Goal: Task Accomplishment & Management: Complete application form

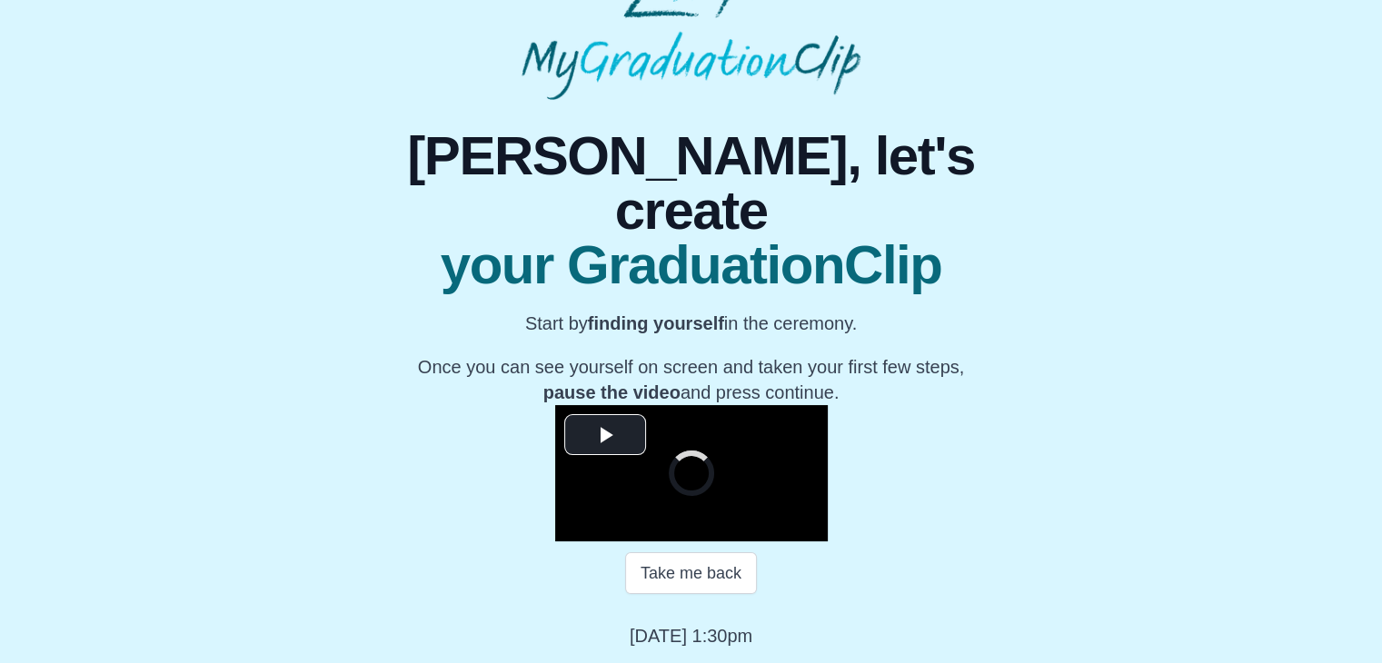
scroll to position [254, 0]
click at [605, 434] on span "Video Player" at bounding box center [605, 434] width 0 height 0
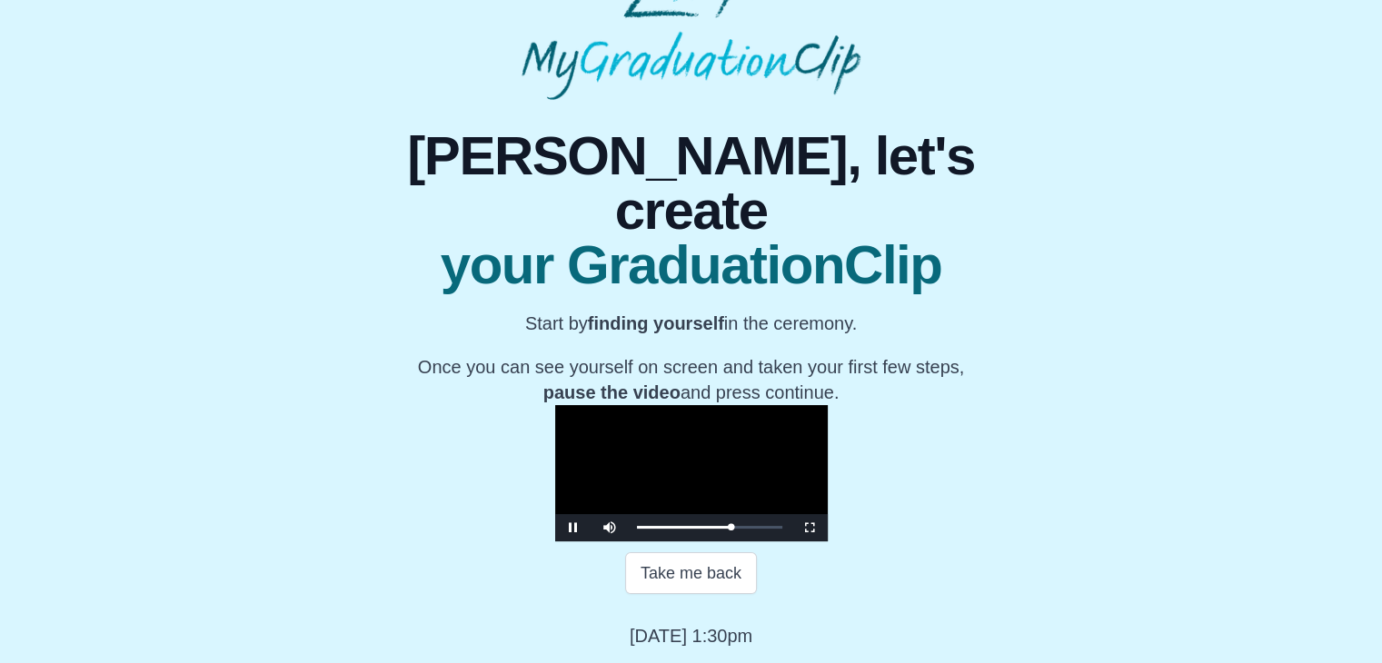
click at [607, 405] on video "Video Player" at bounding box center [691, 473] width 273 height 136
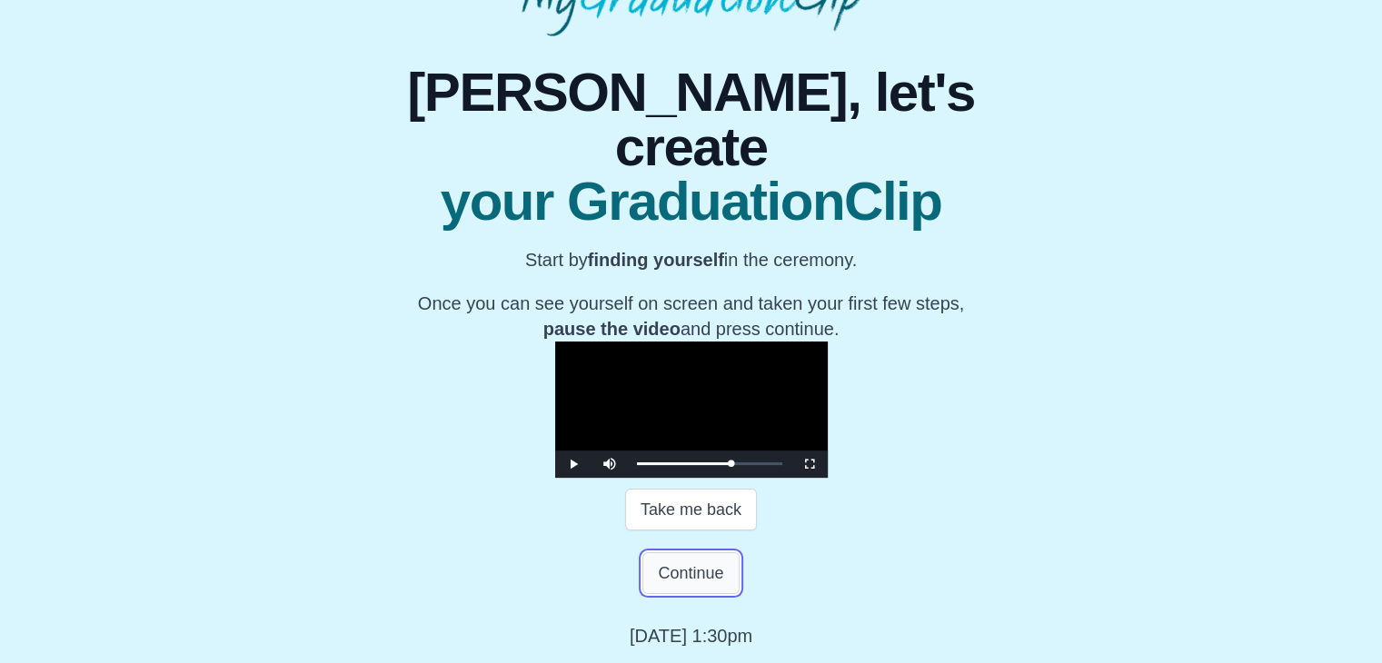
click at [704, 594] on button "Continue" at bounding box center [690, 573] width 96 height 42
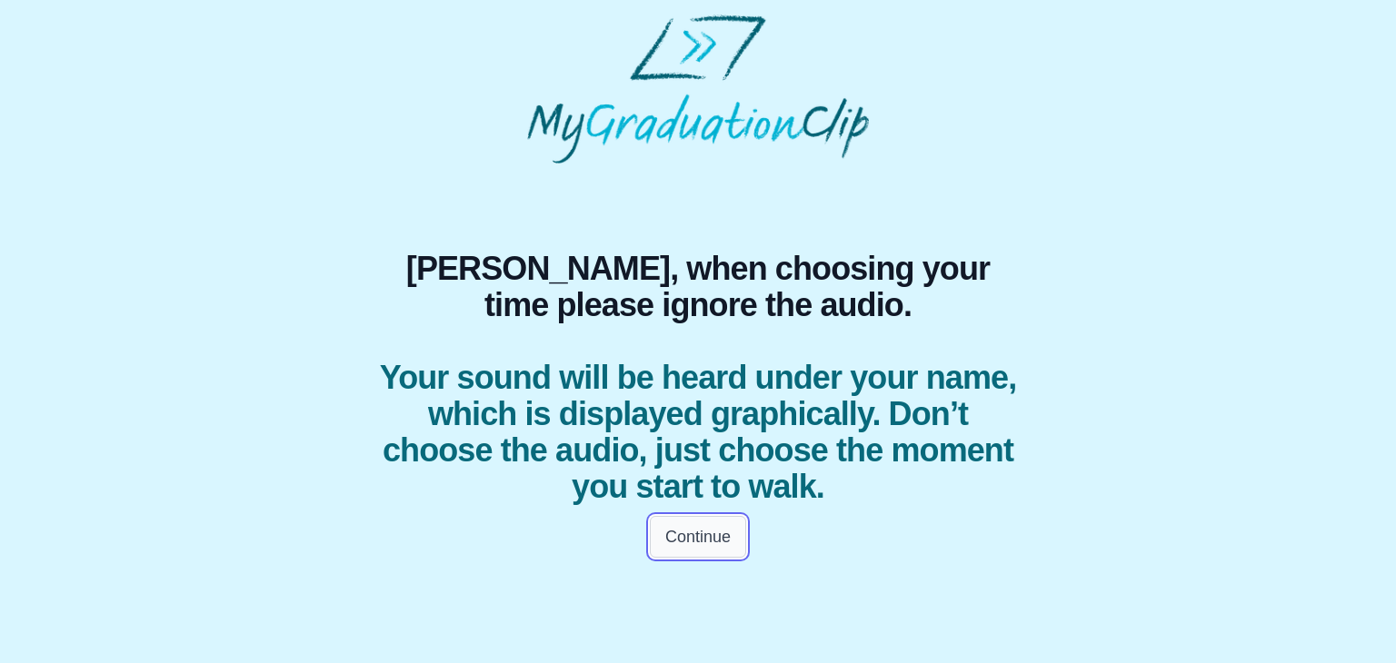
click at [699, 546] on button "Continue" at bounding box center [698, 537] width 96 height 42
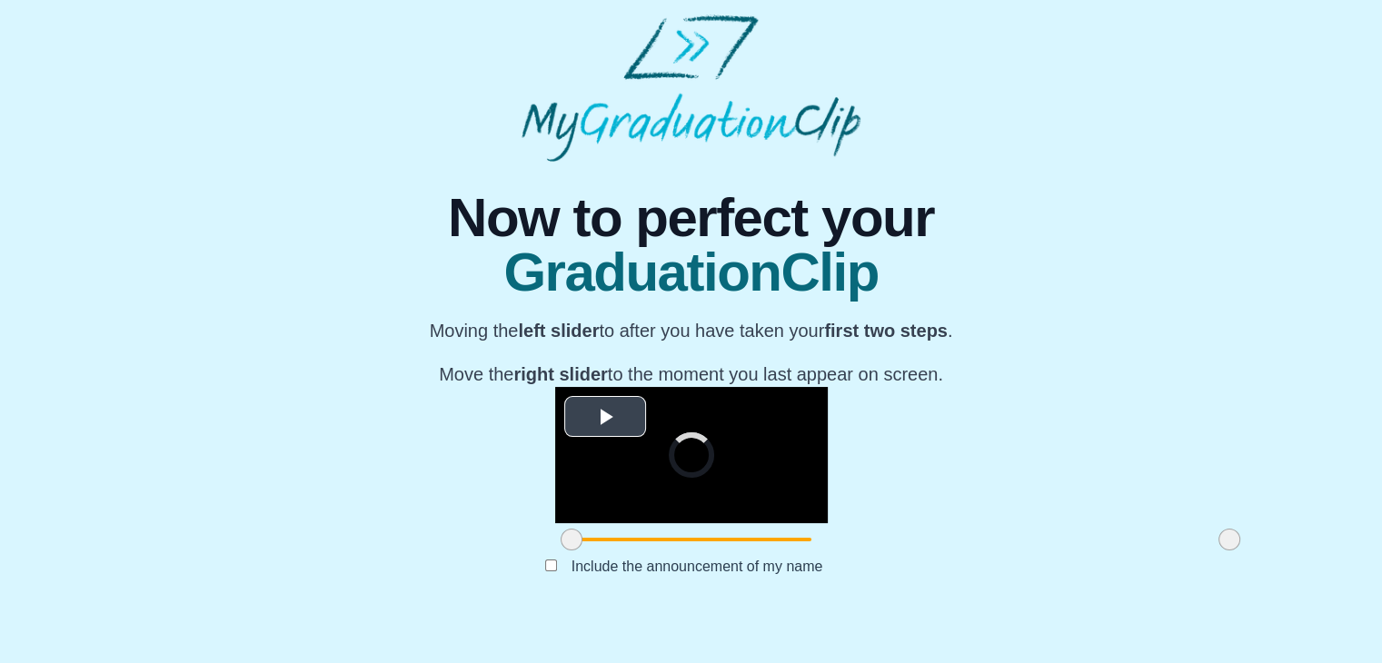
scroll to position [216, 0]
drag, startPoint x: 363, startPoint y: 579, endPoint x: 532, endPoint y: 584, distance: 169.1
click at [730, 551] on span at bounding box center [741, 540] width 22 height 22
drag, startPoint x: 1025, startPoint y: 575, endPoint x: 834, endPoint y: 568, distance: 191.0
click at [1028, 551] on span at bounding box center [1039, 540] width 22 height 22
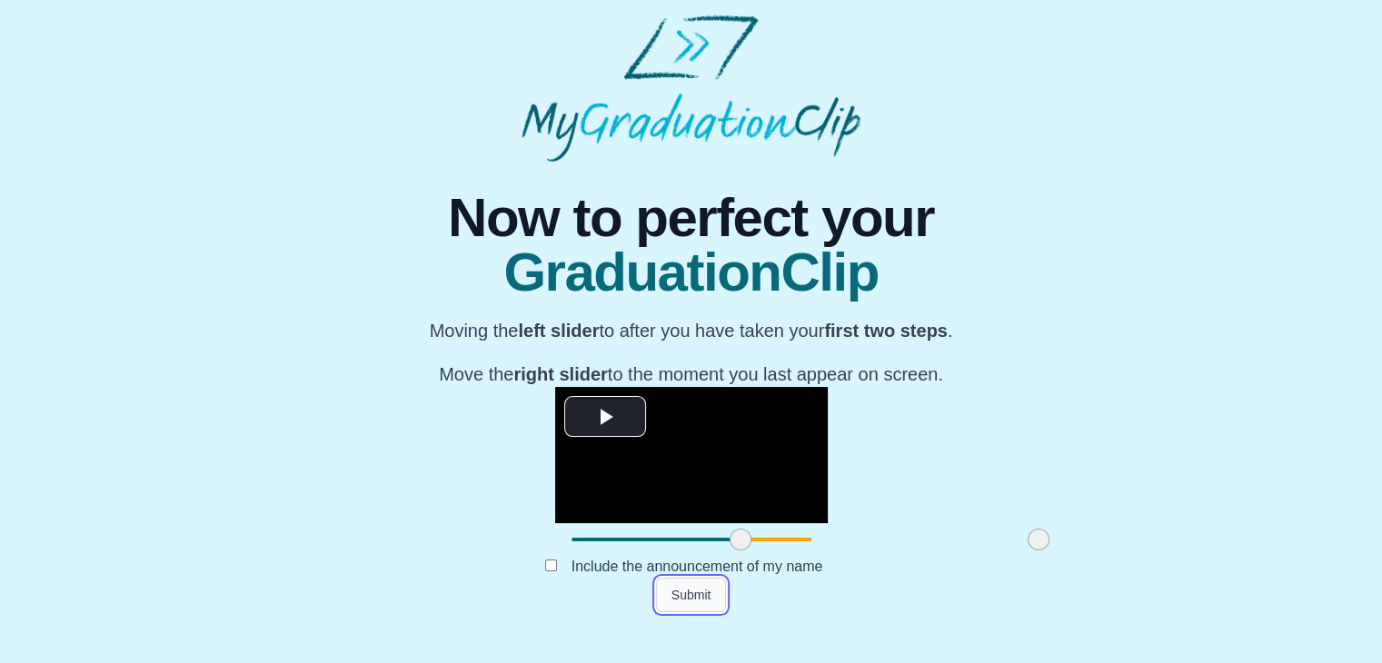
click at [701, 612] on button "Submit" at bounding box center [691, 595] width 71 height 35
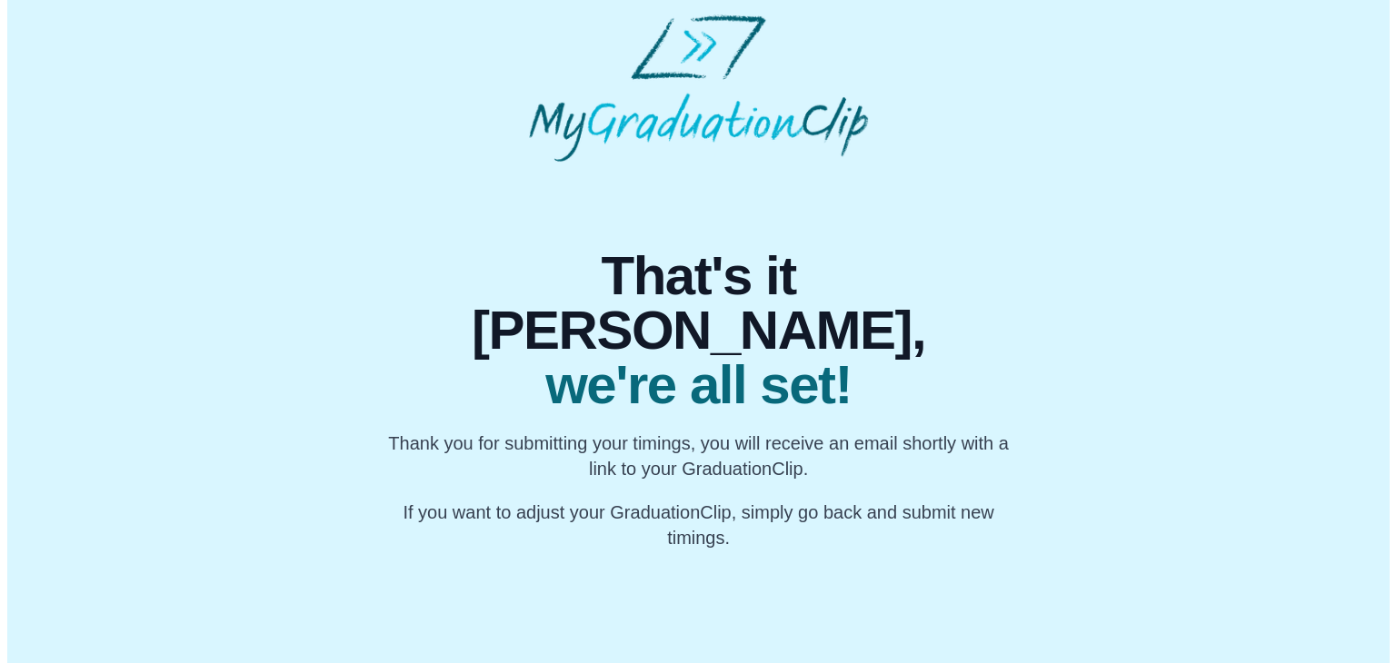
scroll to position [0, 0]
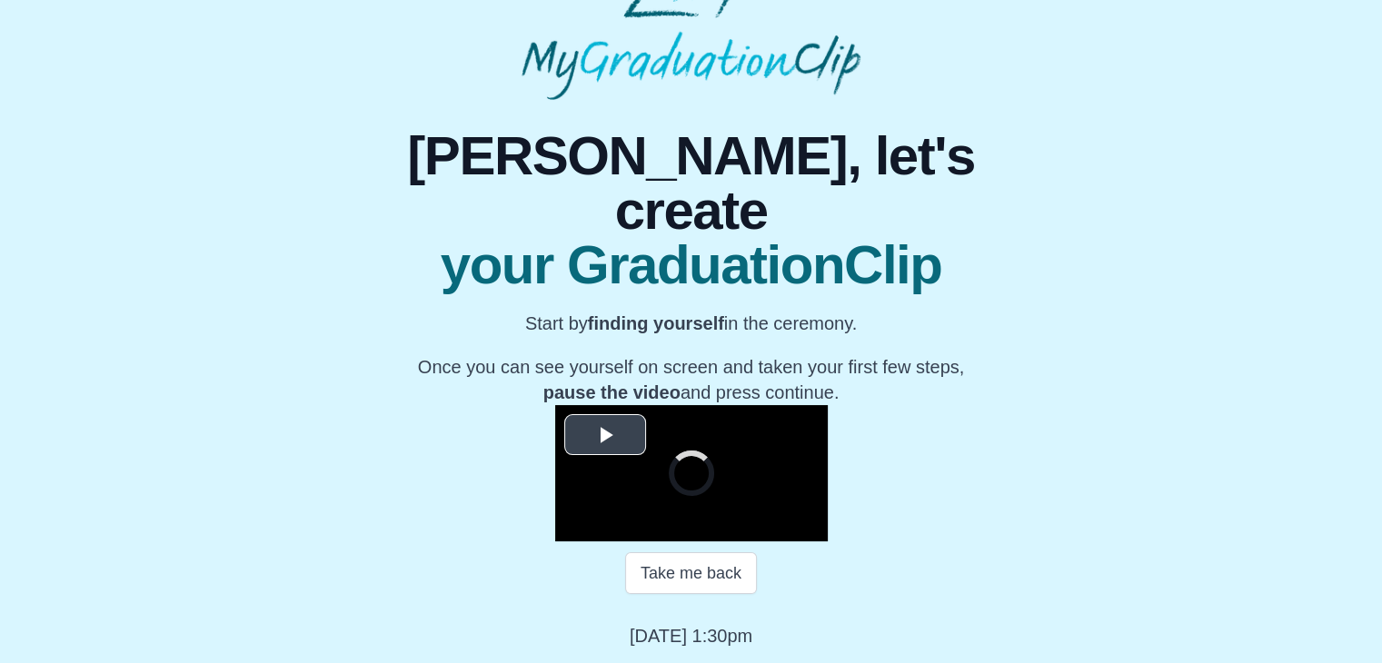
scroll to position [260, 0]
click at [605, 434] on span "Video Player" at bounding box center [605, 434] width 0 height 0
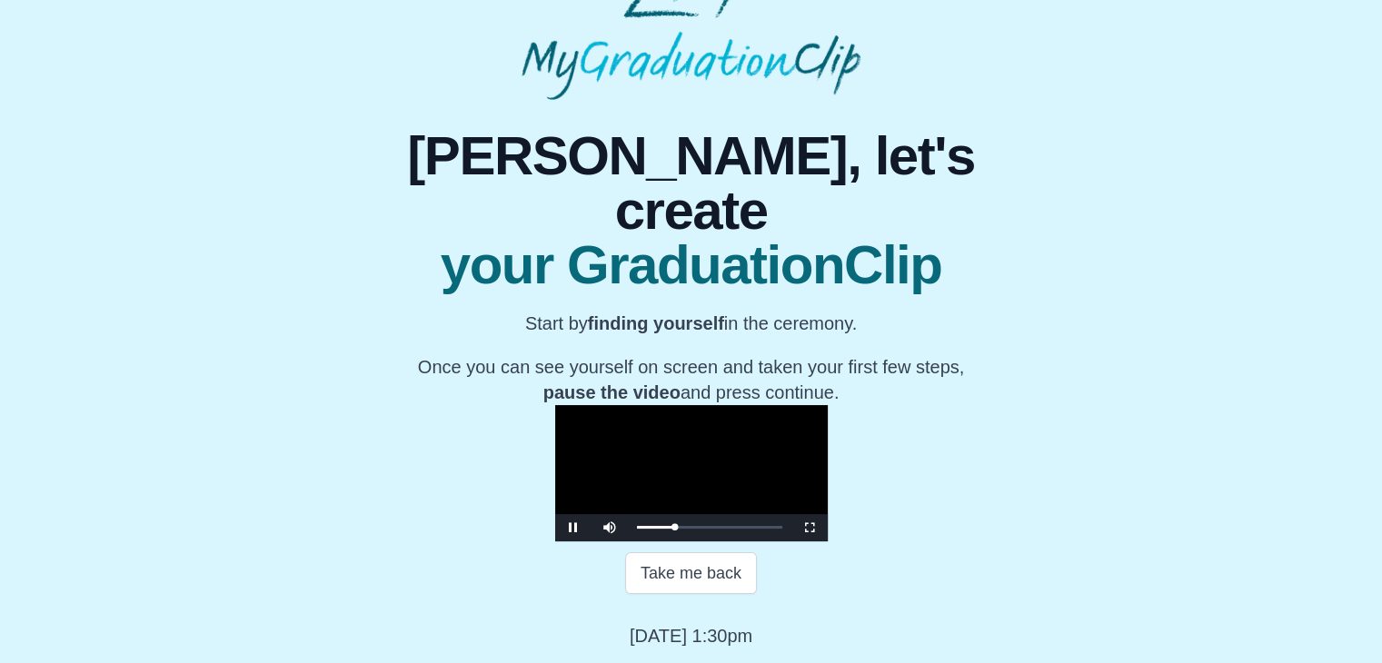
click at [680, 405] on video "Video Player" at bounding box center [691, 473] width 273 height 136
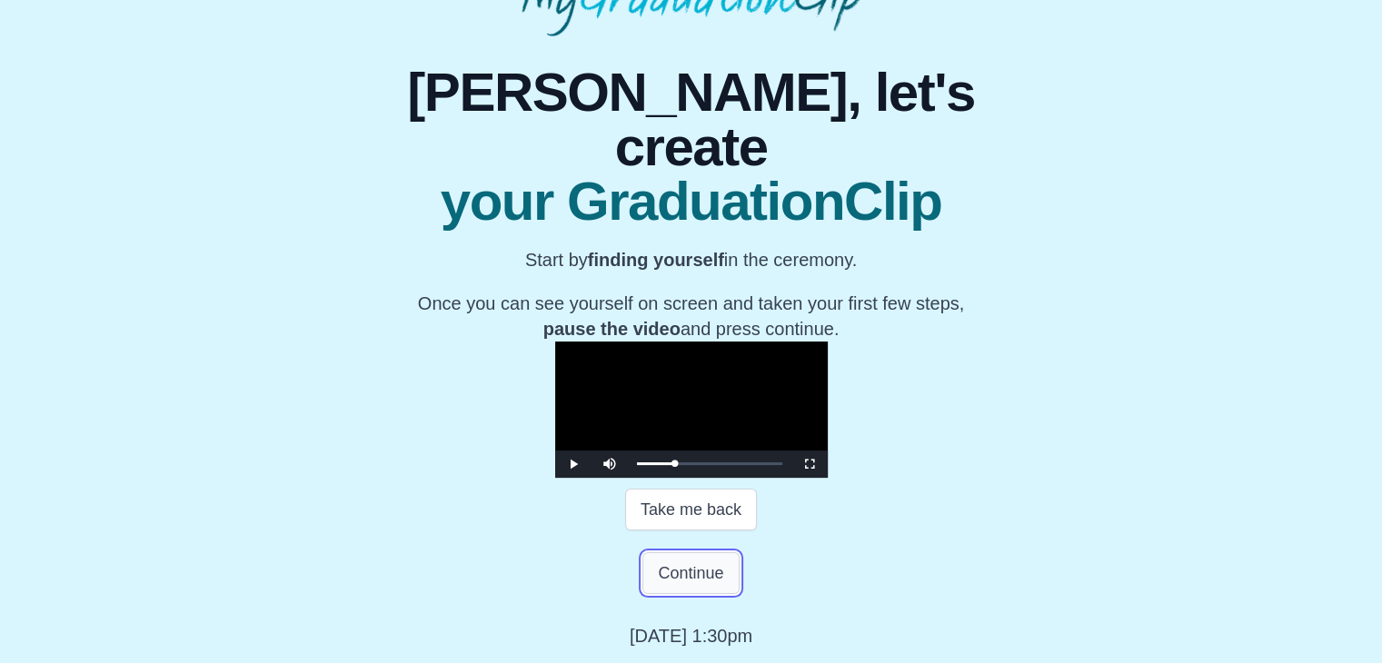
click at [697, 594] on button "Continue" at bounding box center [690, 573] width 96 height 42
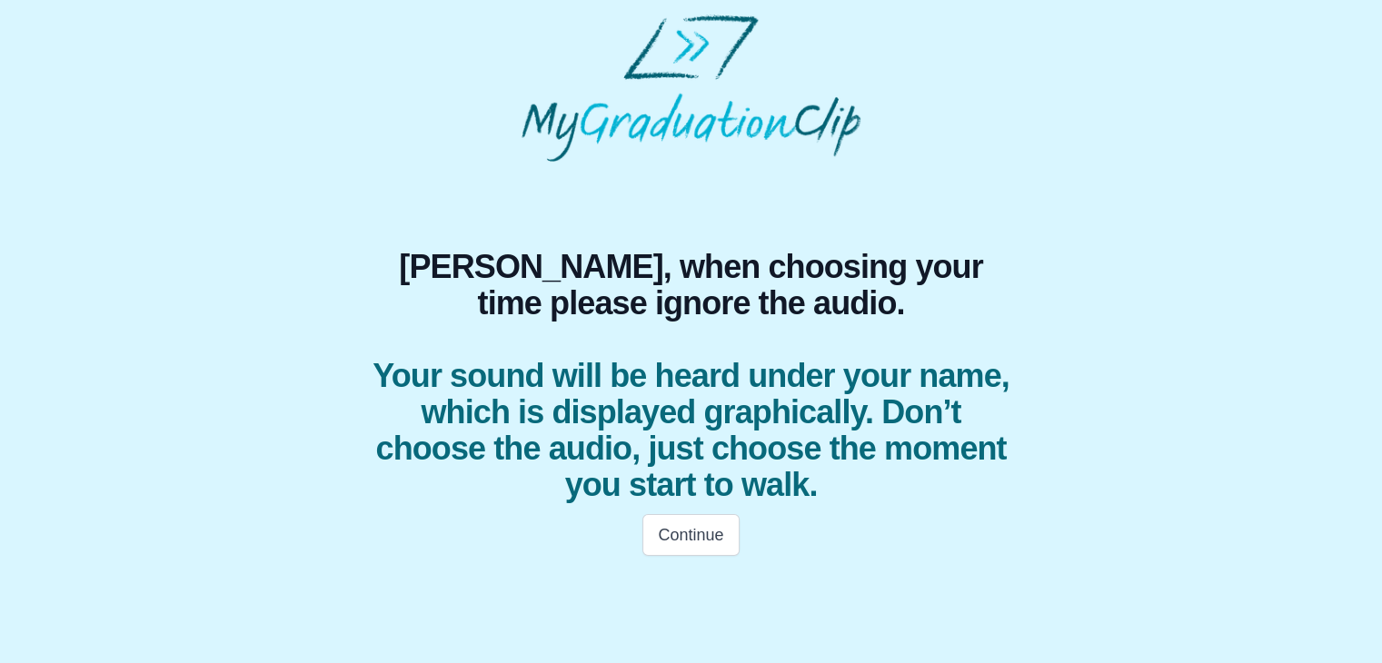
scroll to position [0, 0]
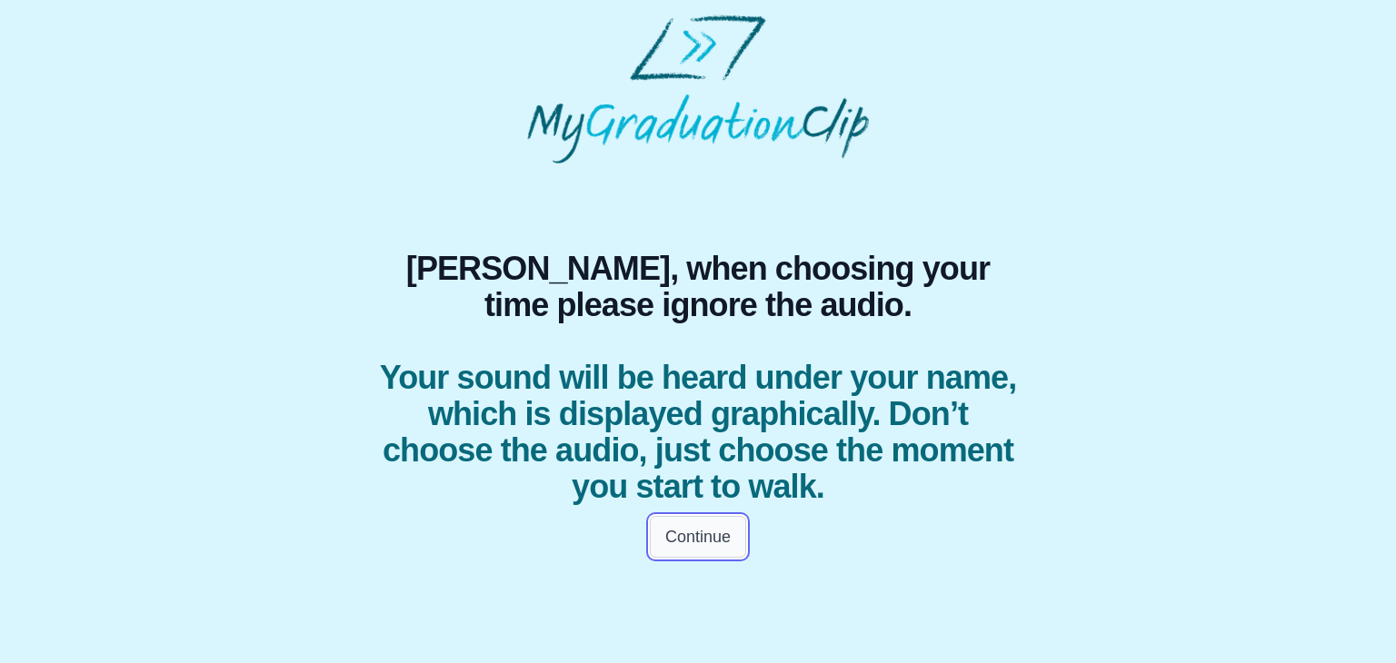
click at [711, 542] on button "Continue" at bounding box center [698, 537] width 96 height 42
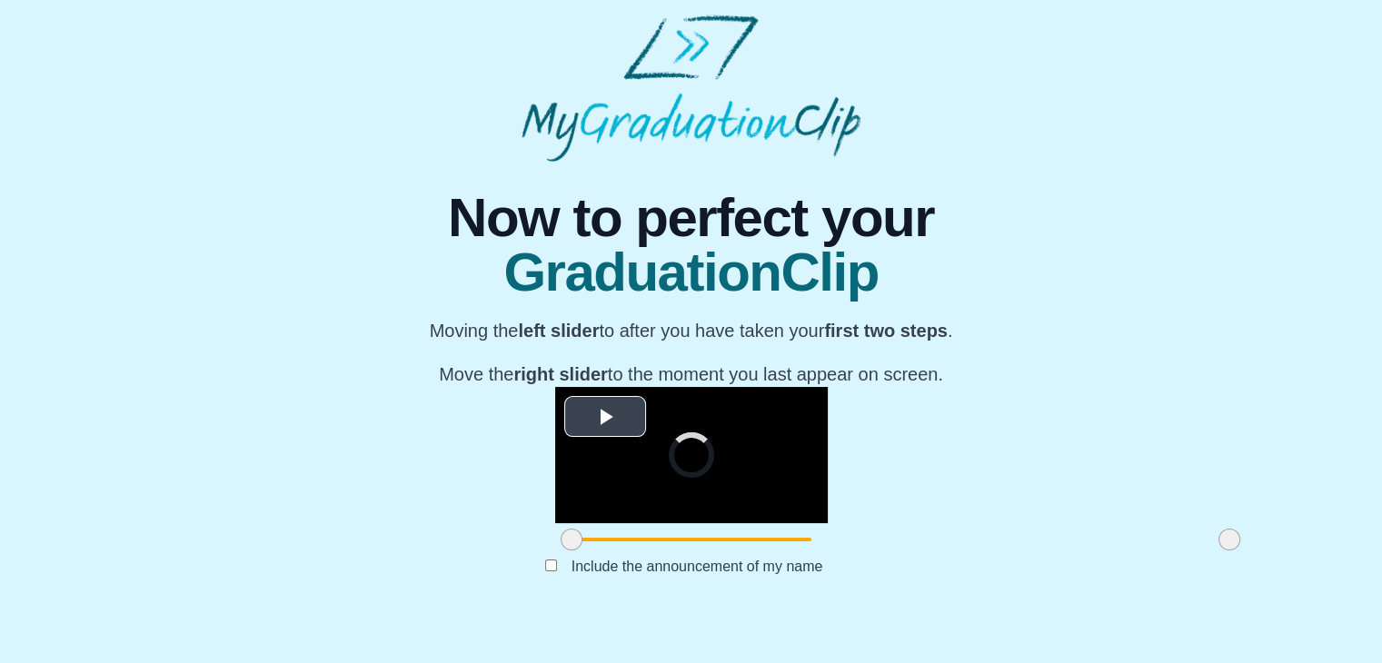
scroll to position [216, 0]
drag, startPoint x: 366, startPoint y: 575, endPoint x: 536, endPoint y: 565, distance: 170.2
click at [731, 551] on span at bounding box center [742, 540] width 22 height 22
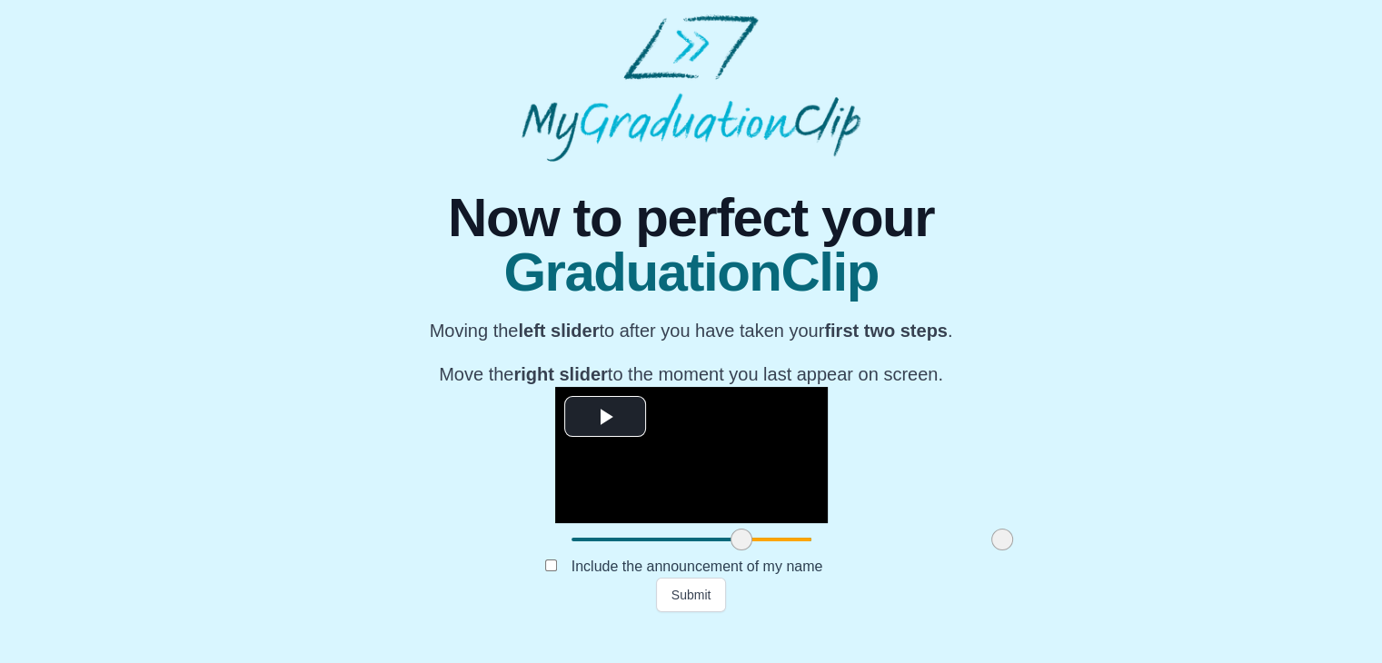
drag, startPoint x: 1025, startPoint y: 571, endPoint x: 798, endPoint y: 561, distance: 227.4
click at [986, 556] on div at bounding box center [1002, 539] width 33 height 33
click at [689, 612] on button "Submit" at bounding box center [691, 595] width 71 height 35
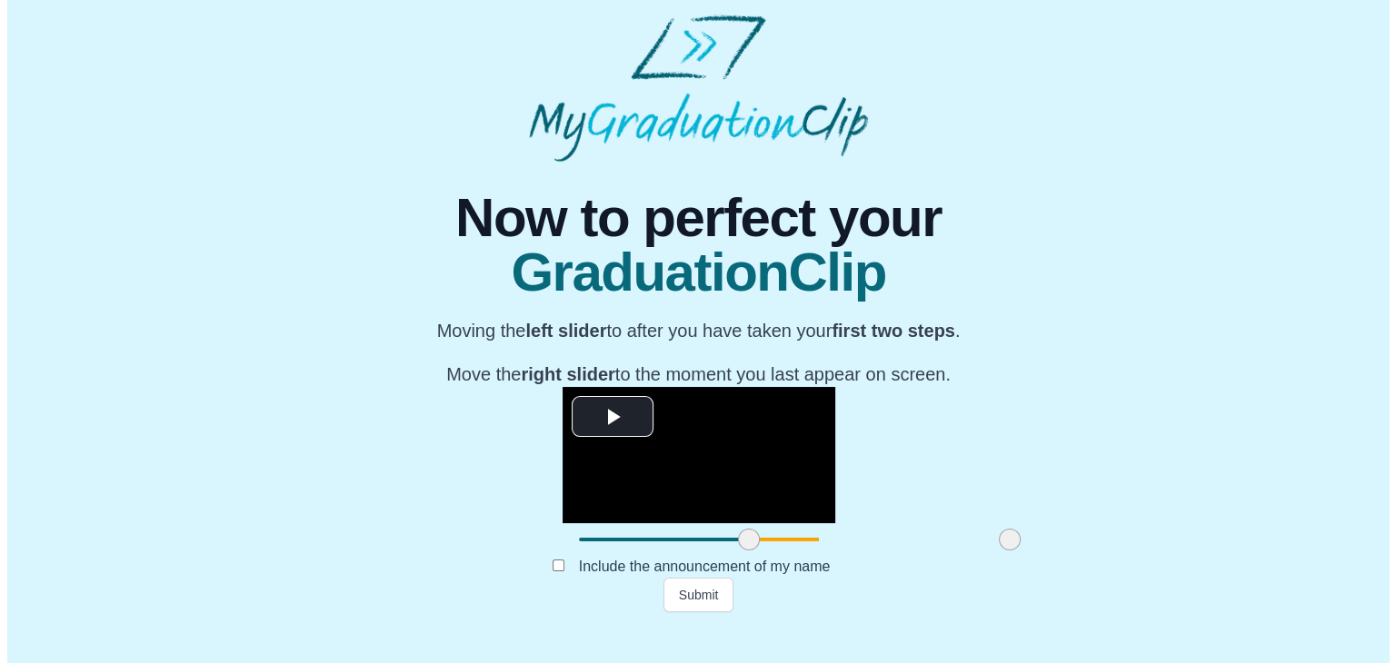
scroll to position [0, 0]
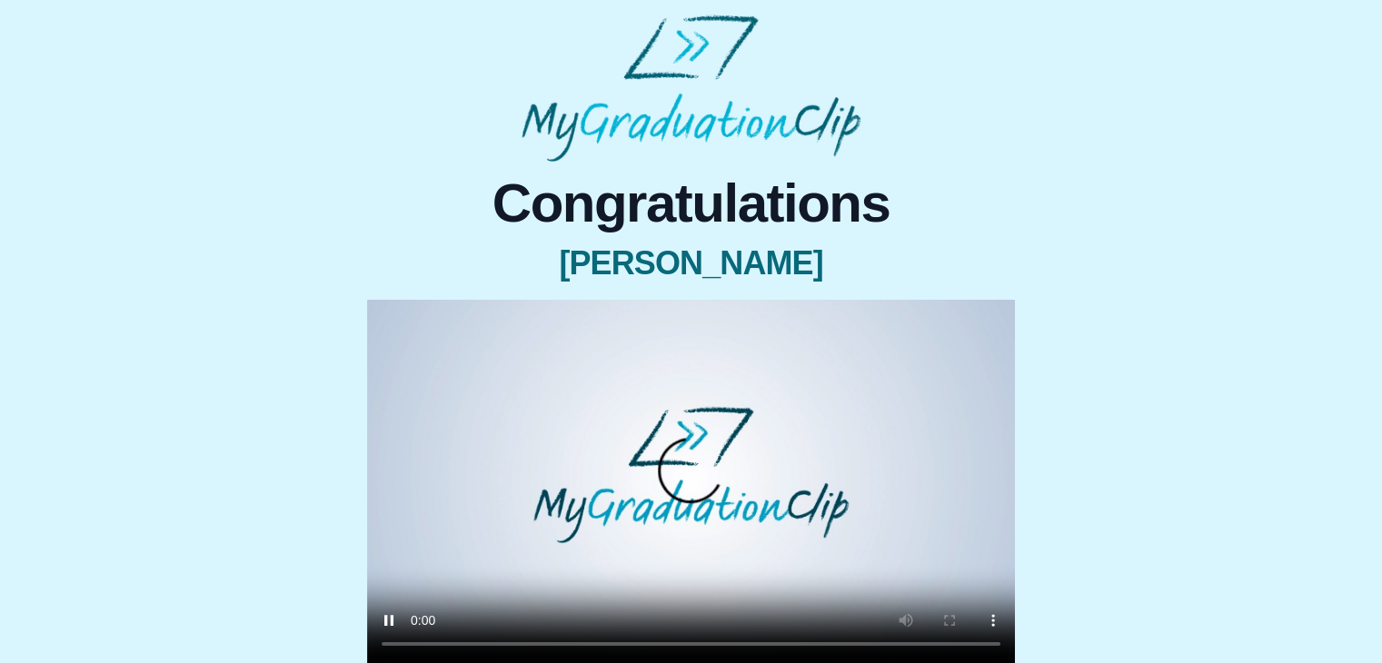
scroll to position [142, 0]
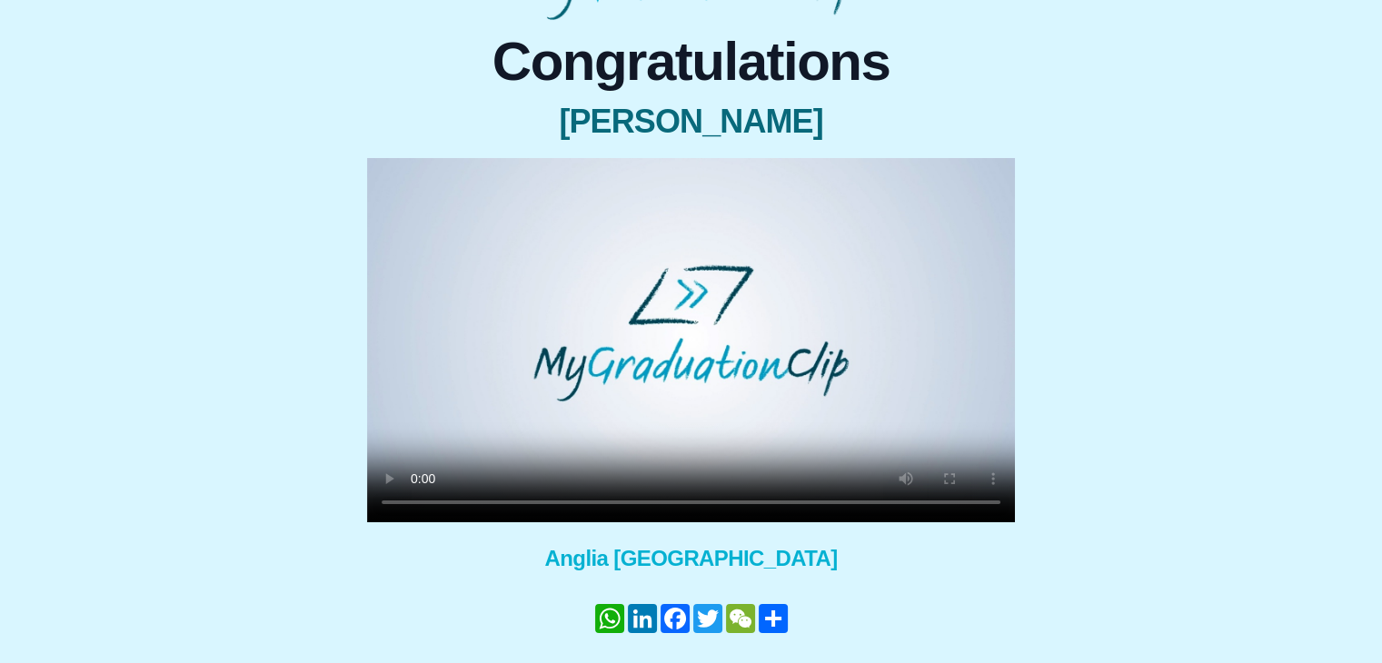
click at [700, 352] on video at bounding box center [691, 340] width 648 height 364
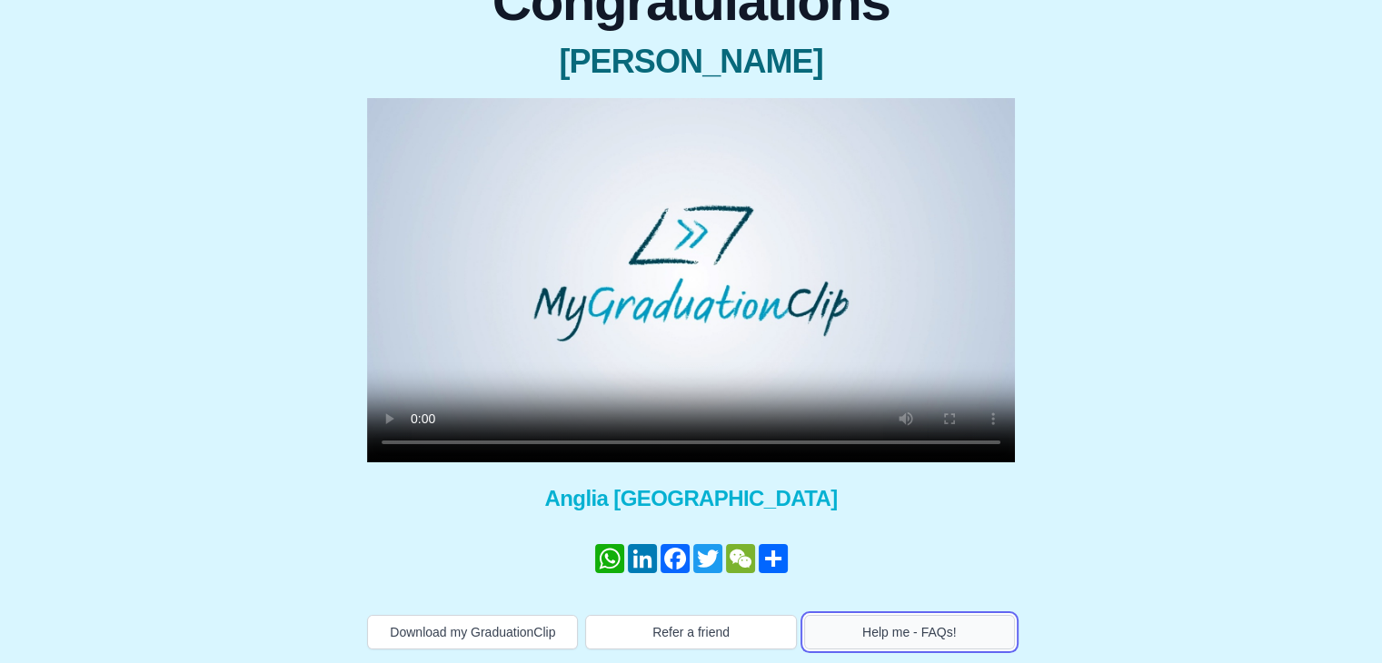
click at [849, 622] on button "Help me - FAQs!" at bounding box center [909, 632] width 211 height 35
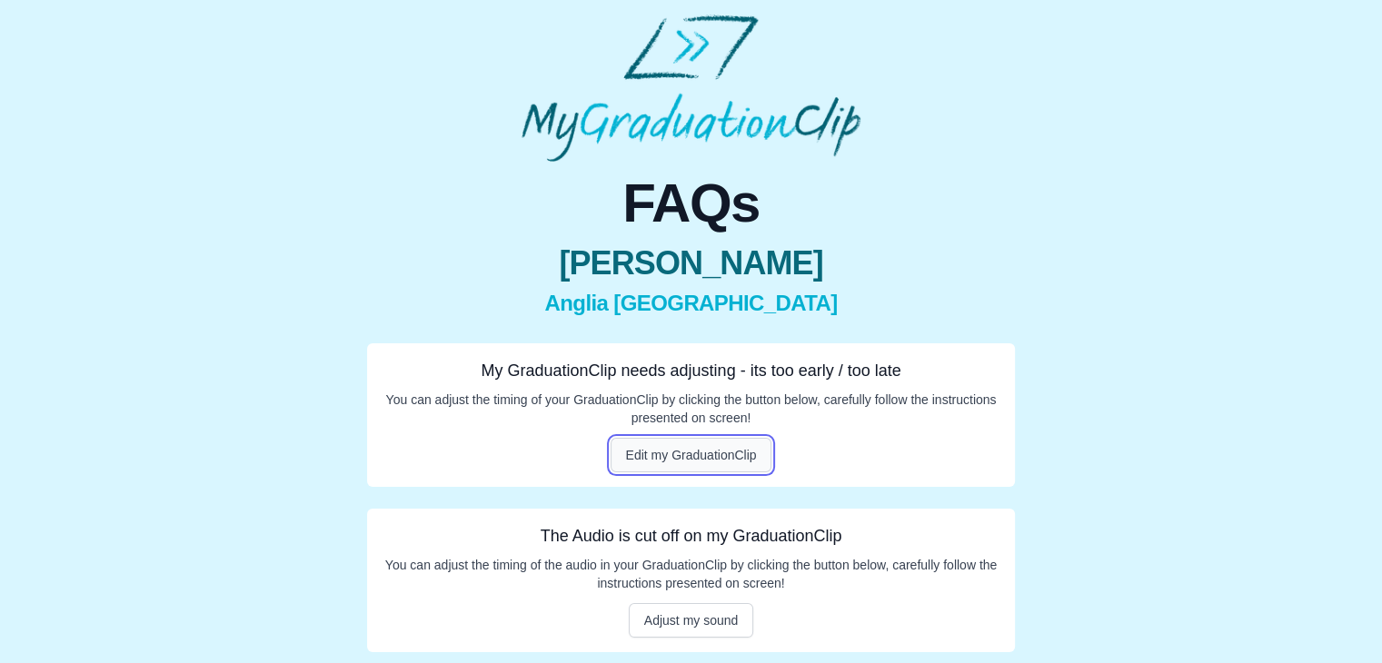
click at [688, 452] on button "Edit my GraduationClip" at bounding box center [692, 455] width 162 height 35
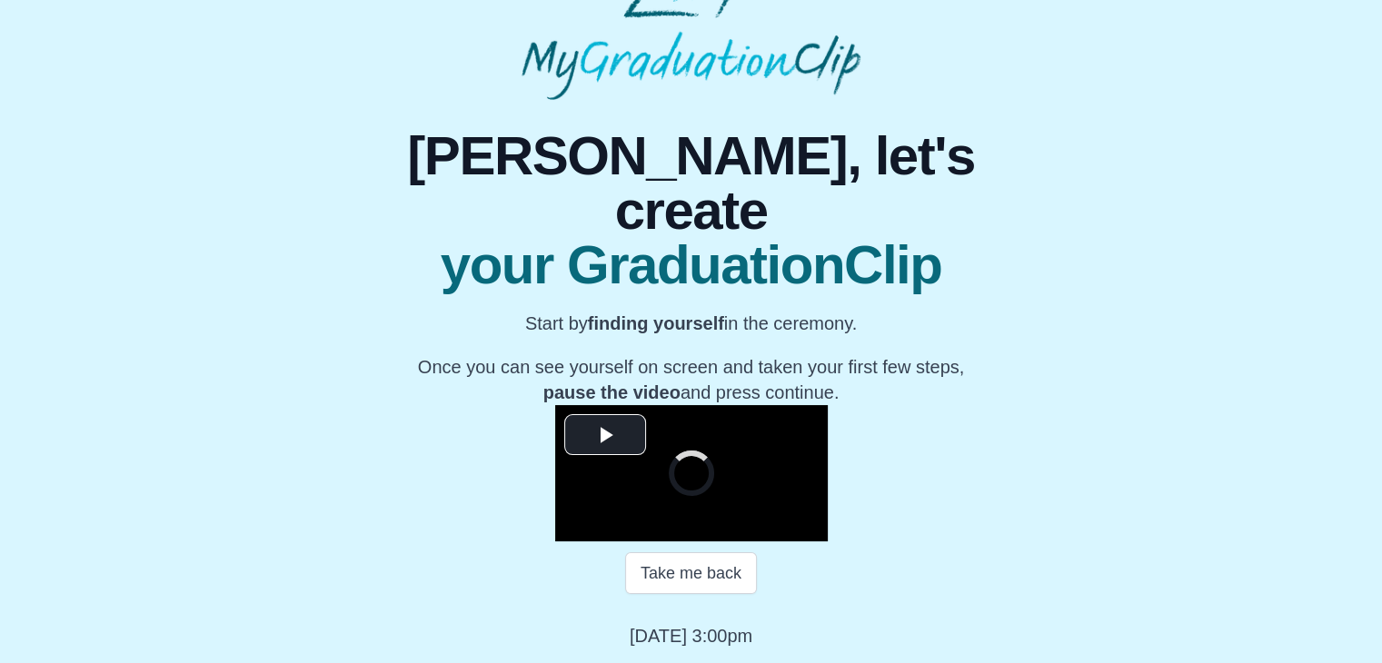
scroll to position [235, 0]
click at [685, 594] on button "Take me back" at bounding box center [691, 573] width 132 height 42
click at [605, 434] on span "Video Player" at bounding box center [605, 434] width 0 height 0
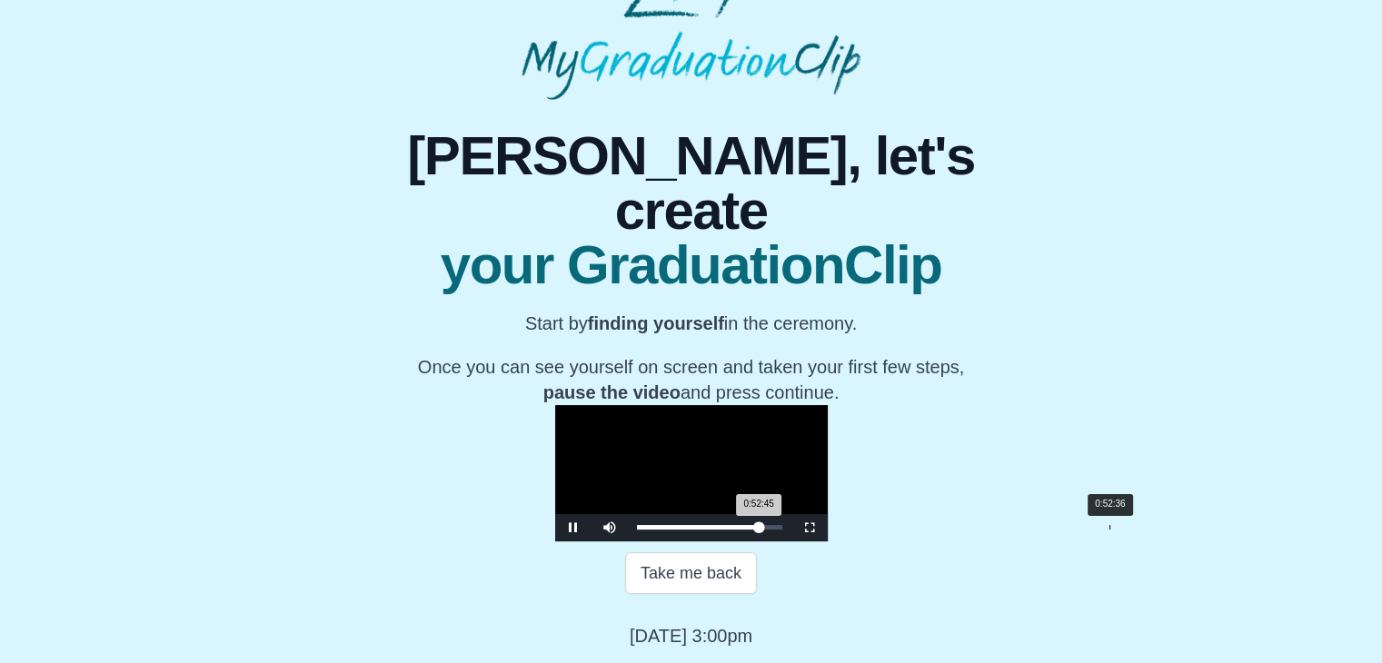
click at [760, 527] on div "0:52:45 Progress : 0%" at bounding box center [698, 527] width 123 height 5
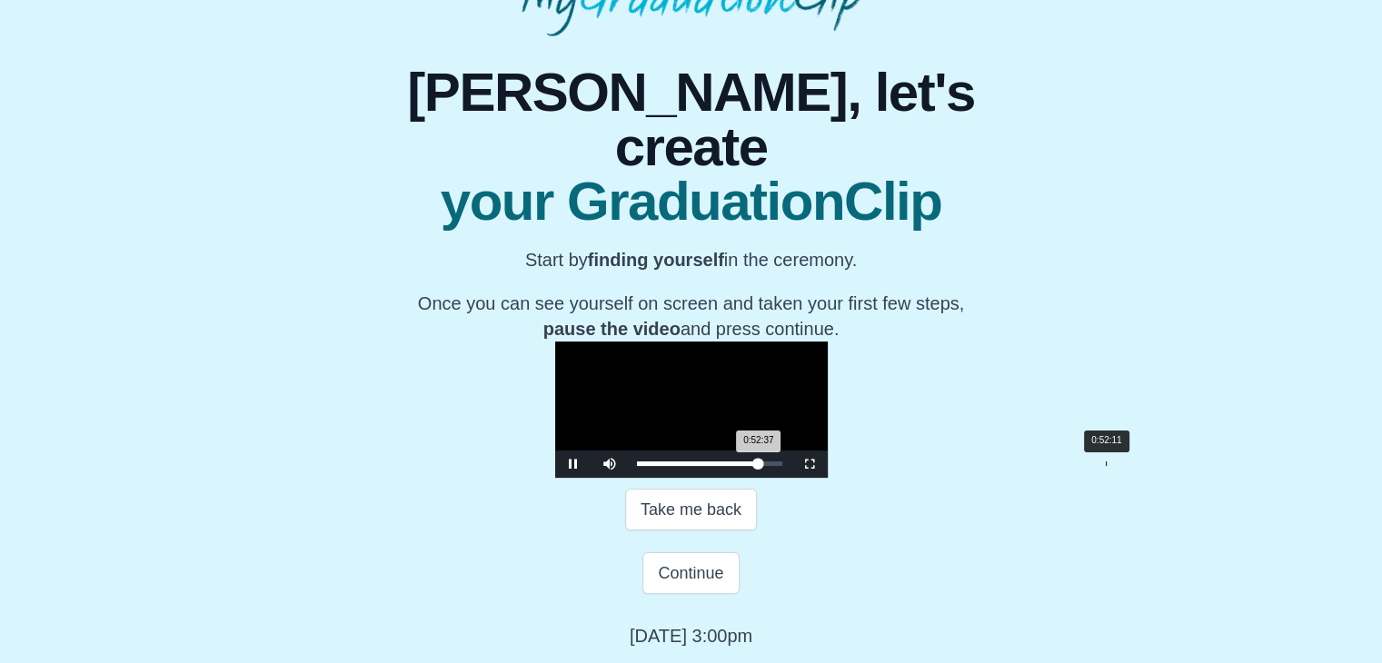
click at [791, 478] on div "Loaded : 0% 0:52:11 0:52:37 Progress : 0%" at bounding box center [710, 464] width 164 height 27
click at [666, 353] on video "Video Player" at bounding box center [691, 410] width 273 height 136
click at [709, 594] on button "Continue" at bounding box center [690, 573] width 96 height 42
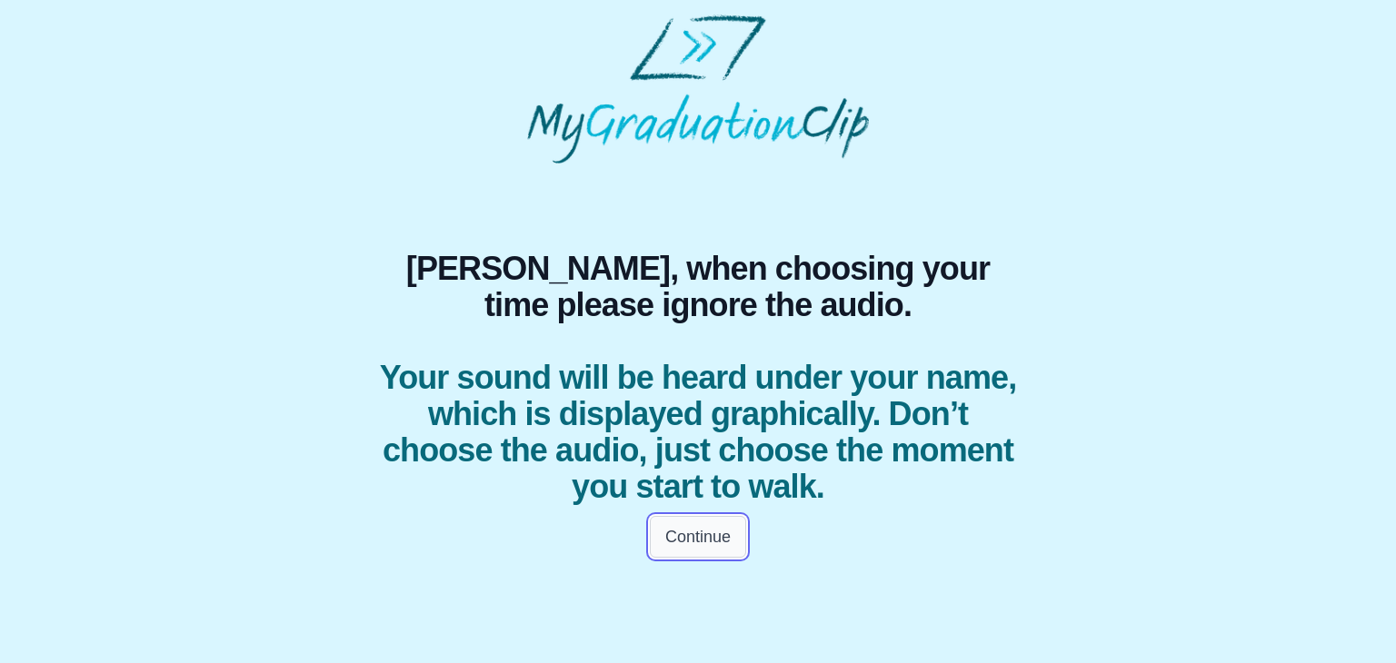
click at [683, 524] on button "Continue" at bounding box center [698, 537] width 96 height 42
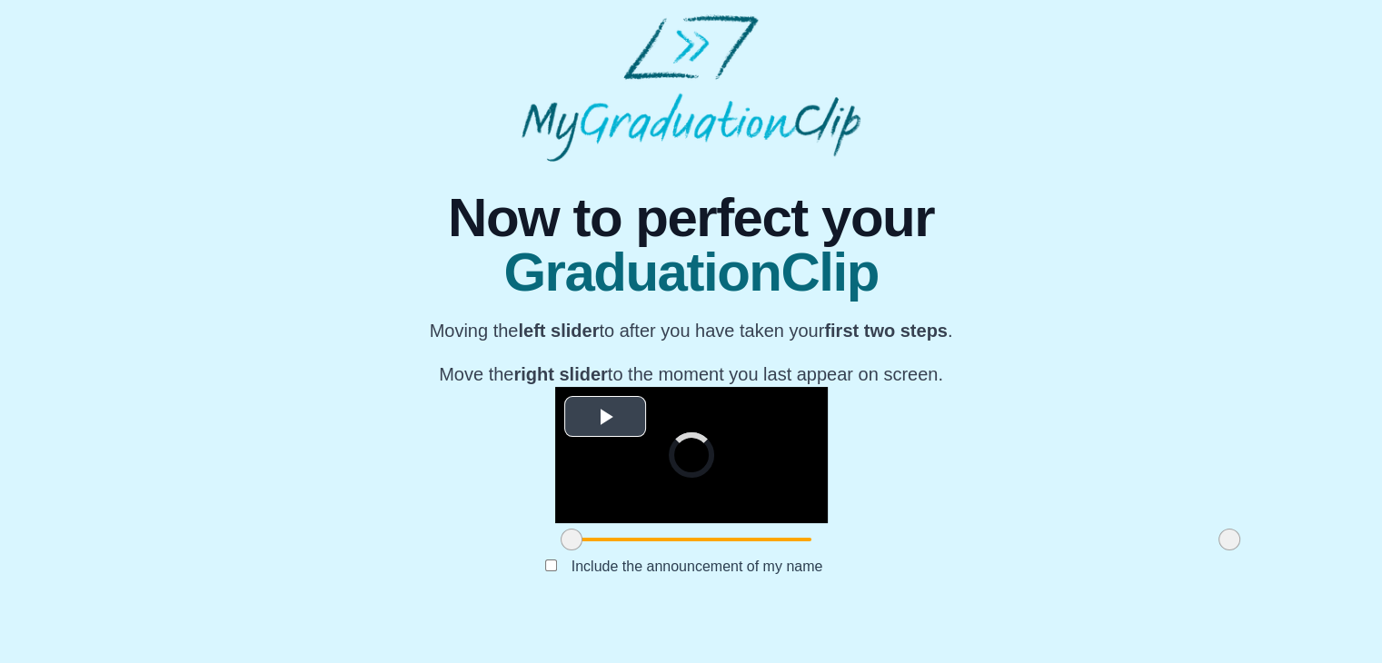
scroll to position [216, 0]
drag, startPoint x: 366, startPoint y: 576, endPoint x: 497, endPoint y: 578, distance: 130.9
click at [691, 551] on span at bounding box center [702, 540] width 22 height 22
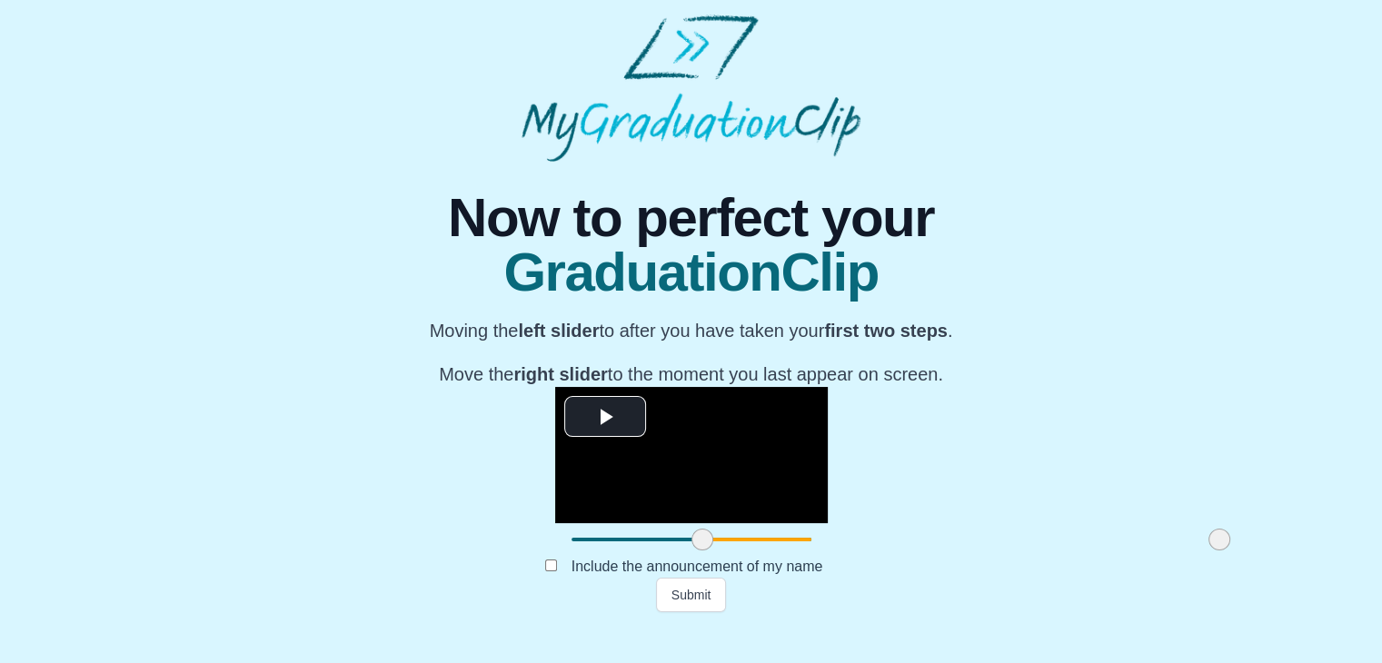
drag, startPoint x: 1028, startPoint y: 575, endPoint x: 1018, endPoint y: 560, distance: 18.4
click at [1203, 556] on div at bounding box center [1219, 539] width 33 height 33
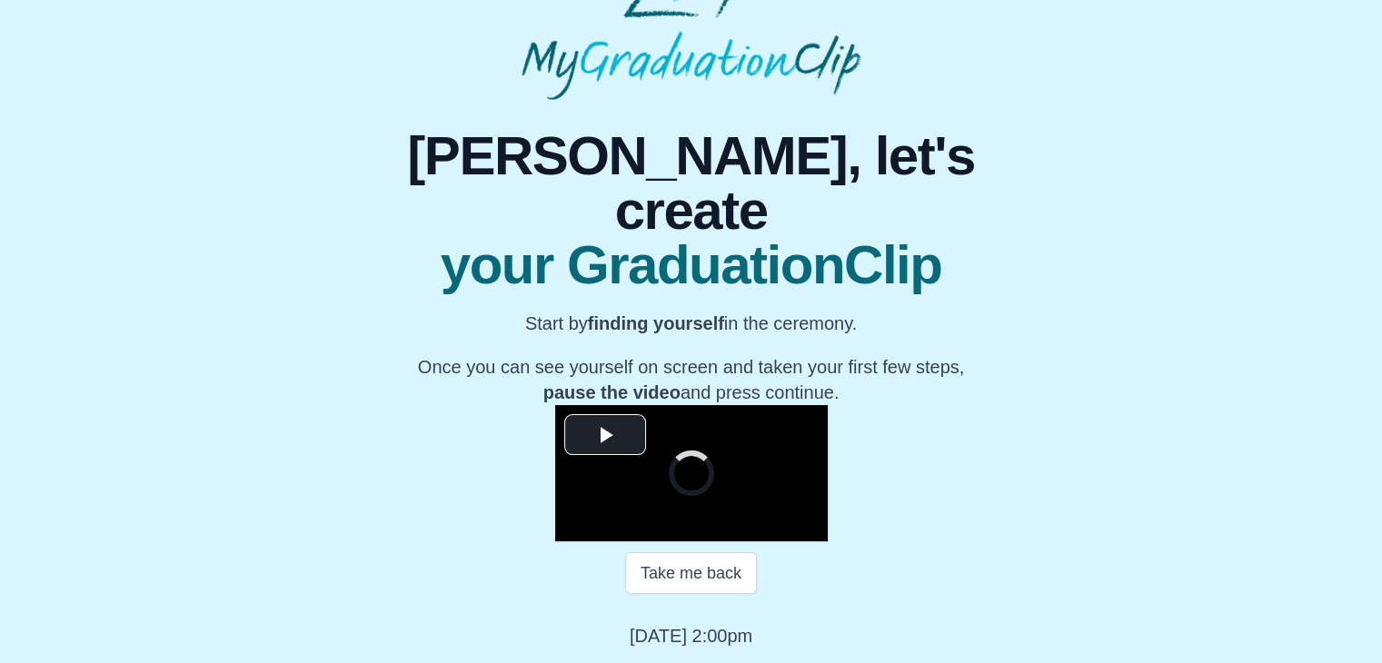
scroll to position [247, 0]
click at [605, 434] on span "Video Player" at bounding box center [605, 434] width 0 height 0
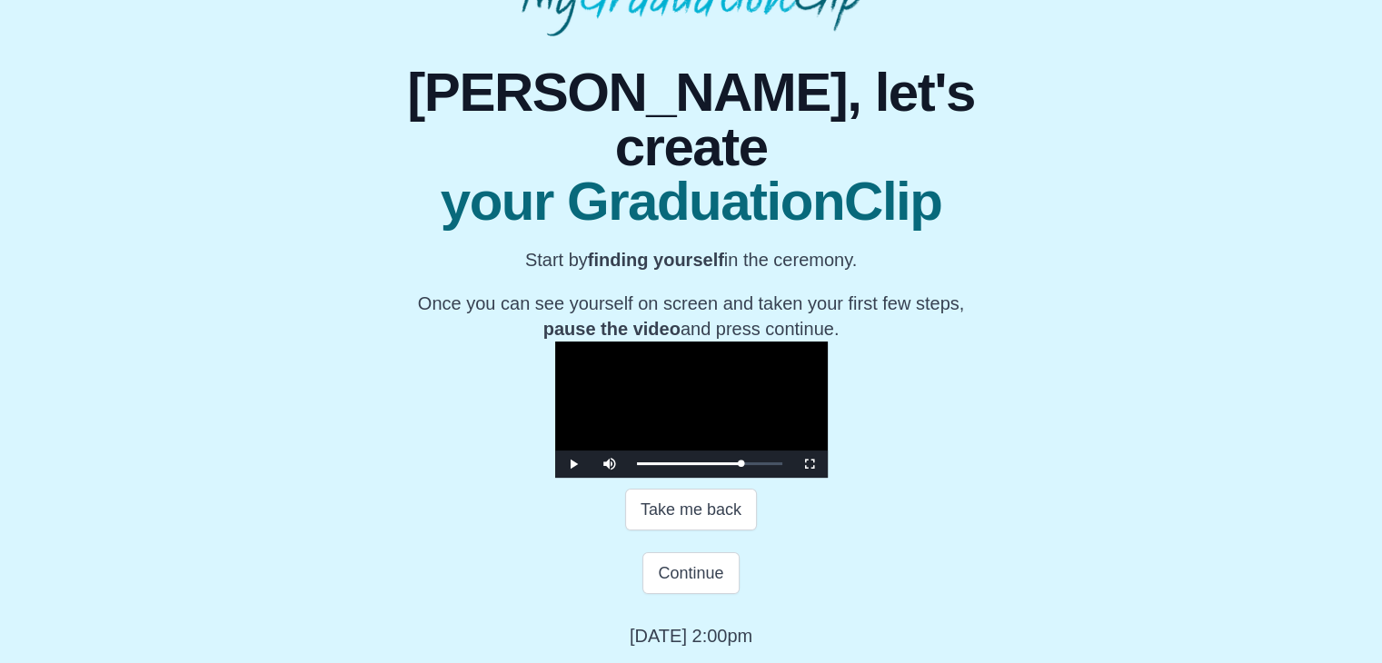
click at [649, 423] on video "Video Player" at bounding box center [691, 410] width 273 height 136
click at [687, 594] on button "Continue" at bounding box center [690, 573] width 96 height 42
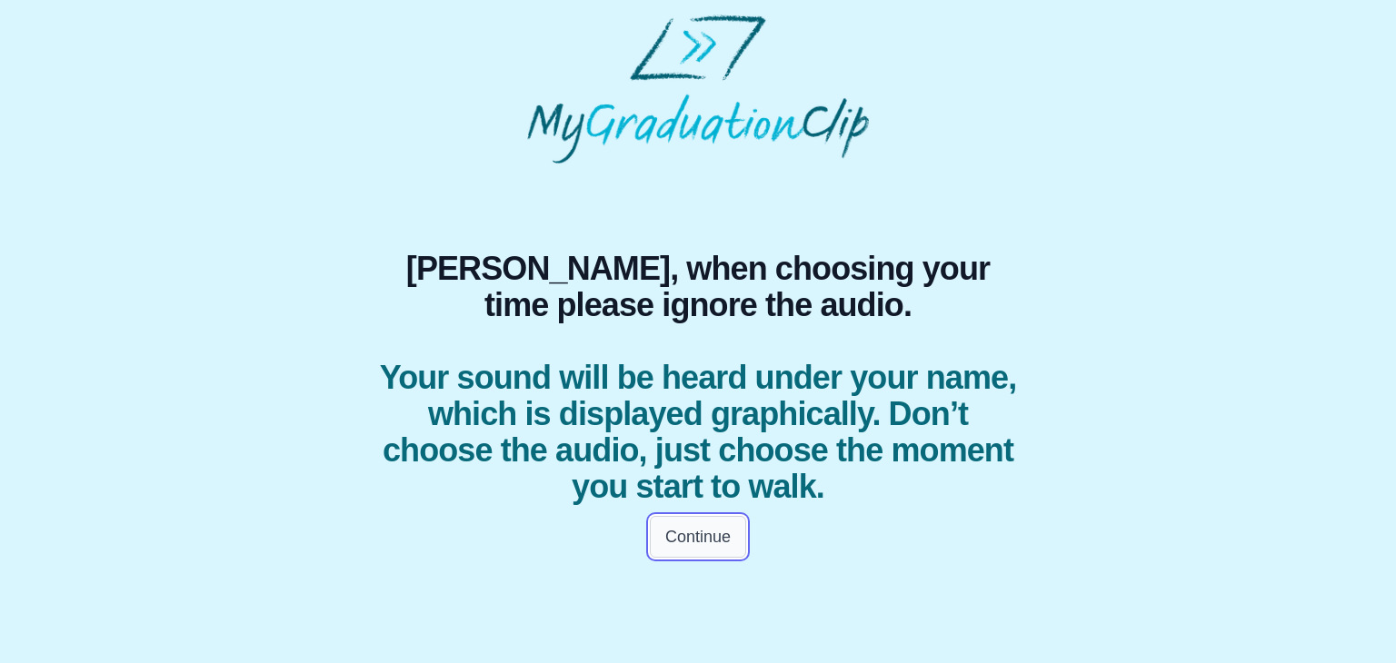
click at [694, 550] on button "Continue" at bounding box center [698, 537] width 96 height 42
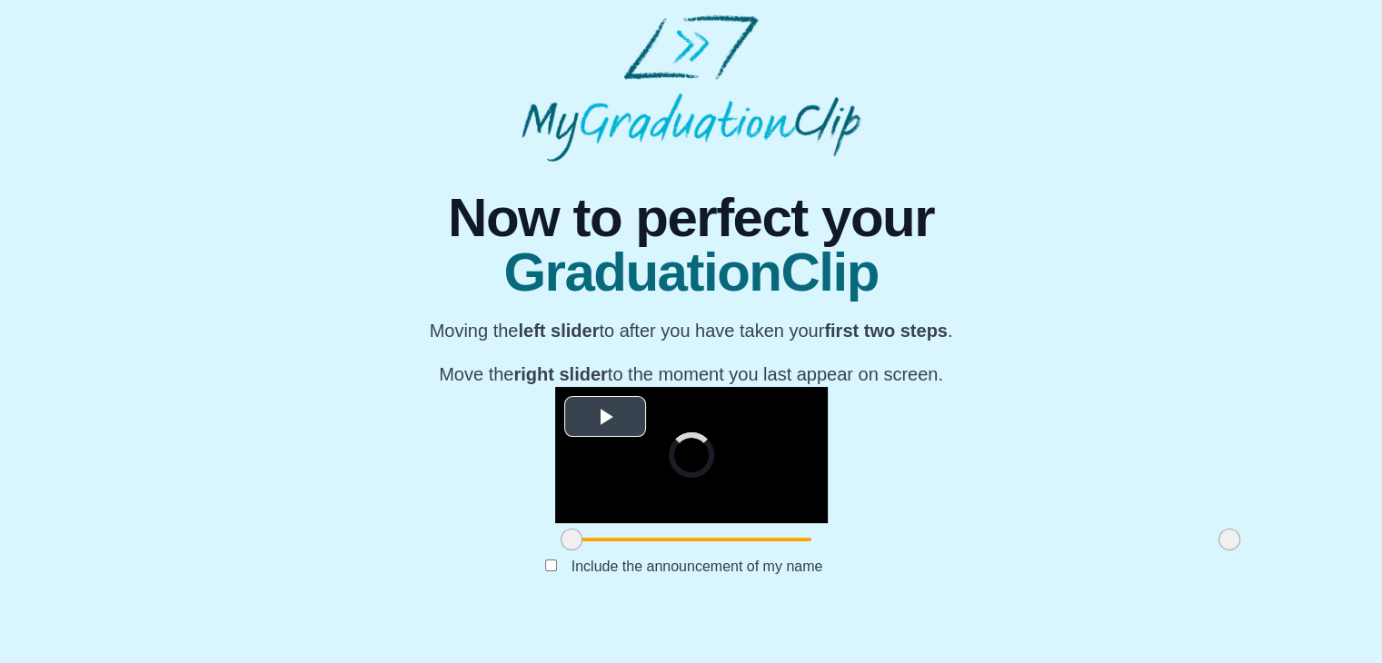
scroll to position [209, 0]
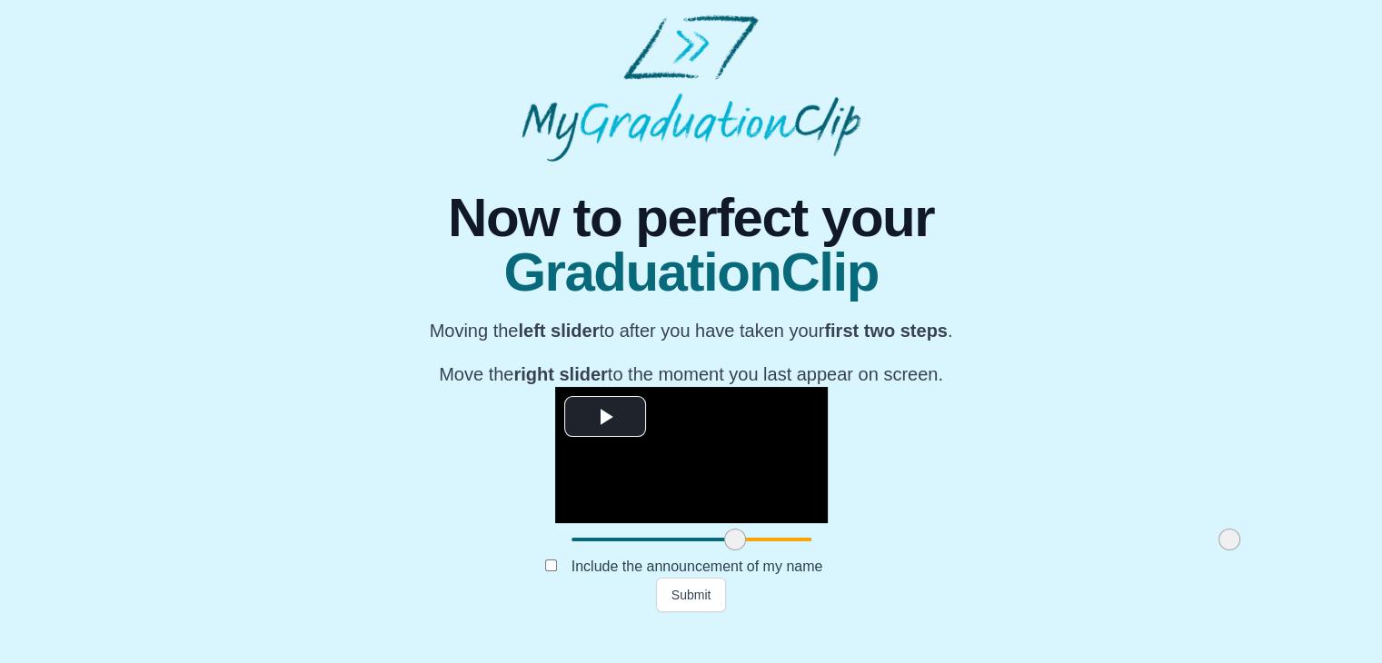
drag, startPoint x: 363, startPoint y: 587, endPoint x: 527, endPoint y: 582, distance: 163.6
click at [724, 551] on span at bounding box center [735, 540] width 22 height 22
drag, startPoint x: 1022, startPoint y: 582, endPoint x: 834, endPoint y: 588, distance: 188.2
click at [1030, 551] on span at bounding box center [1041, 540] width 22 height 22
click at [701, 612] on button "Submit" at bounding box center [691, 595] width 71 height 35
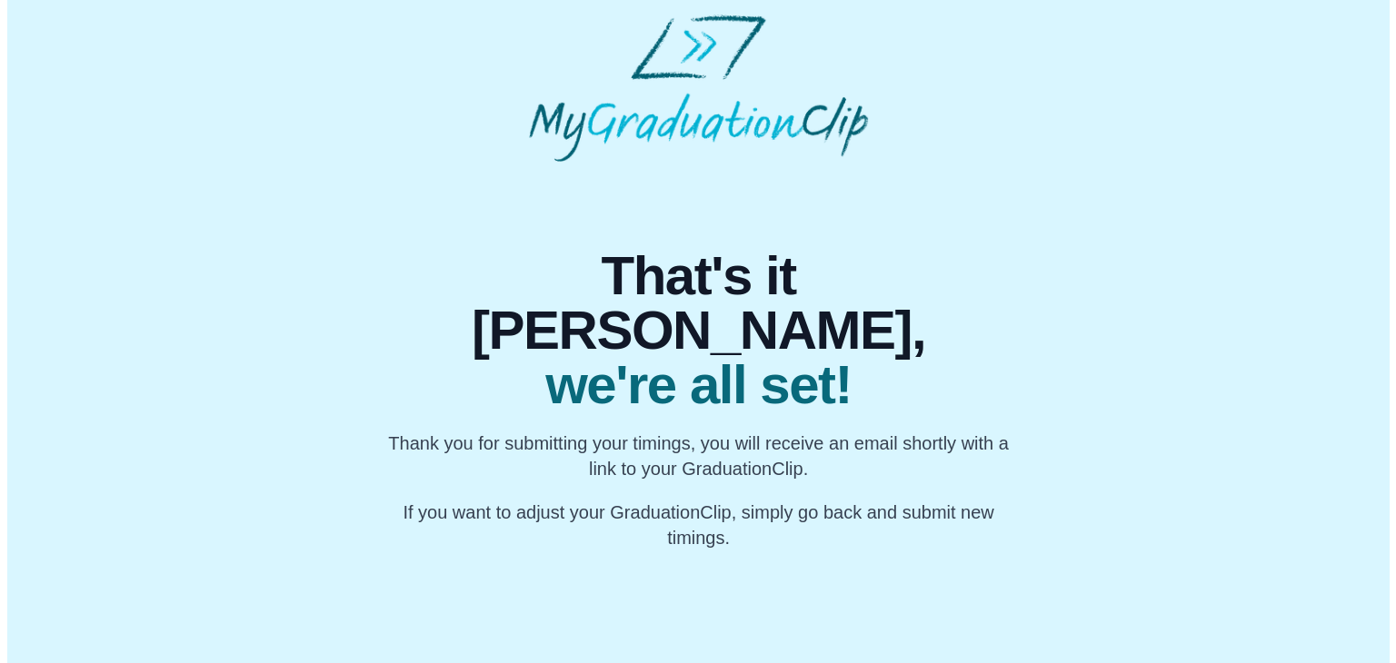
scroll to position [0, 0]
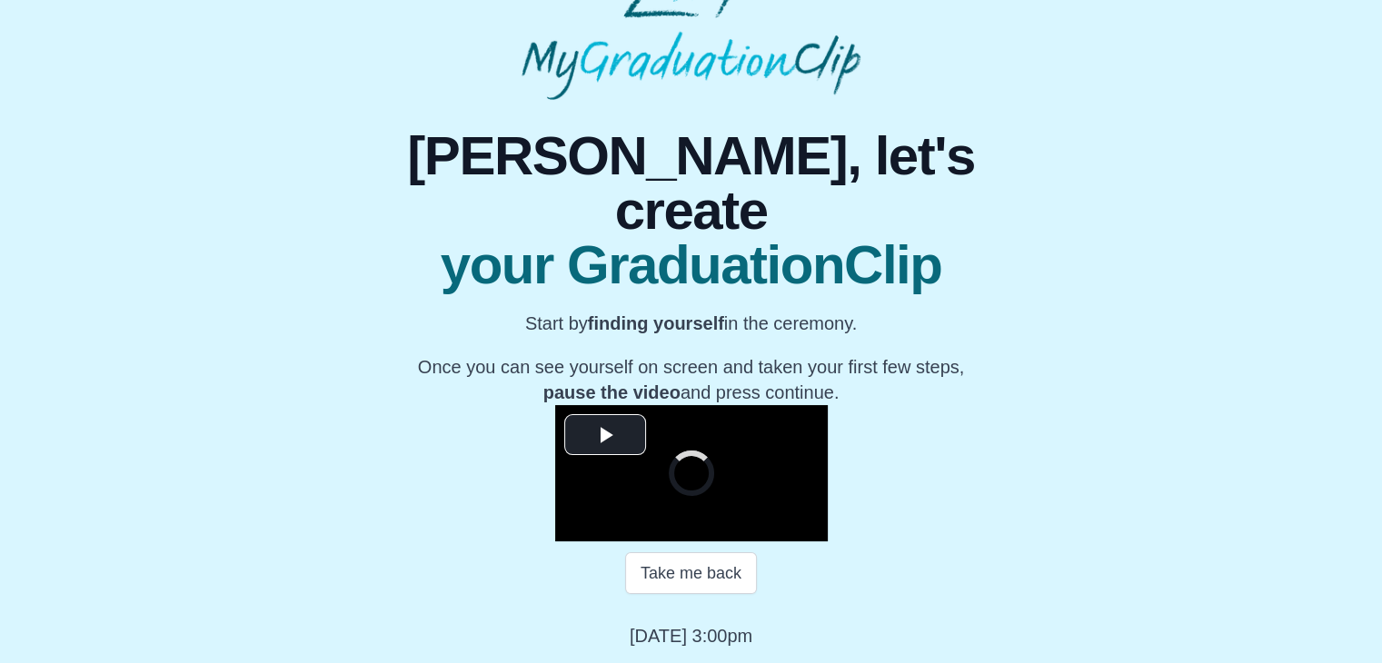
scroll to position [247, 0]
click at [605, 434] on span "Video Player" at bounding box center [605, 434] width 0 height 0
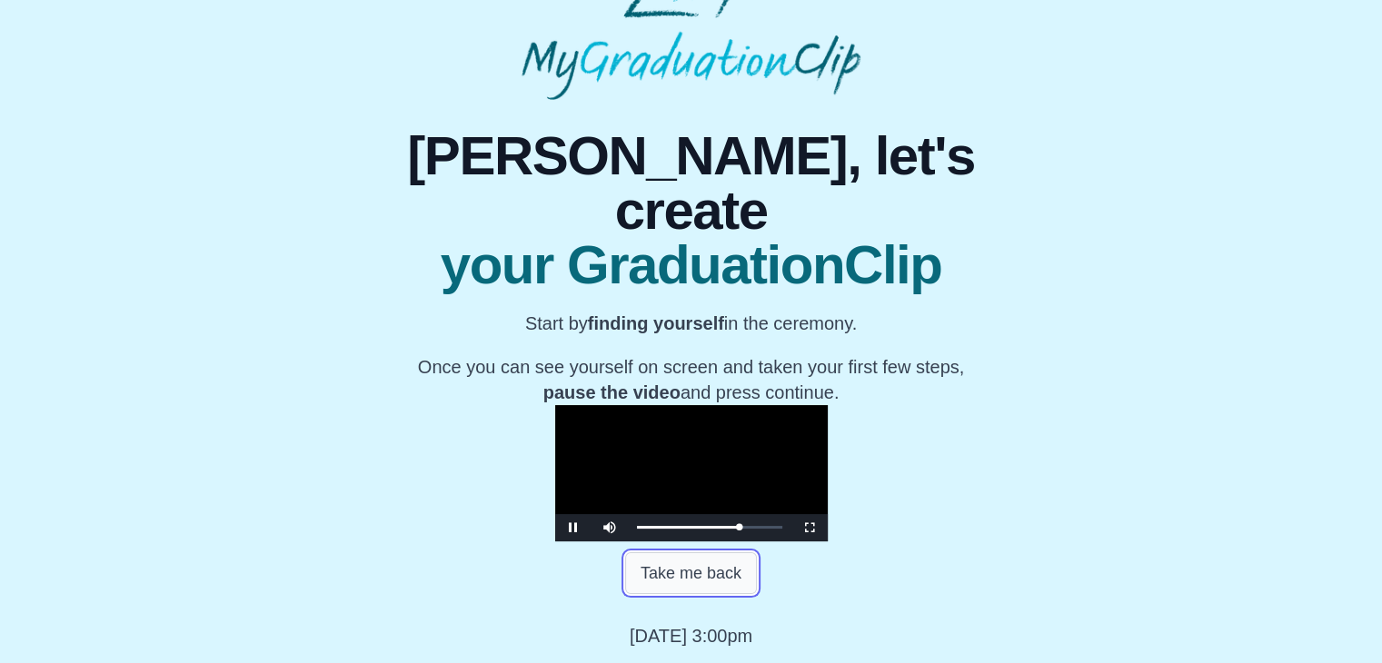
click at [711, 588] on button "Take me back" at bounding box center [691, 573] width 132 height 42
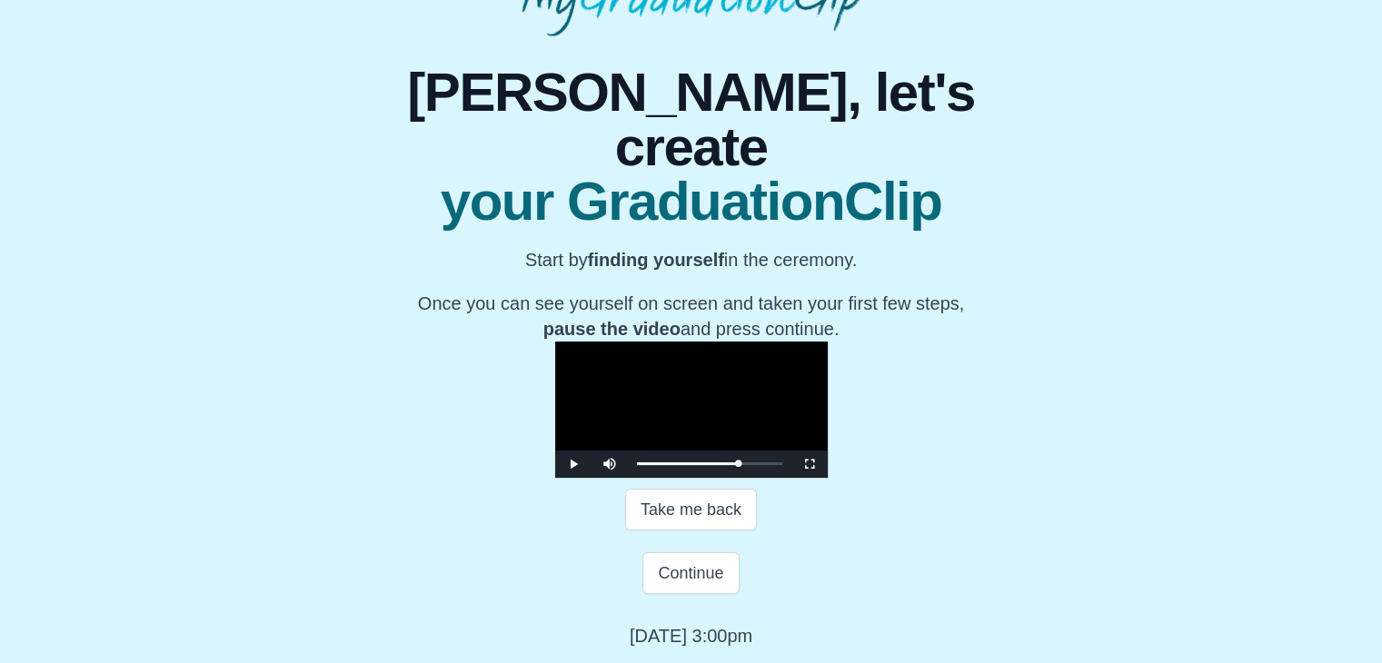
click at [738, 404] on video "Video Player" at bounding box center [691, 410] width 273 height 136
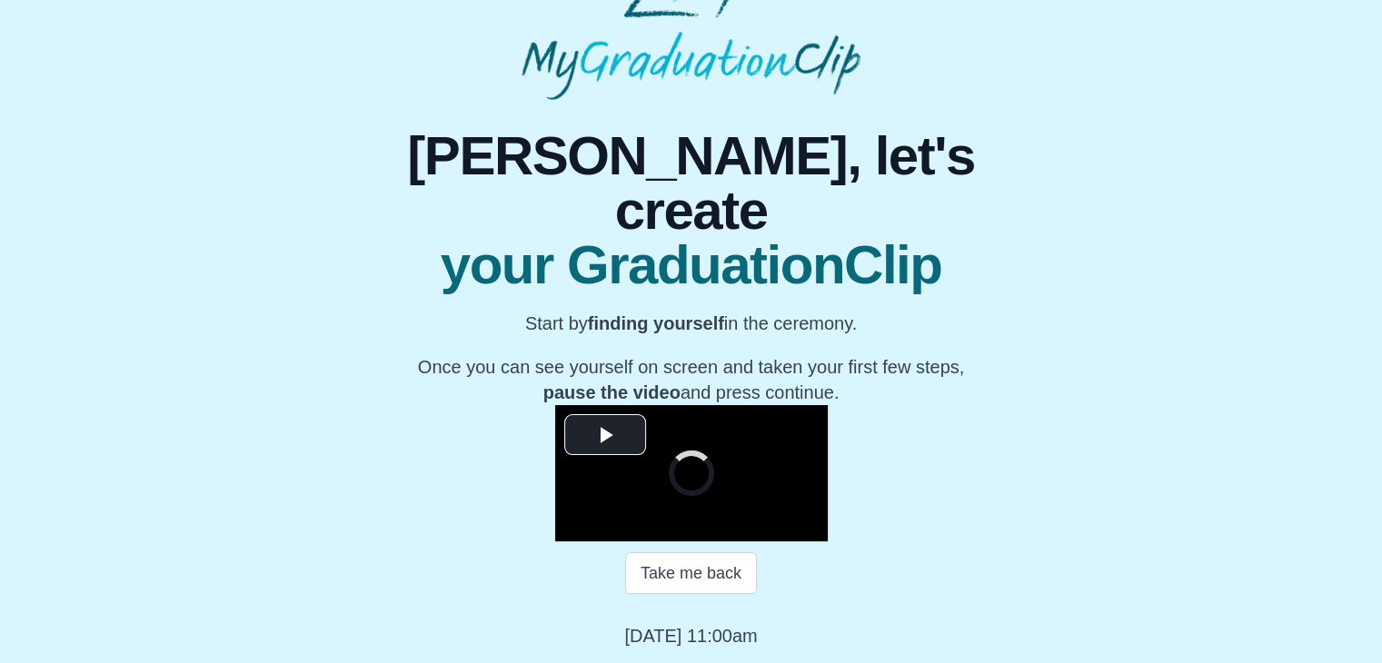
scroll to position [260, 0]
click at [605, 434] on span "Video Player" at bounding box center [605, 434] width 0 height 0
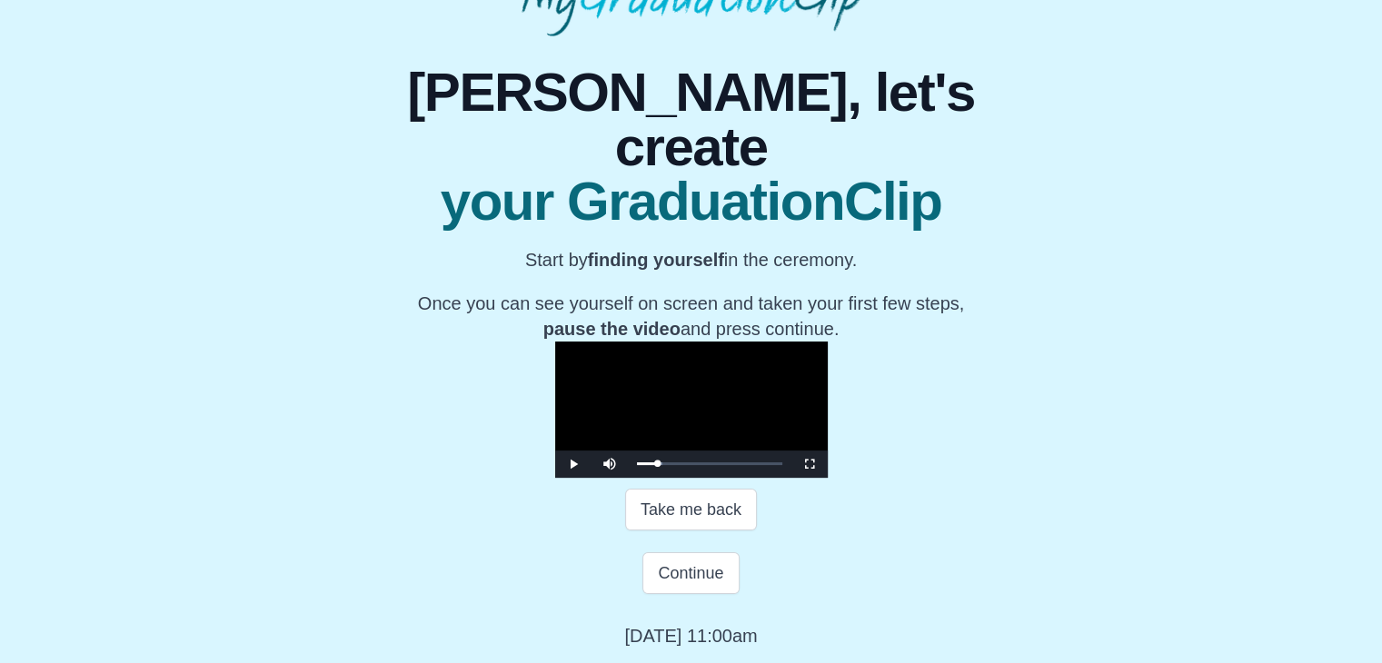
click at [572, 342] on video "Video Player" at bounding box center [691, 410] width 273 height 136
click at [689, 594] on button "Continue" at bounding box center [690, 573] width 96 height 42
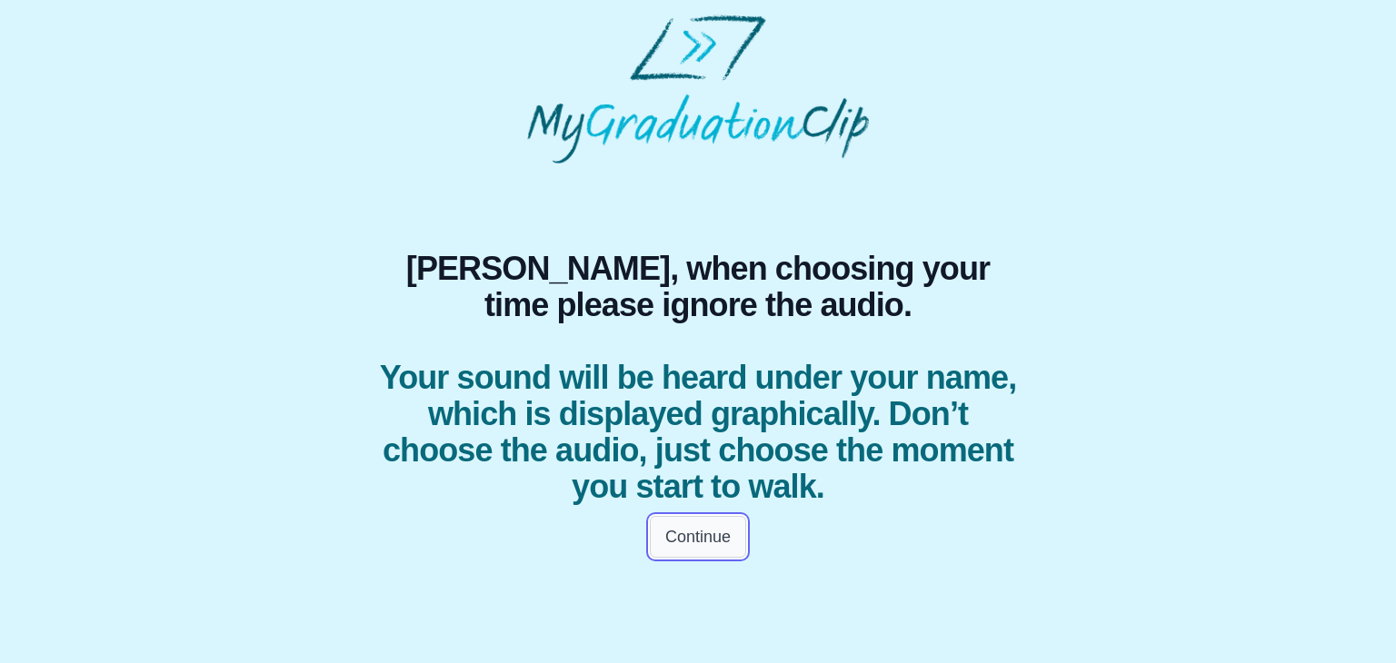
click at [704, 537] on button "Continue" at bounding box center [698, 537] width 96 height 42
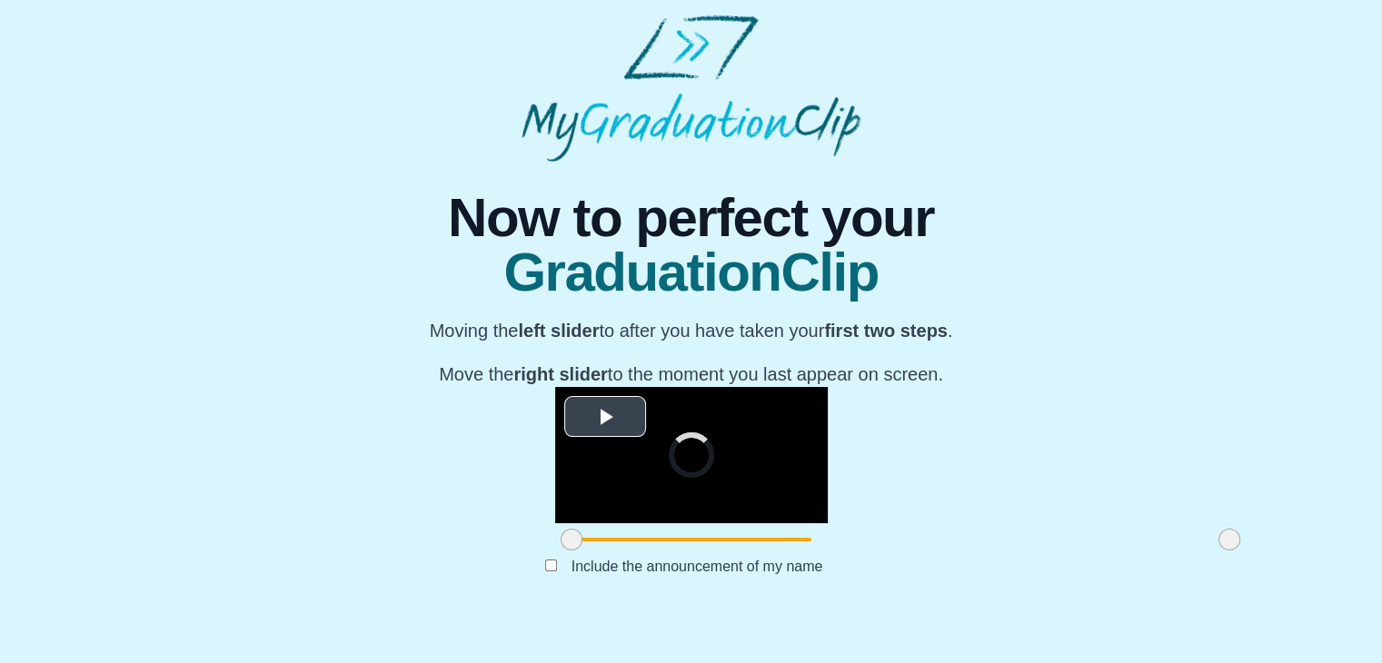
scroll to position [216, 0]
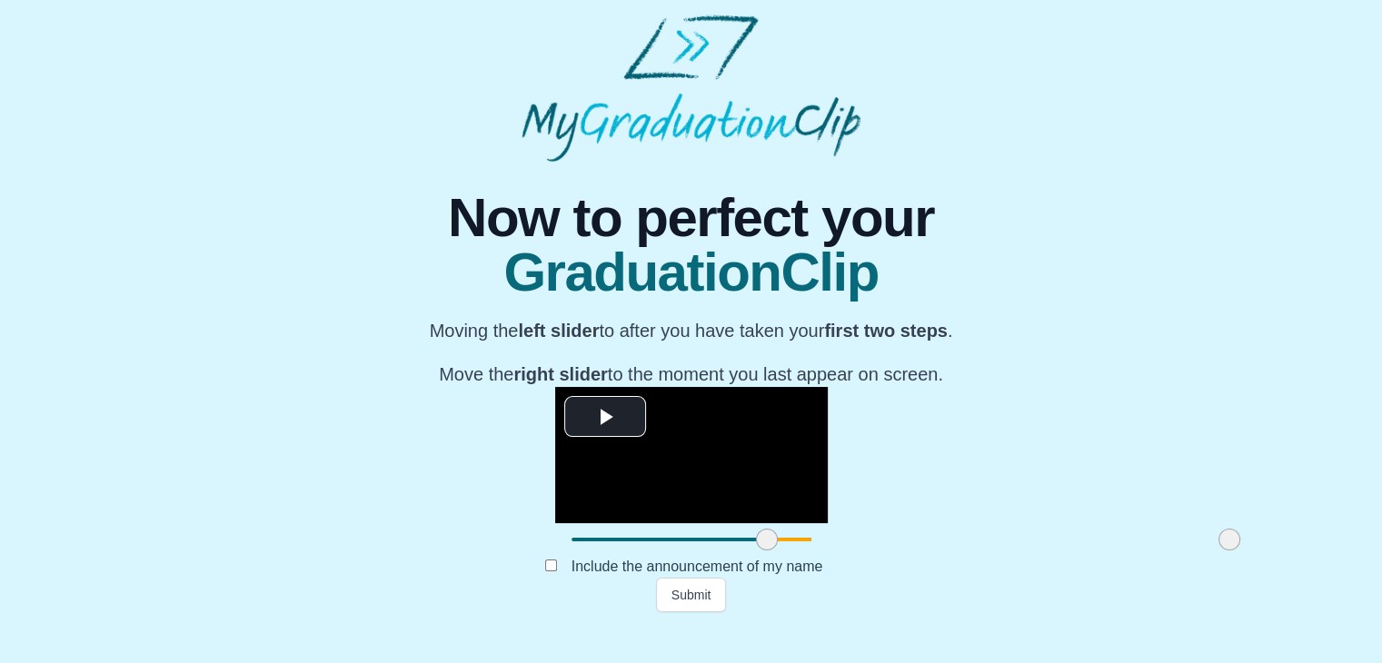
drag, startPoint x: 368, startPoint y: 576, endPoint x: 563, endPoint y: 571, distance: 195.4
click at [756, 551] on span at bounding box center [767, 540] width 22 height 22
drag, startPoint x: 1013, startPoint y: 573, endPoint x: 800, endPoint y: 579, distance: 213.6
click at [1005, 551] on span at bounding box center [1016, 540] width 22 height 22
click at [692, 612] on button "Submit" at bounding box center [691, 595] width 71 height 35
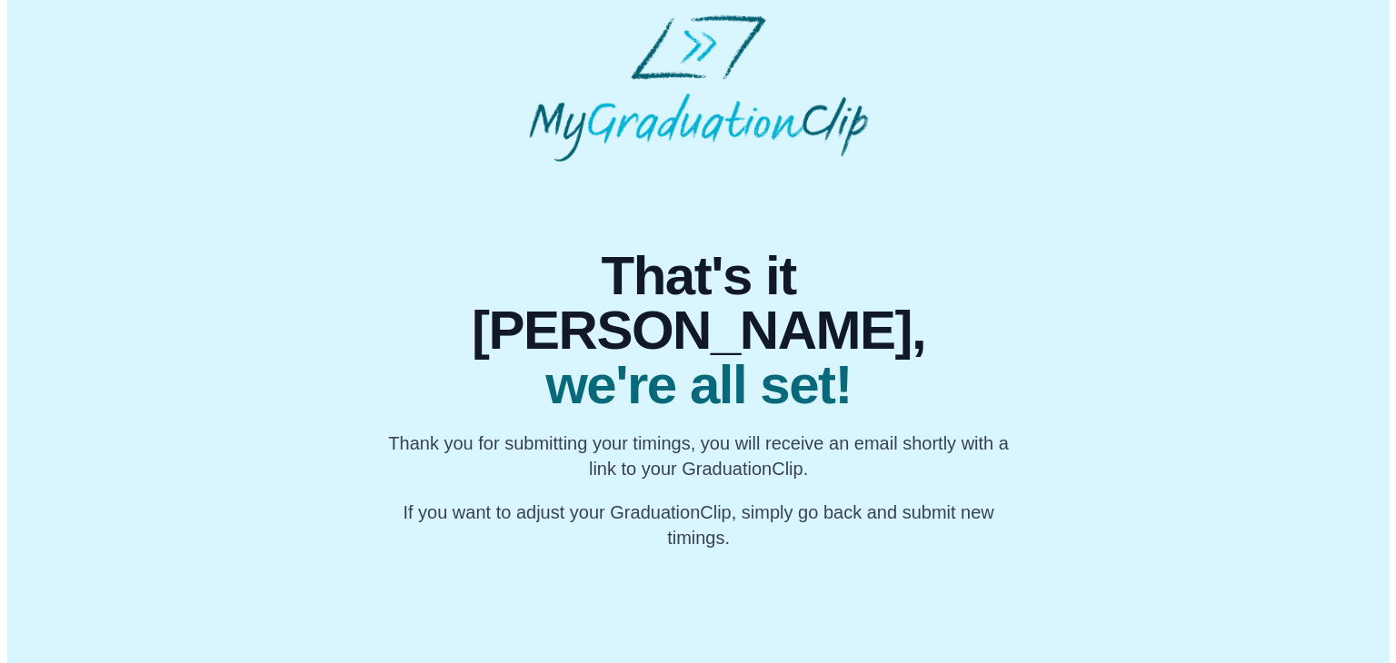
scroll to position [0, 0]
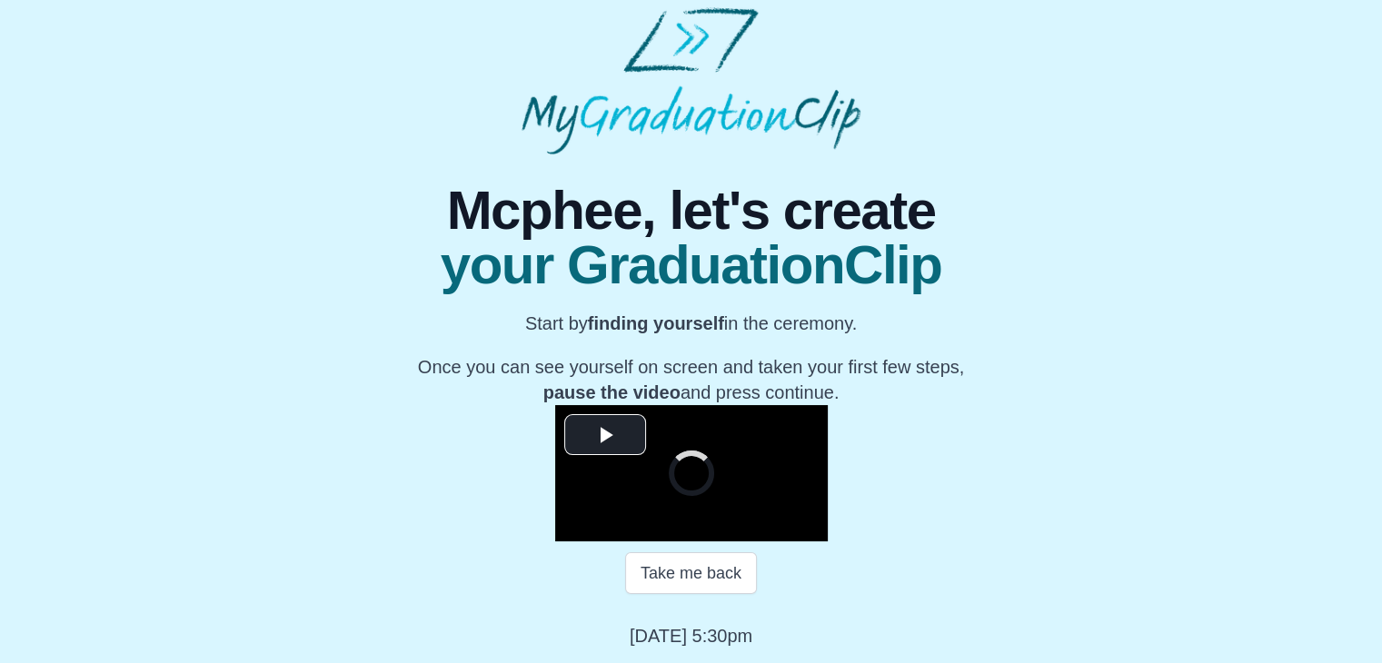
scroll to position [260, 0]
click at [605, 434] on span "Video Player" at bounding box center [605, 434] width 0 height 0
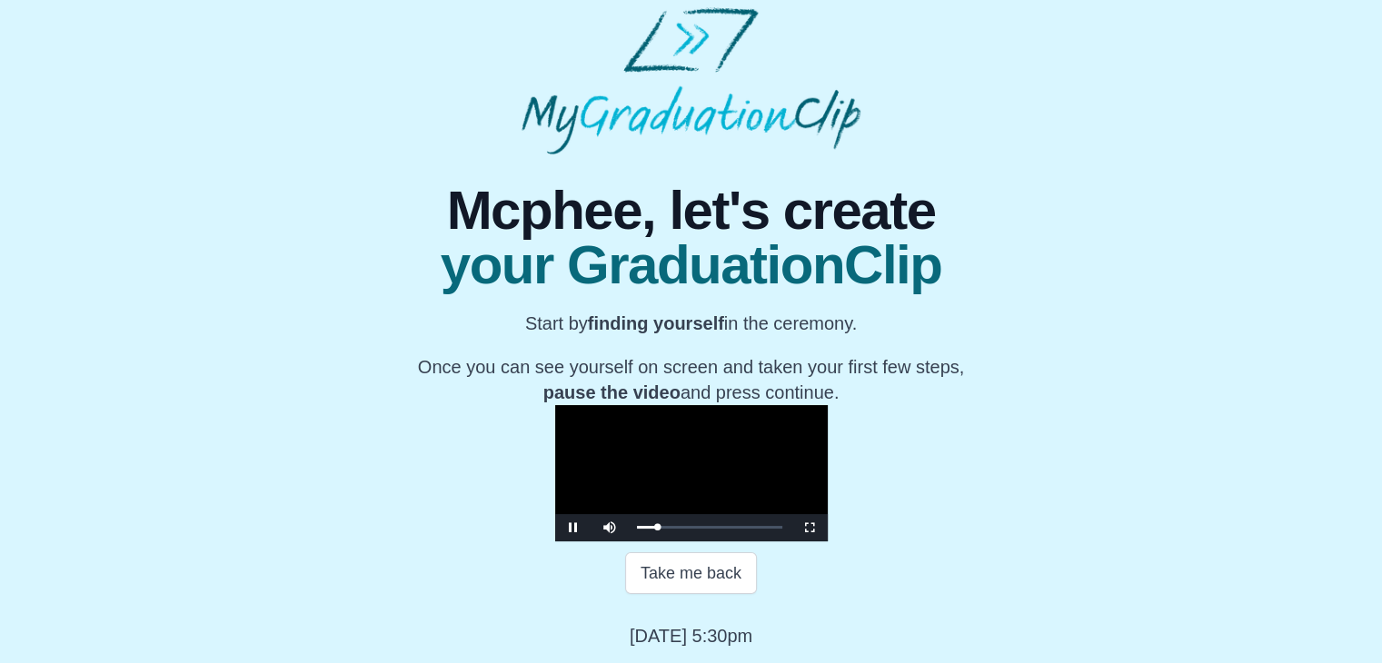
click at [555, 405] on video "Video Player" at bounding box center [691, 473] width 273 height 136
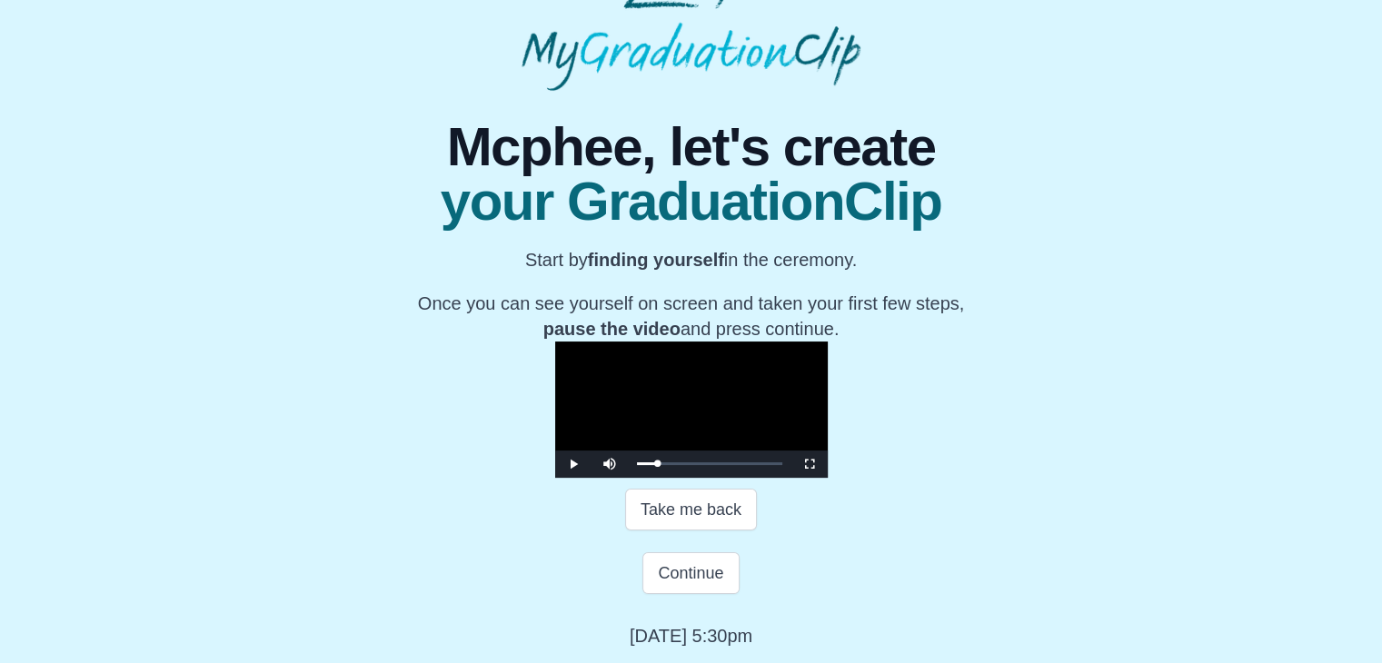
click at [555, 404] on video "Video Player" at bounding box center [691, 410] width 273 height 136
click at [686, 379] on video "Video Player" at bounding box center [691, 410] width 273 height 136
click at [680, 594] on button "Continue" at bounding box center [690, 573] width 96 height 42
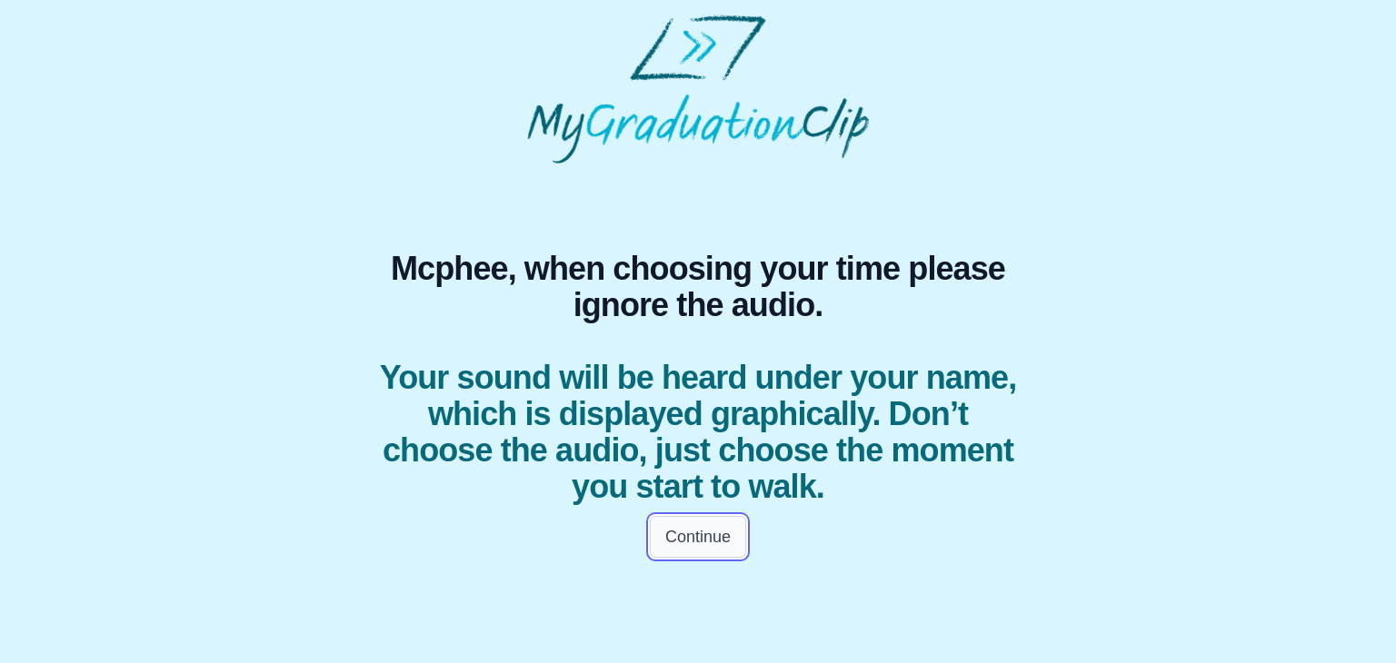
click at [710, 541] on button "Continue" at bounding box center [698, 537] width 96 height 42
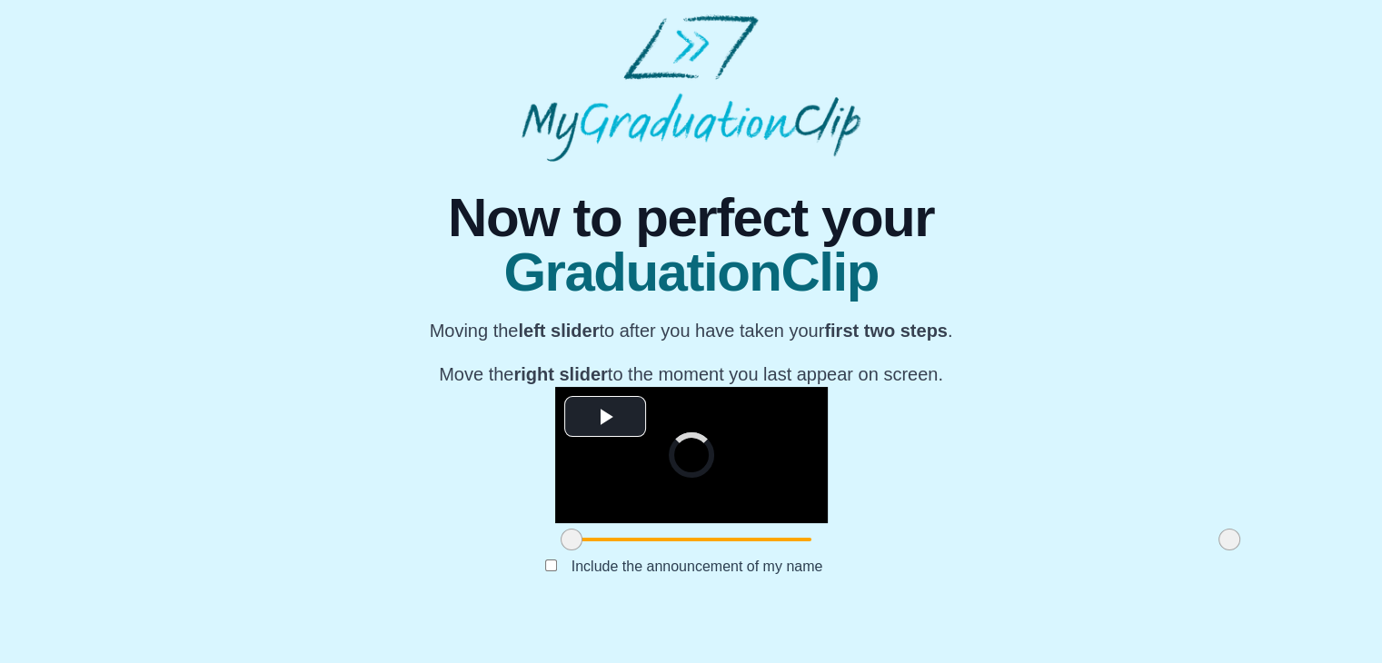
scroll to position [216, 0]
drag, startPoint x: 353, startPoint y: 574, endPoint x: 527, endPoint y: 568, distance: 173.7
click at [734, 551] on span at bounding box center [745, 540] width 22 height 22
drag, startPoint x: 1011, startPoint y: 575, endPoint x: 877, endPoint y: 568, distance: 134.7
click at [1084, 551] on span at bounding box center [1095, 540] width 22 height 22
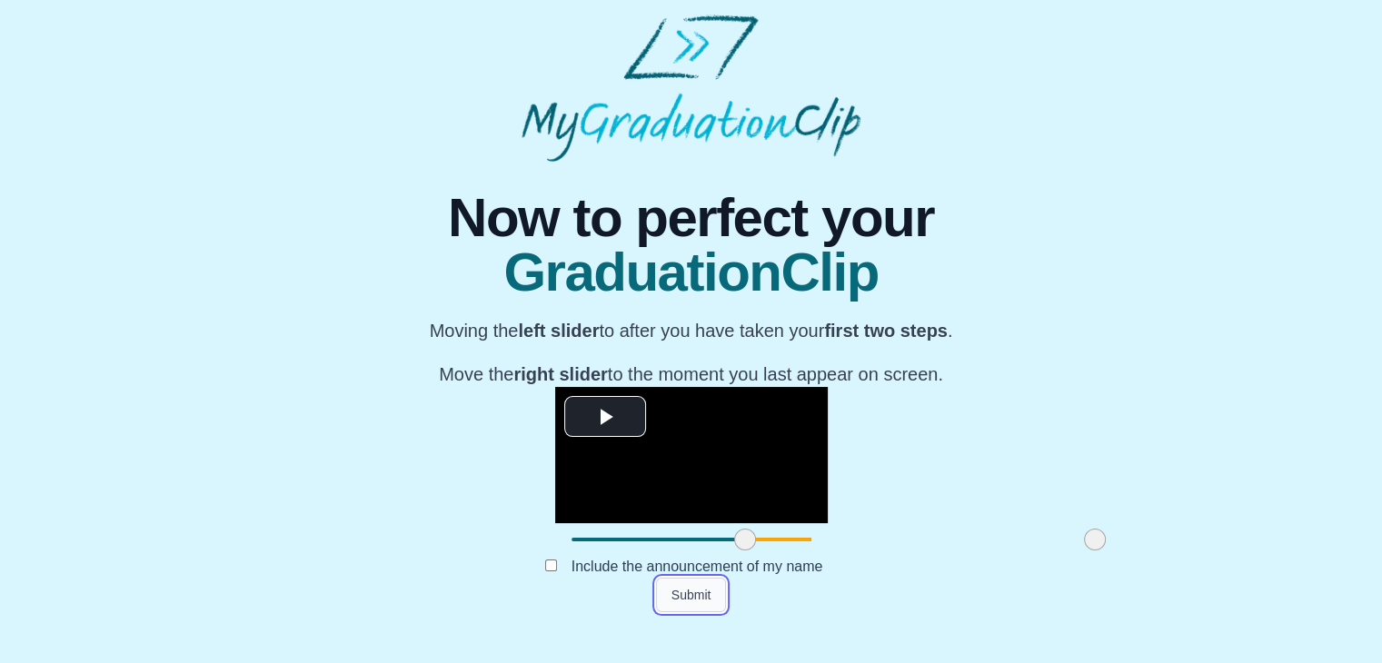
click at [677, 612] on button "Submit" at bounding box center [691, 595] width 71 height 35
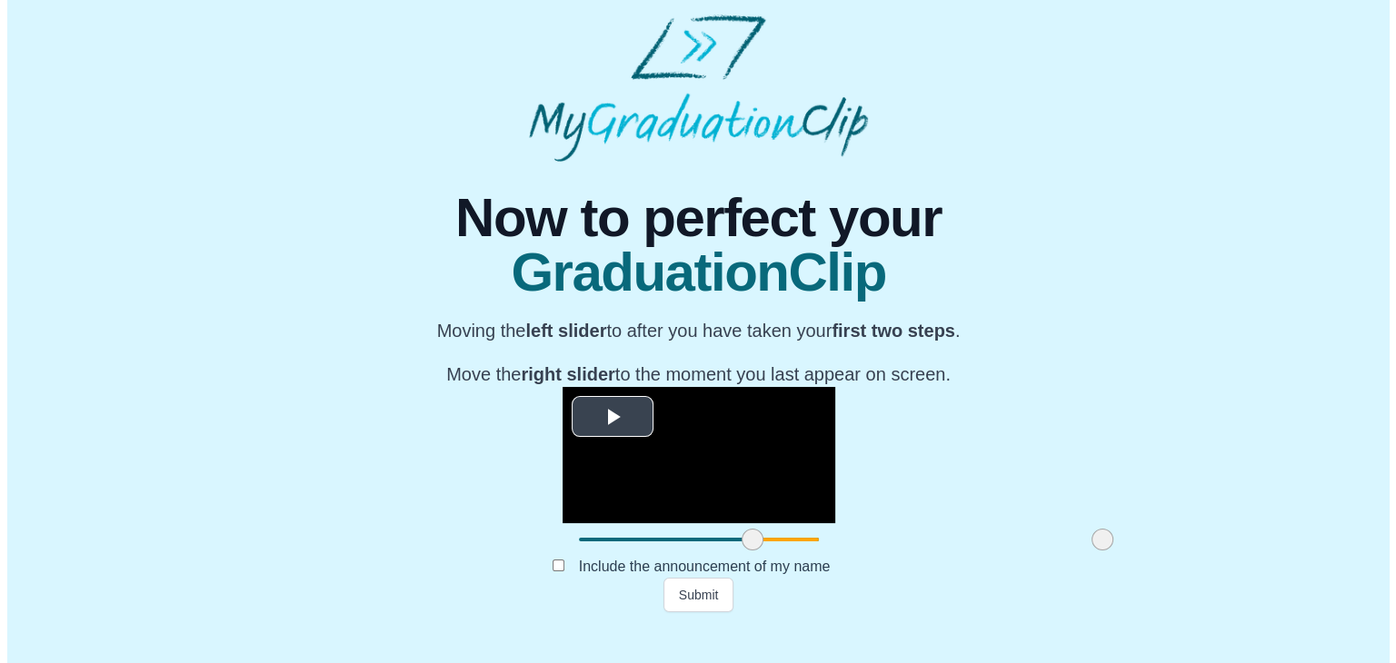
scroll to position [0, 0]
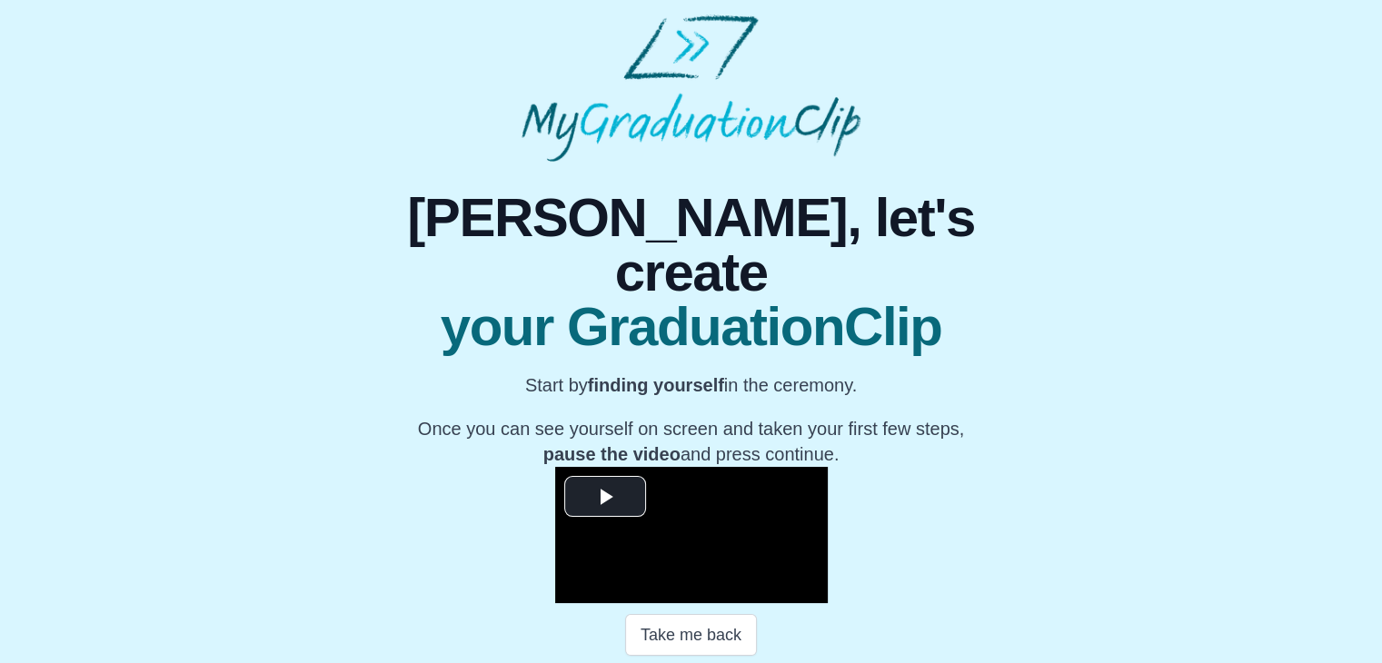
scroll to position [245, 0]
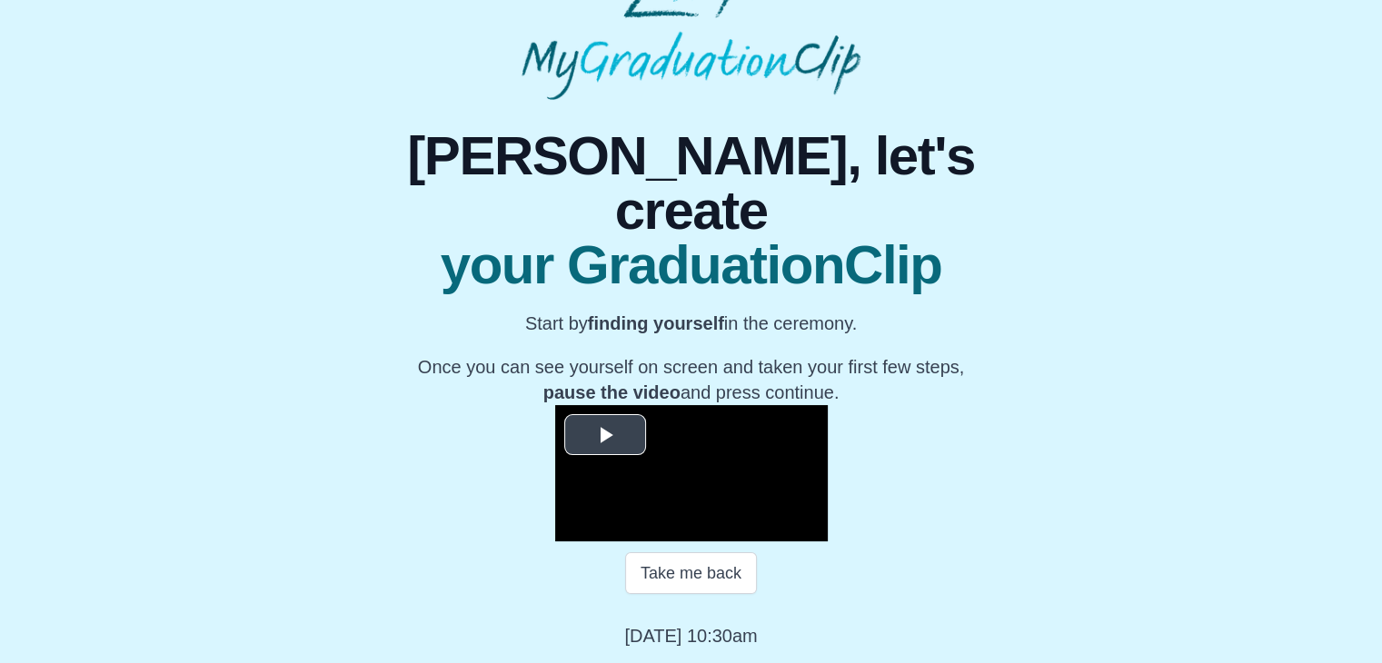
click at [605, 434] on span "Video Player" at bounding box center [605, 434] width 0 height 0
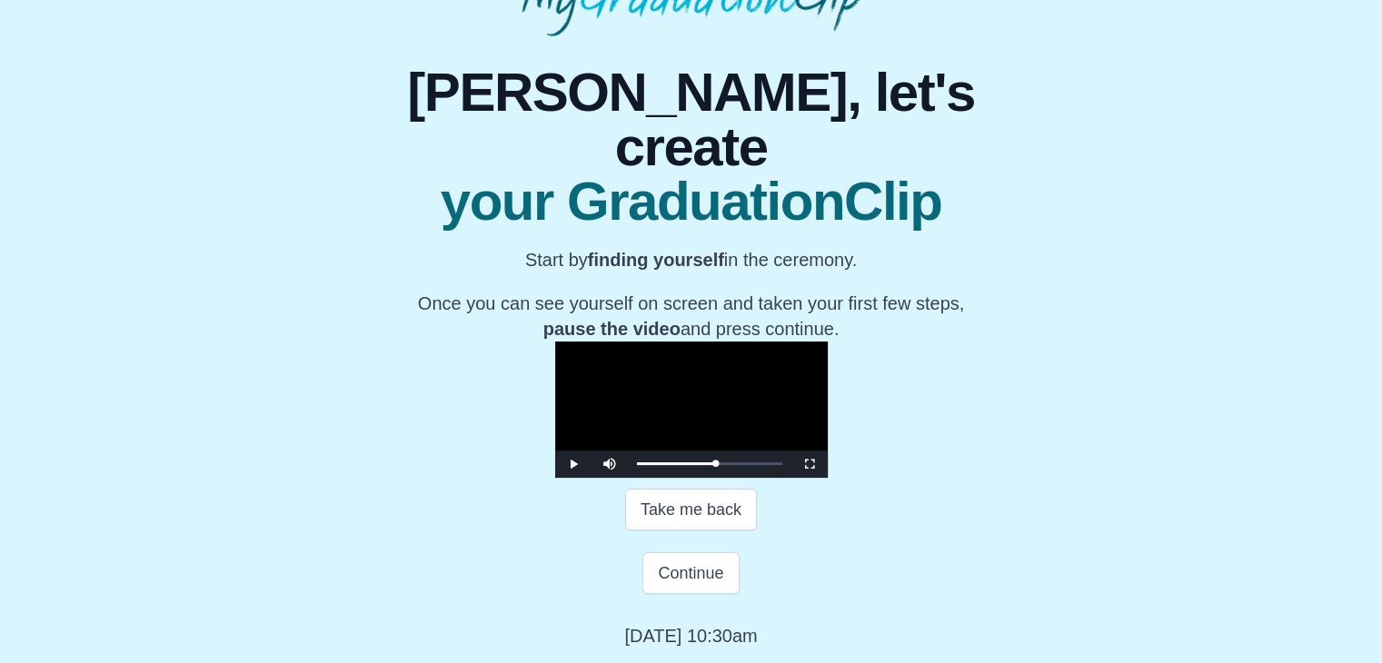
click at [828, 405] on video "Video Player" at bounding box center [691, 410] width 273 height 136
click at [680, 594] on button "Continue" at bounding box center [690, 573] width 96 height 42
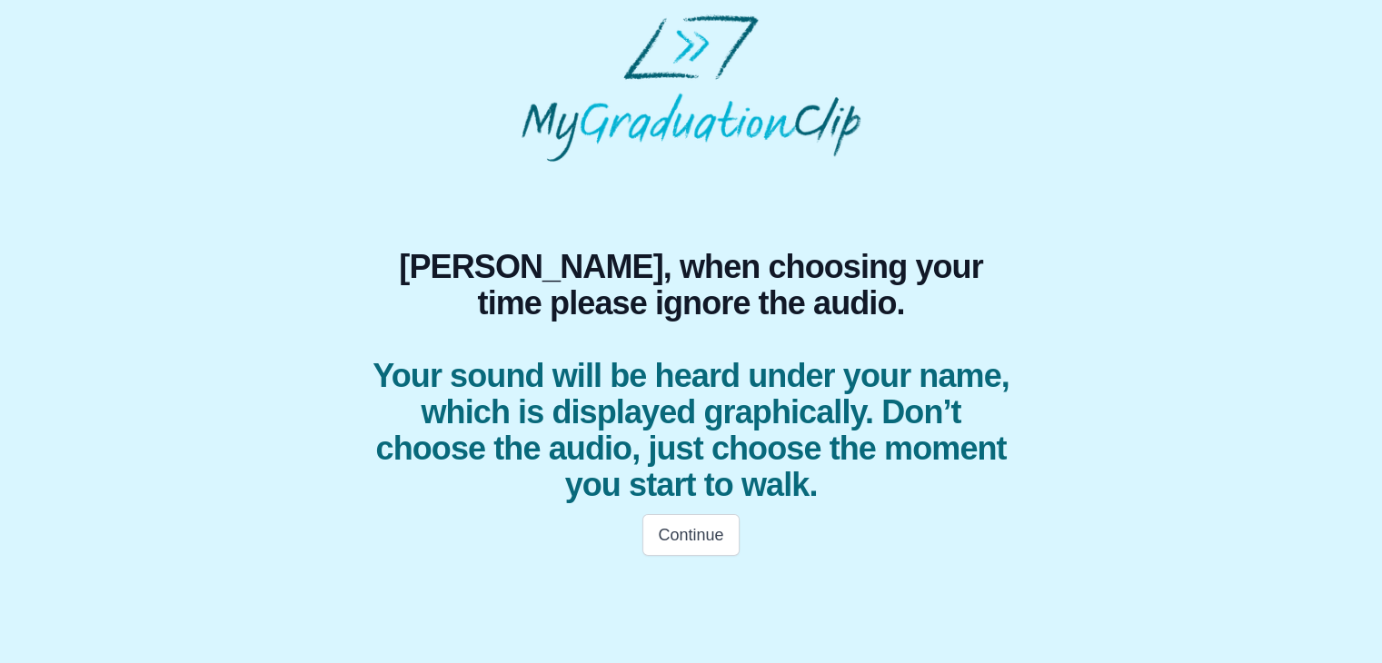
scroll to position [0, 0]
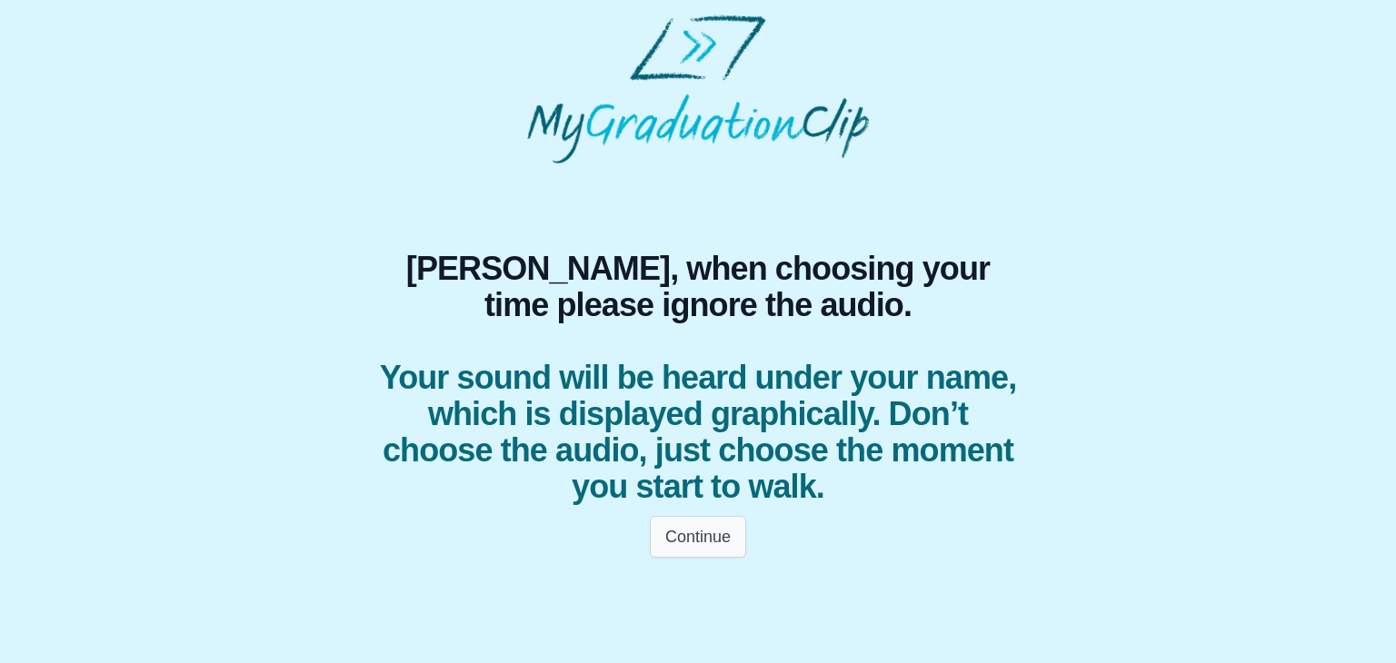
click at [712, 556] on button "Continue" at bounding box center [698, 537] width 96 height 42
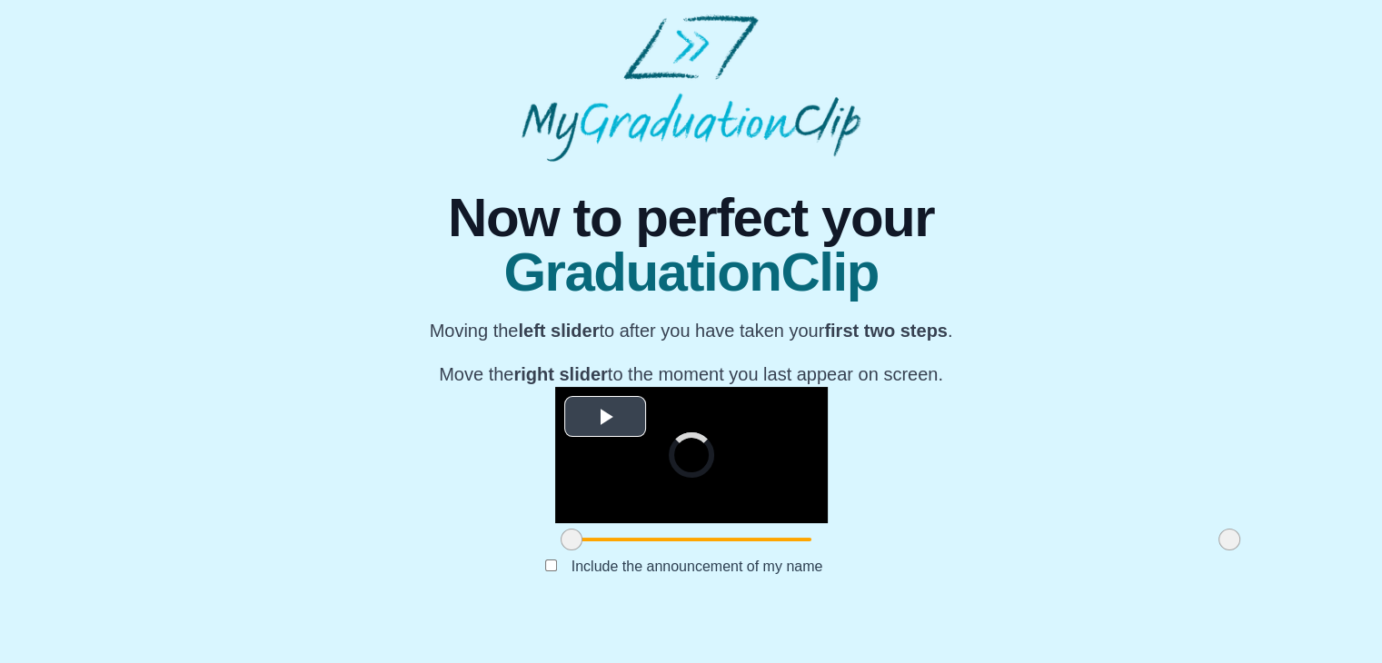
scroll to position [214, 0]
drag, startPoint x: 366, startPoint y: 572, endPoint x: 531, endPoint y: 578, distance: 164.6
click at [725, 551] on span at bounding box center [736, 540] width 22 height 22
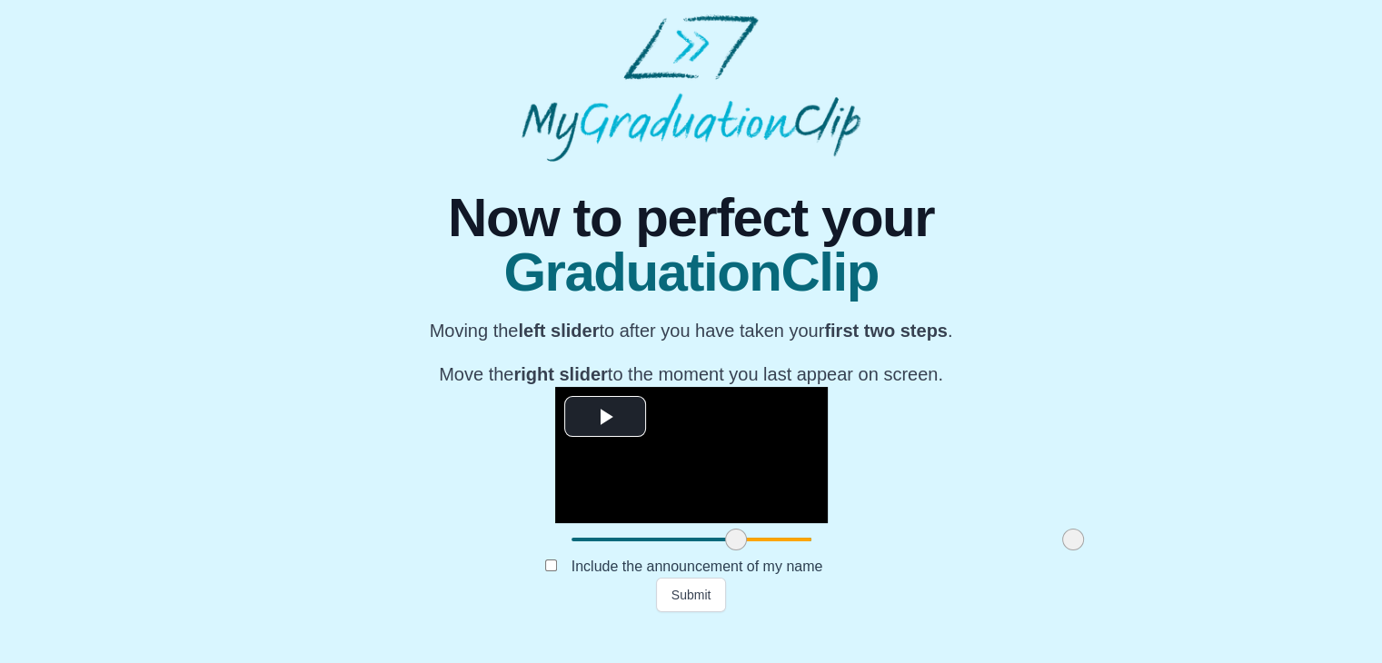
drag, startPoint x: 1020, startPoint y: 582, endPoint x: 864, endPoint y: 582, distance: 156.3
click at [1062, 551] on span at bounding box center [1073, 540] width 22 height 22
click at [701, 612] on button "Submit" at bounding box center [691, 595] width 71 height 35
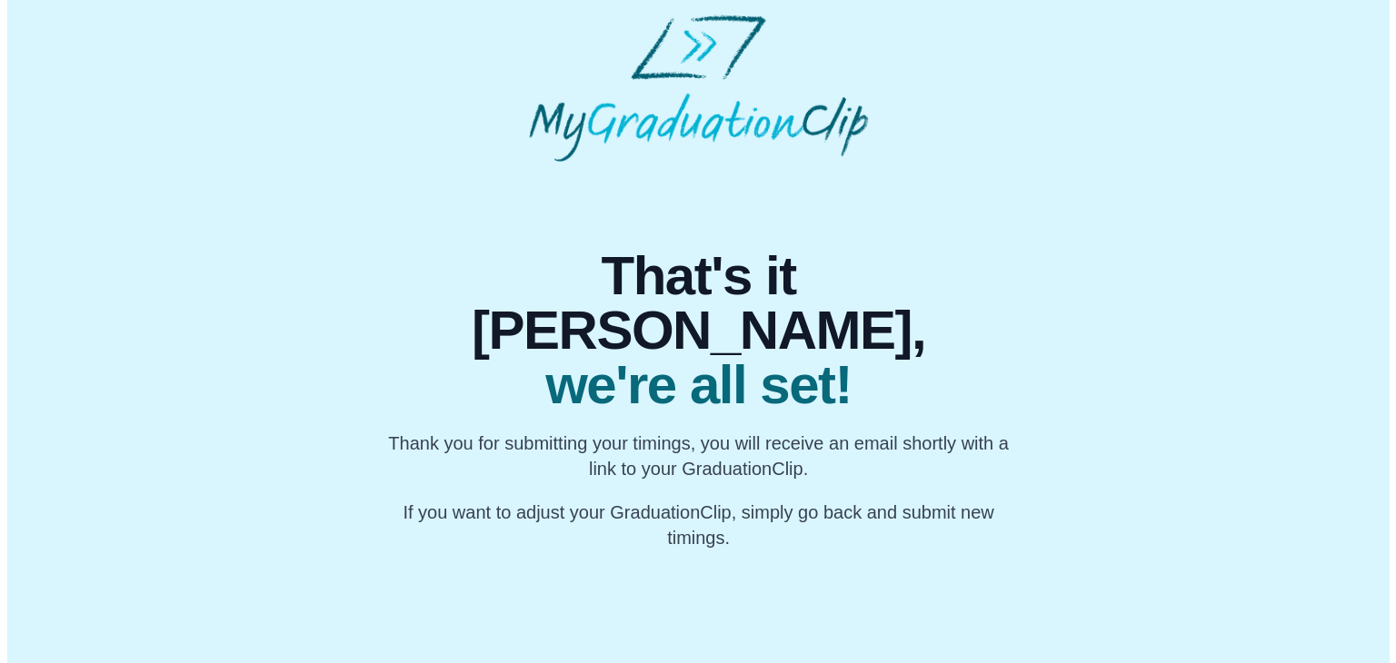
scroll to position [0, 0]
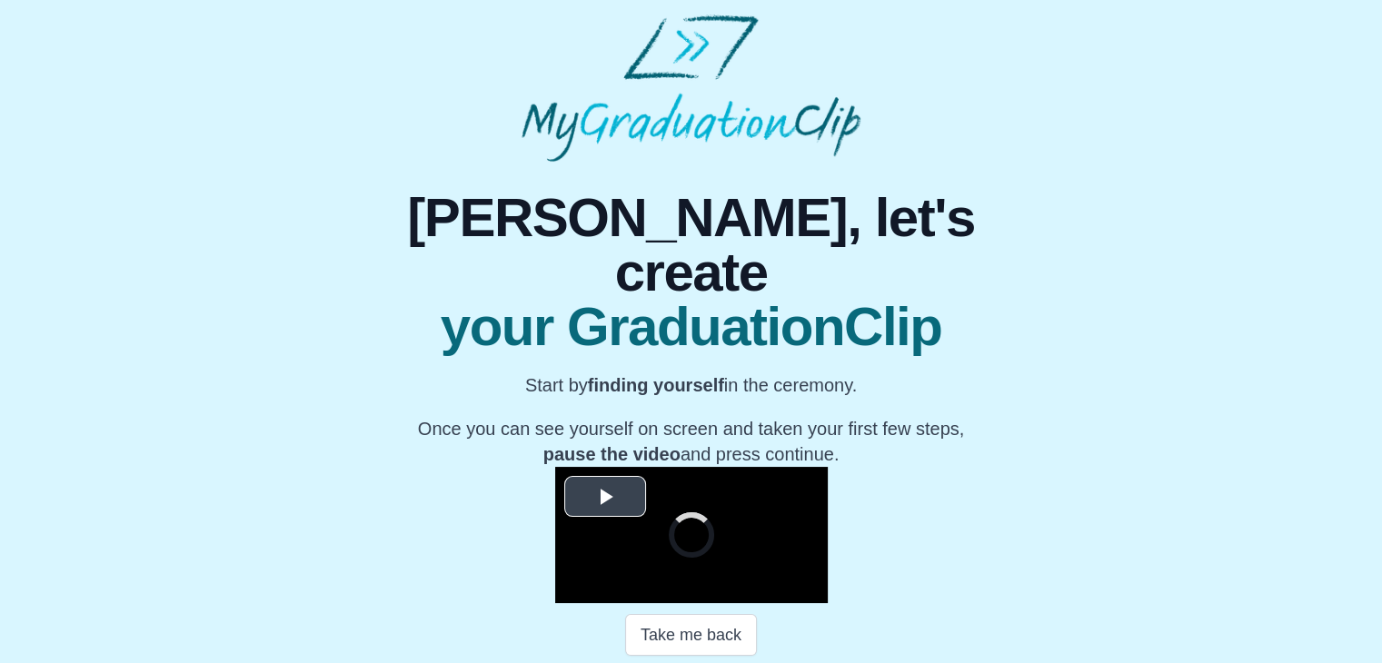
scroll to position [260, 0]
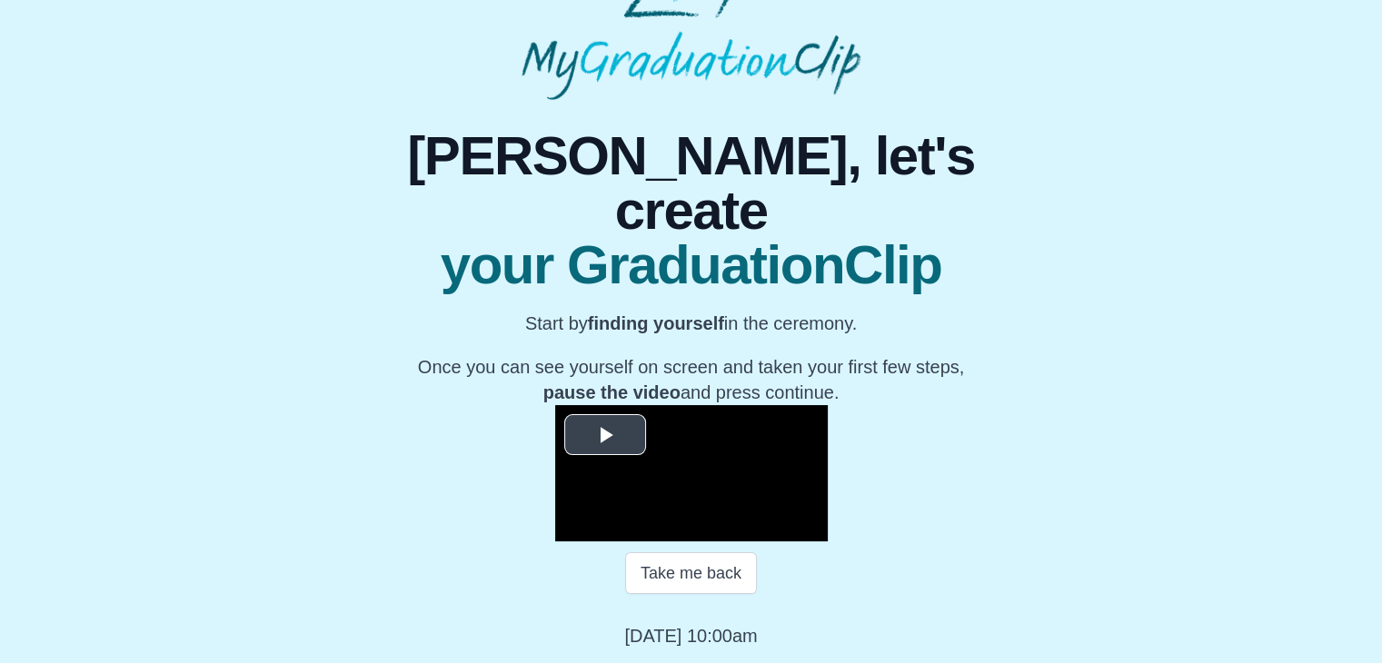
click at [605, 434] on span "Video Player" at bounding box center [605, 434] width 0 height 0
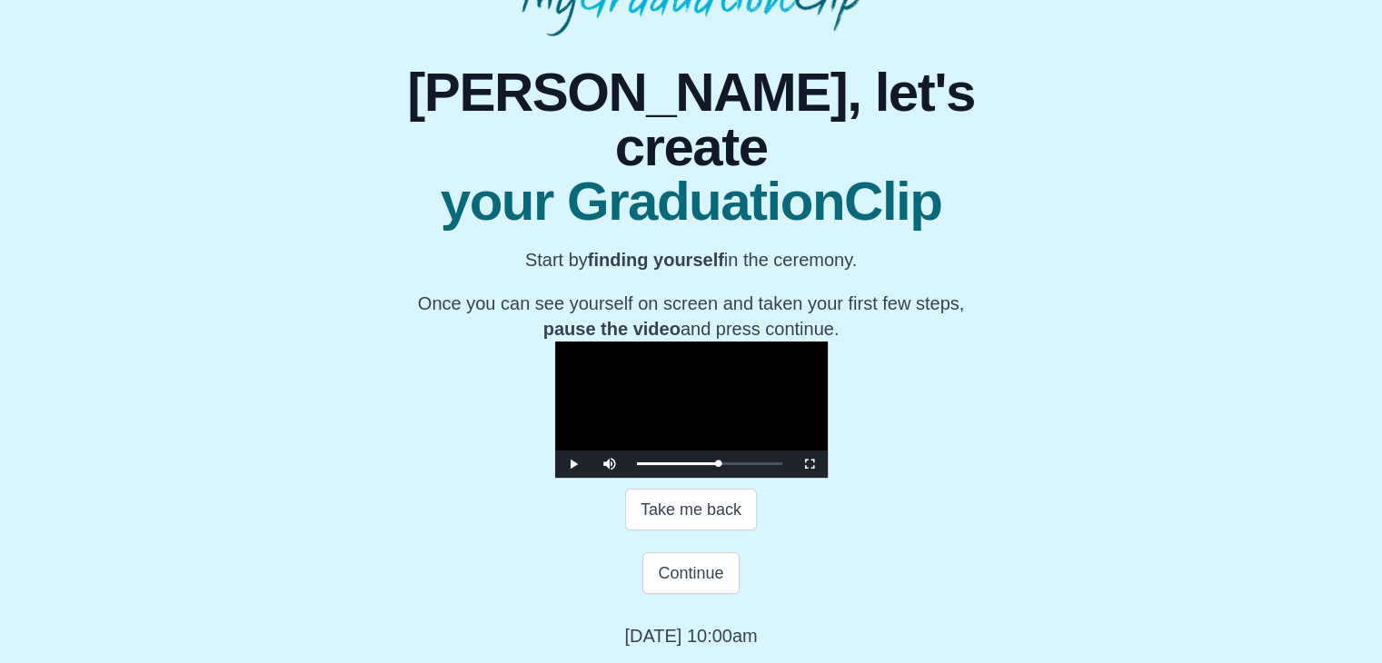
click at [731, 415] on video "Video Player" at bounding box center [691, 410] width 273 height 136
click at [695, 594] on button "Continue" at bounding box center [690, 573] width 96 height 42
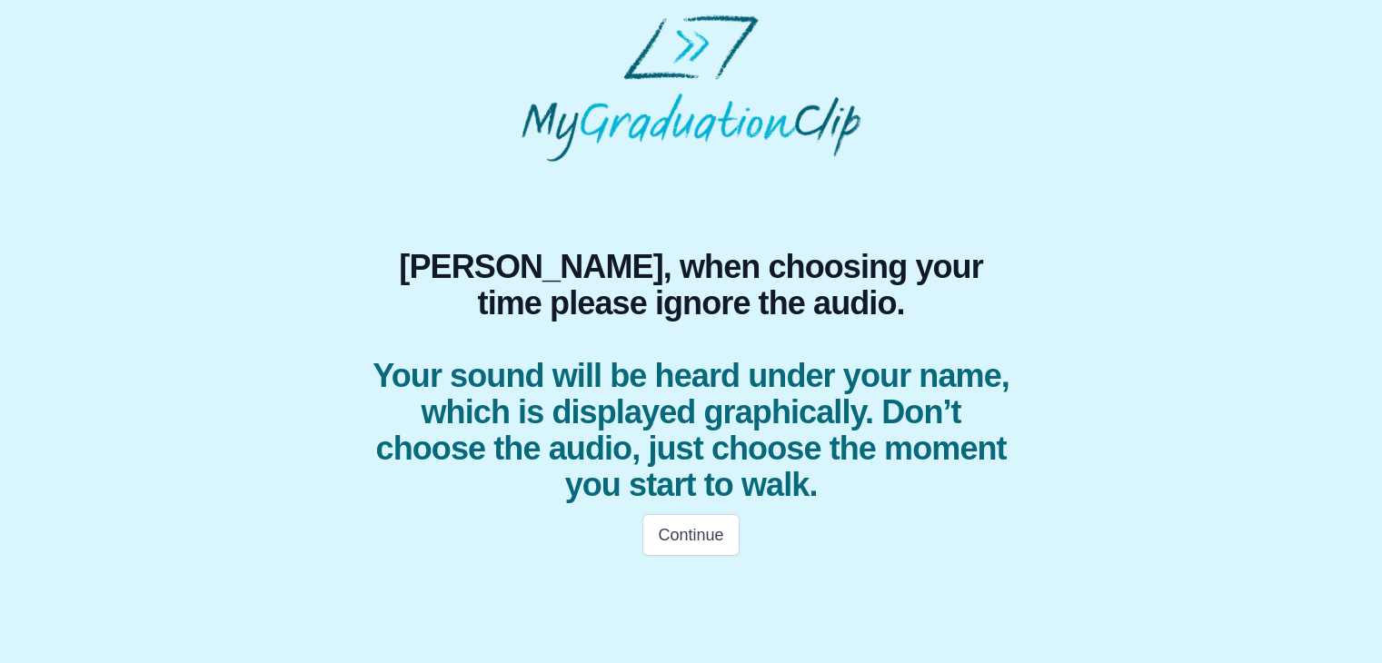
scroll to position [0, 0]
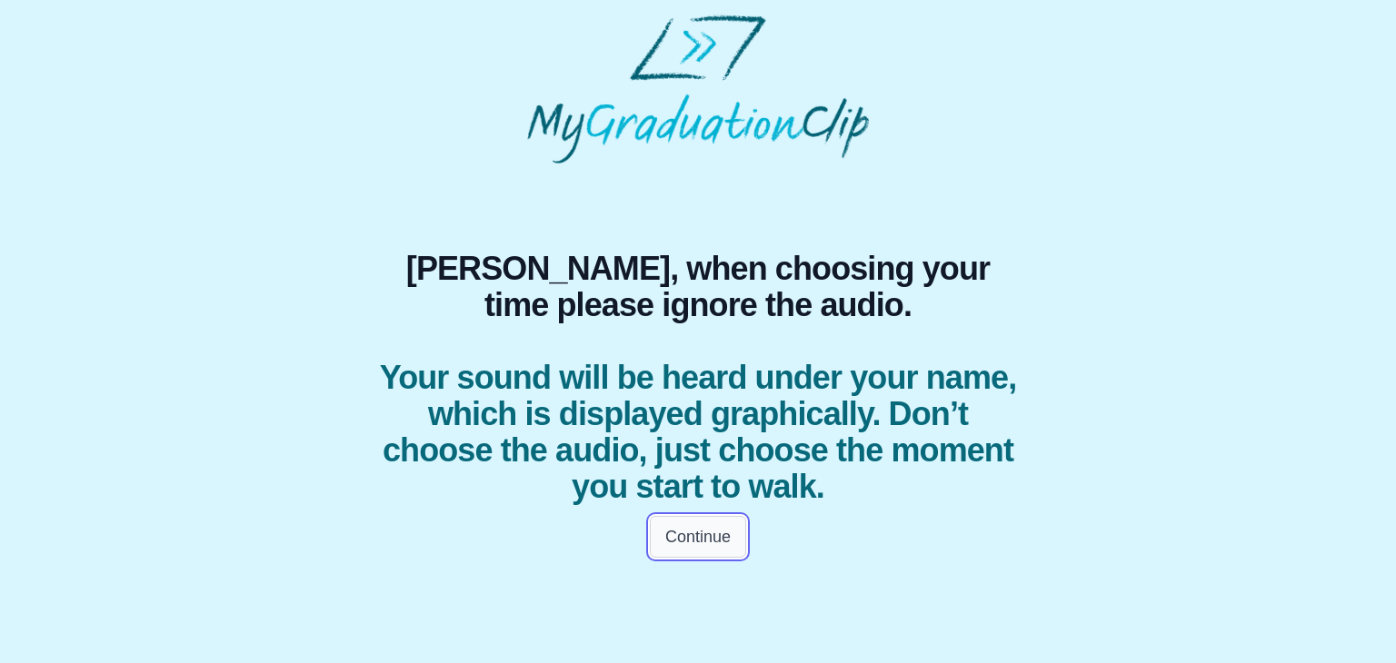
click at [680, 531] on button "Continue" at bounding box center [698, 537] width 96 height 42
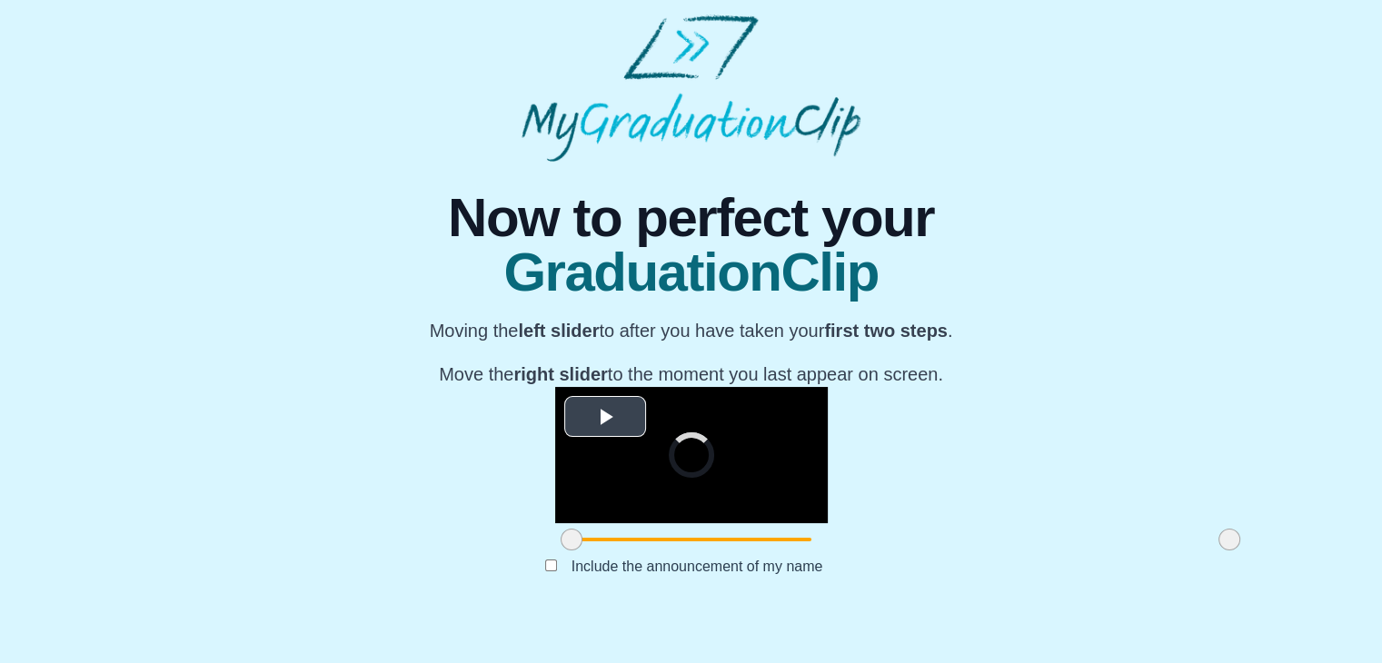
scroll to position [216, 0]
drag, startPoint x: 359, startPoint y: 581, endPoint x: 565, endPoint y: 555, distance: 207.8
click at [565, 555] on div "**********" at bounding box center [691, 471] width 273 height 169
drag, startPoint x: 1020, startPoint y: 574, endPoint x: 952, endPoint y: 551, distance: 72.1
click at [828, 551] on div "**********" at bounding box center [691, 471] width 273 height 169
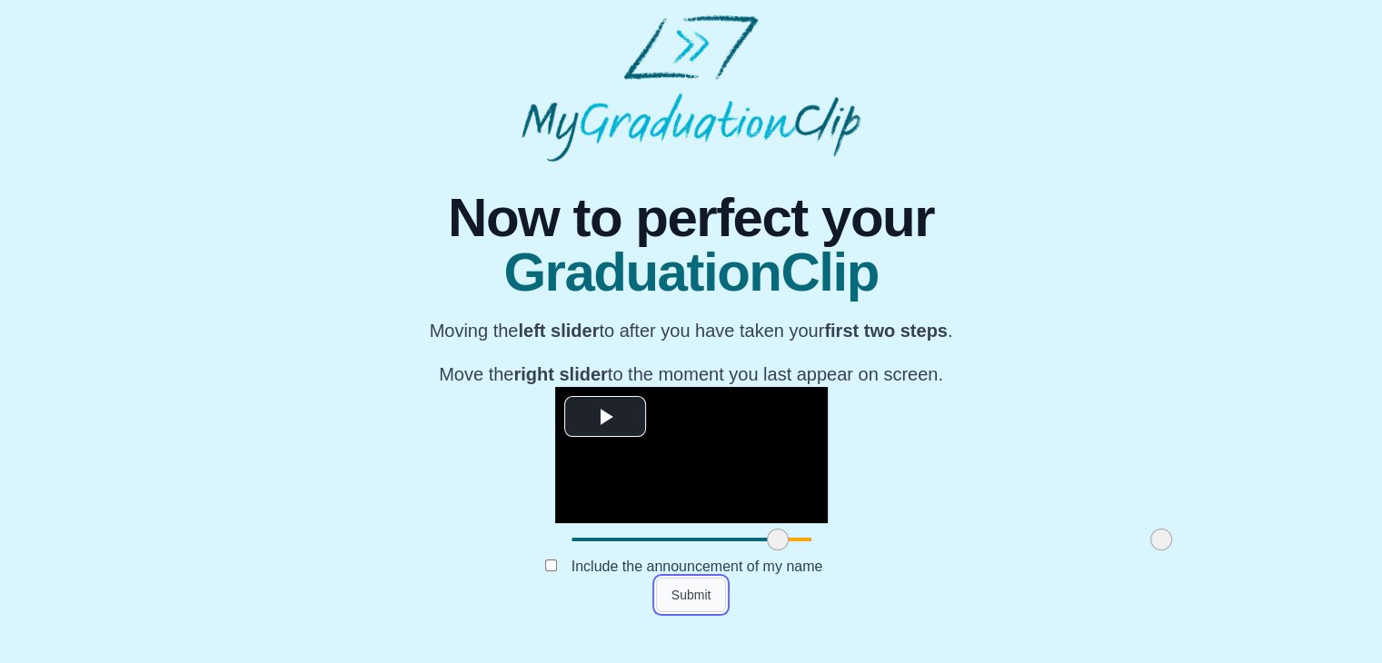
click at [673, 612] on button "Submit" at bounding box center [691, 595] width 71 height 35
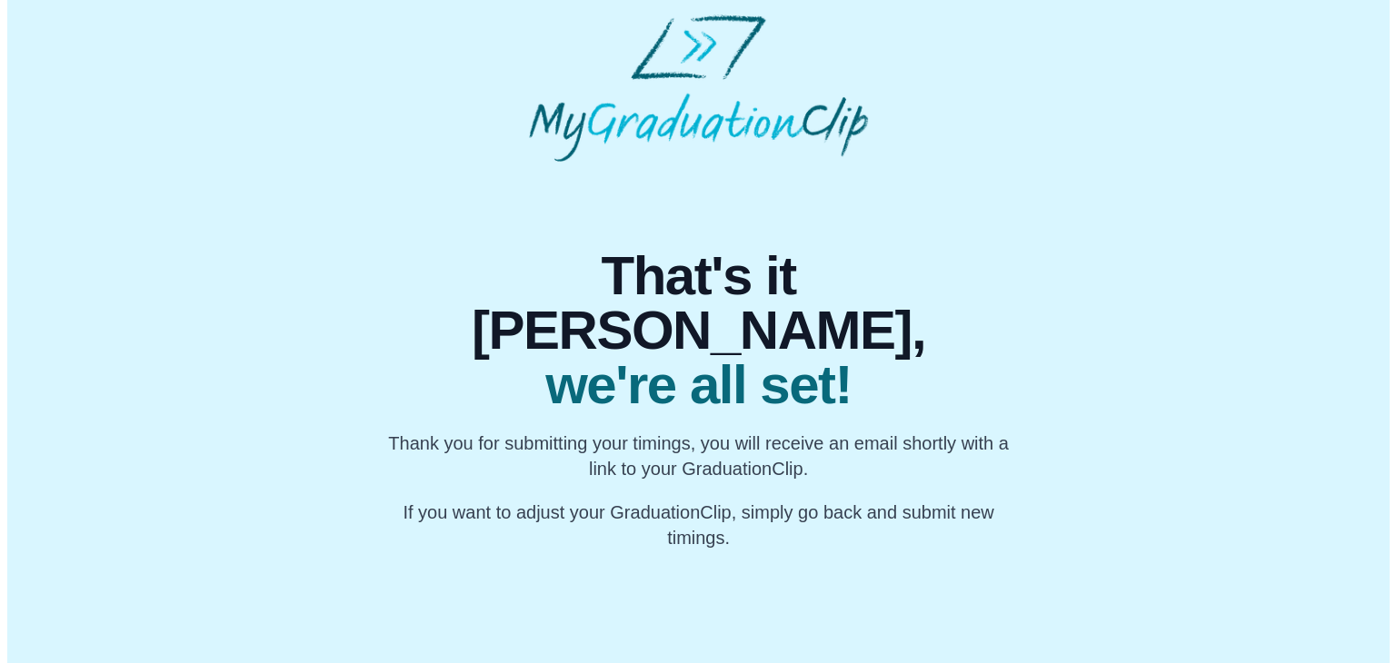
scroll to position [0, 0]
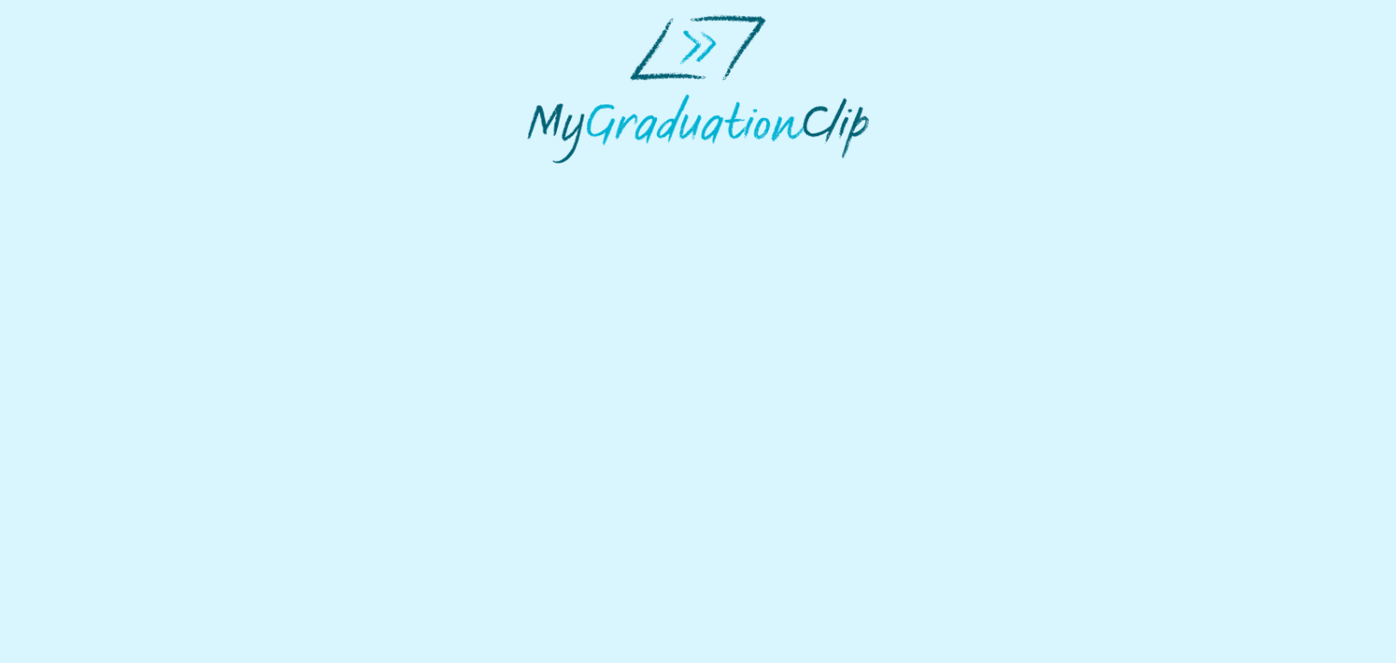
select select "**********"
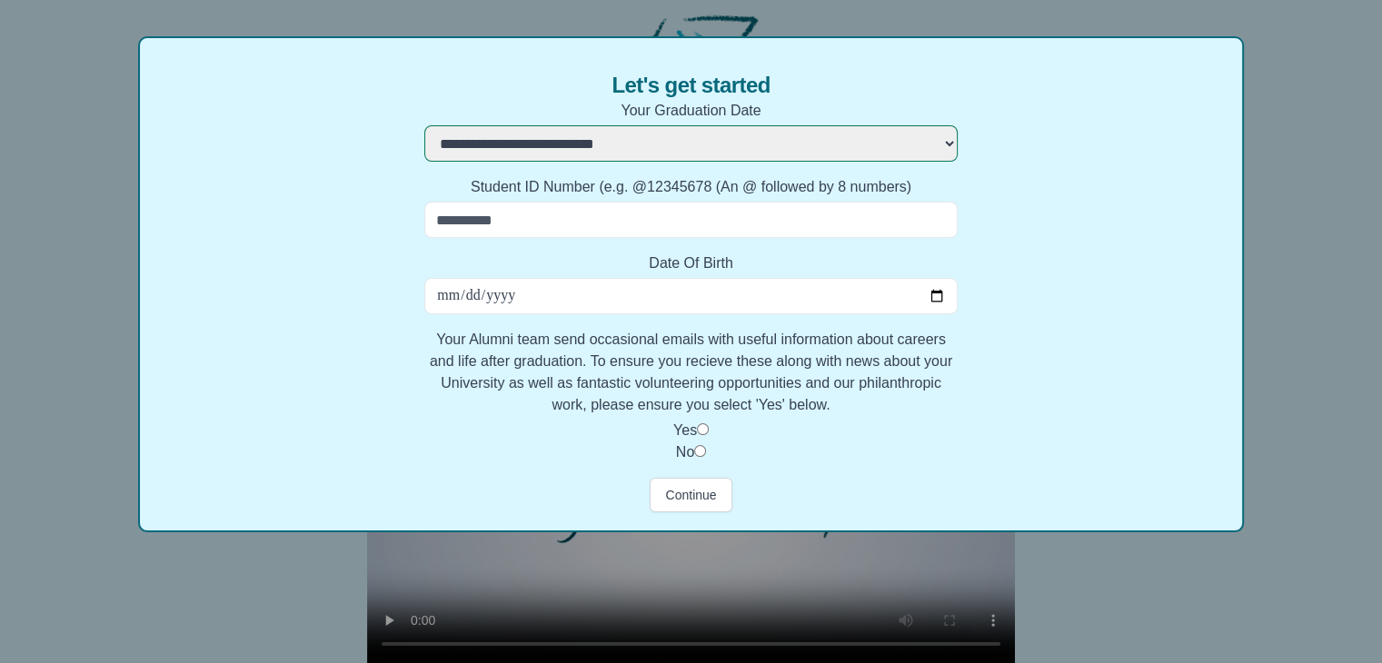
scroll to position [171, 0]
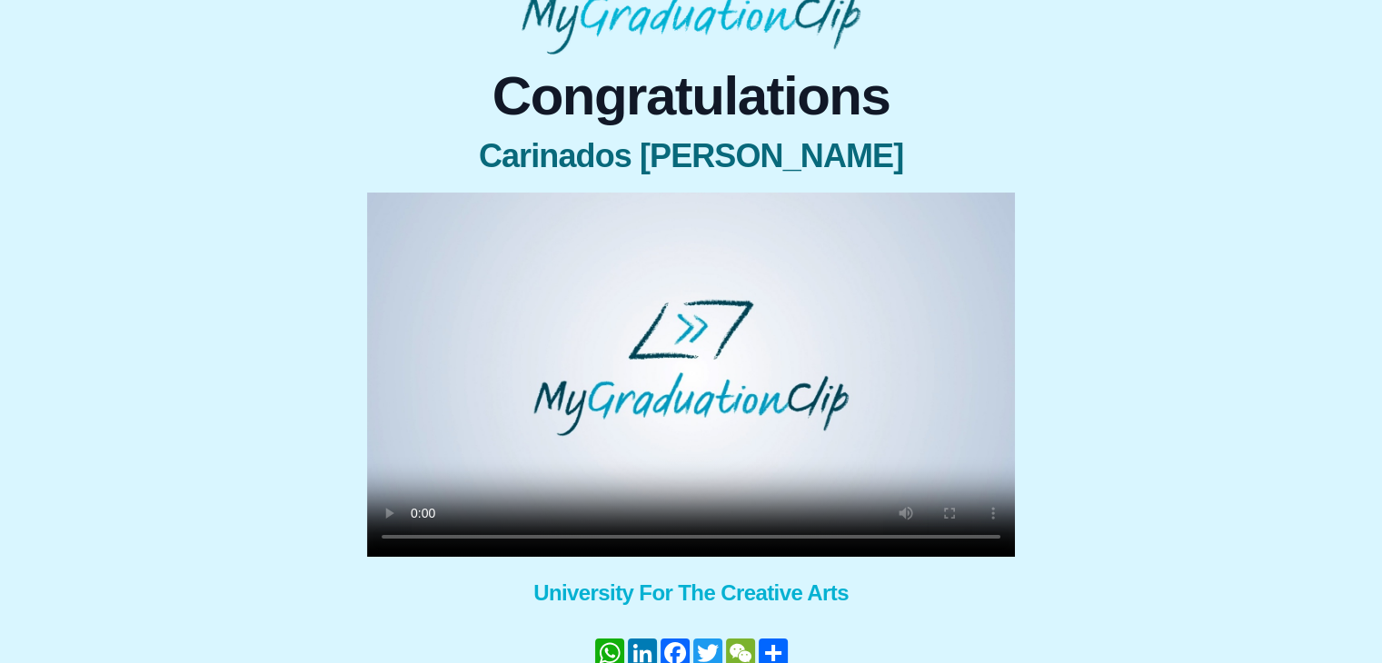
scroll to position [202, 0]
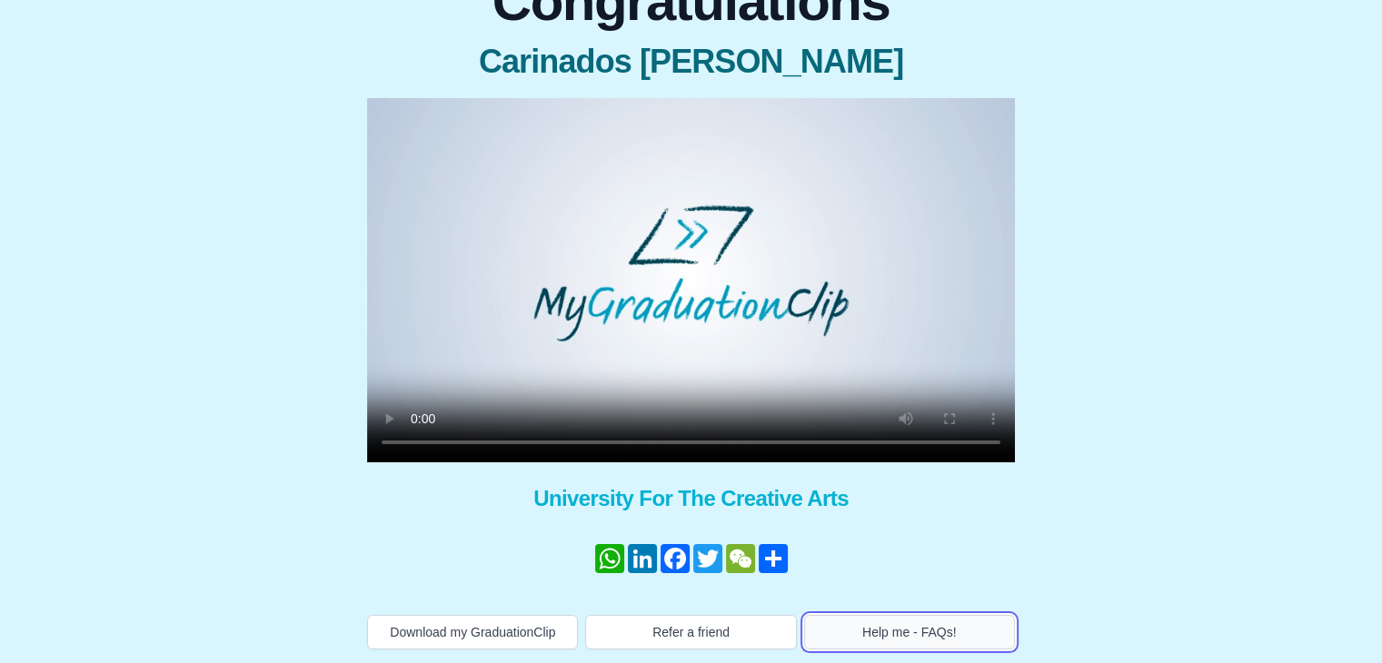
click at [890, 622] on button "Help me - FAQs!" at bounding box center [909, 632] width 211 height 35
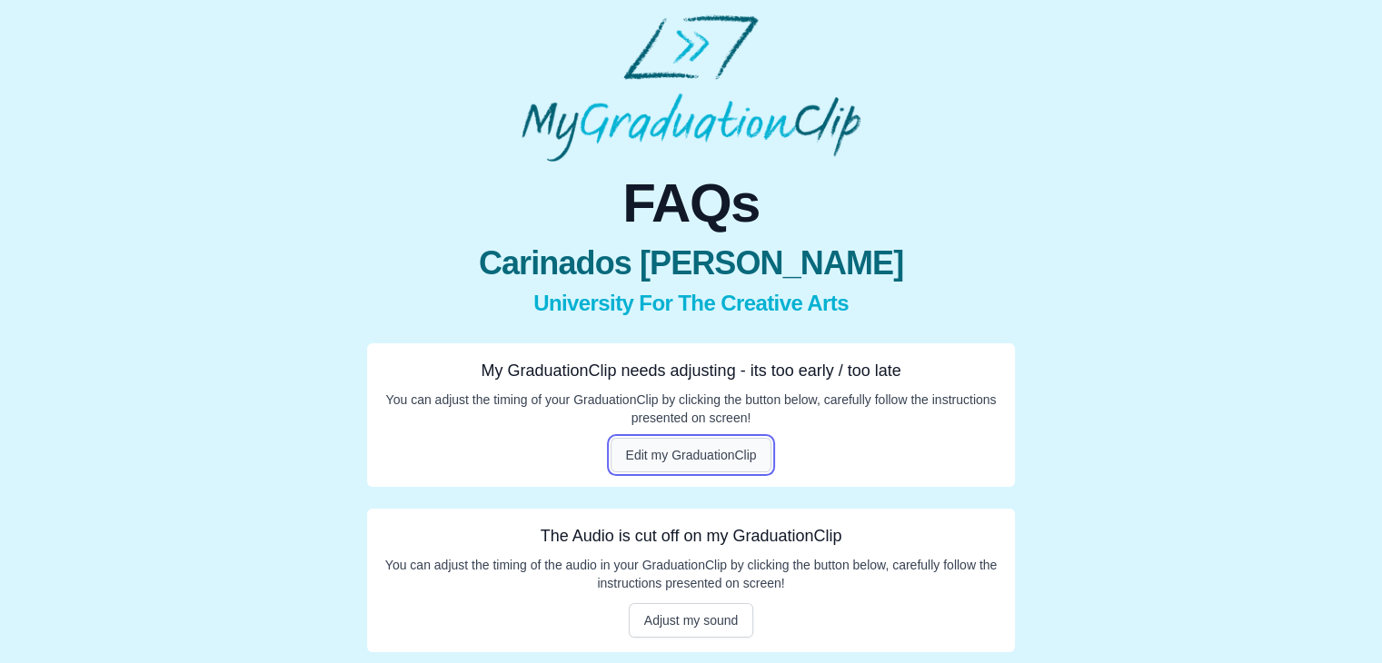
click at [672, 452] on button "Edit my GraduationClip" at bounding box center [692, 455] width 162 height 35
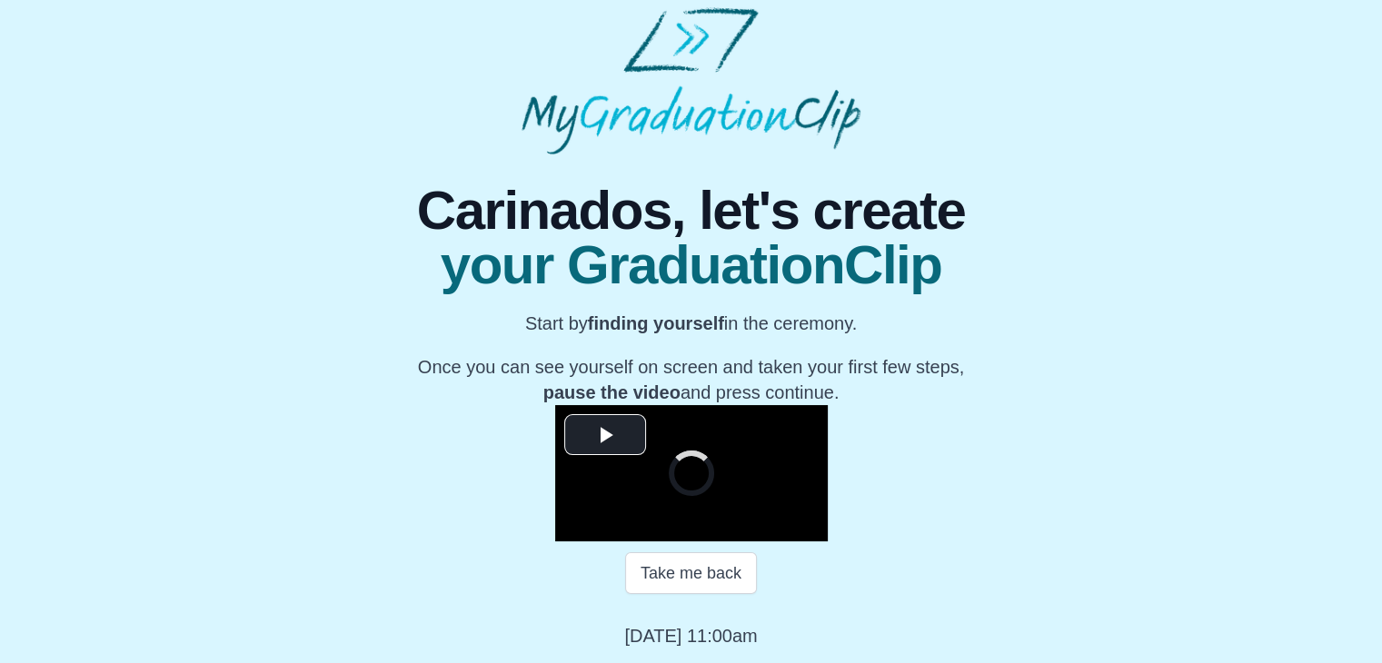
scroll to position [217, 0]
click at [605, 434] on span "Video Player" at bounding box center [605, 434] width 0 height 0
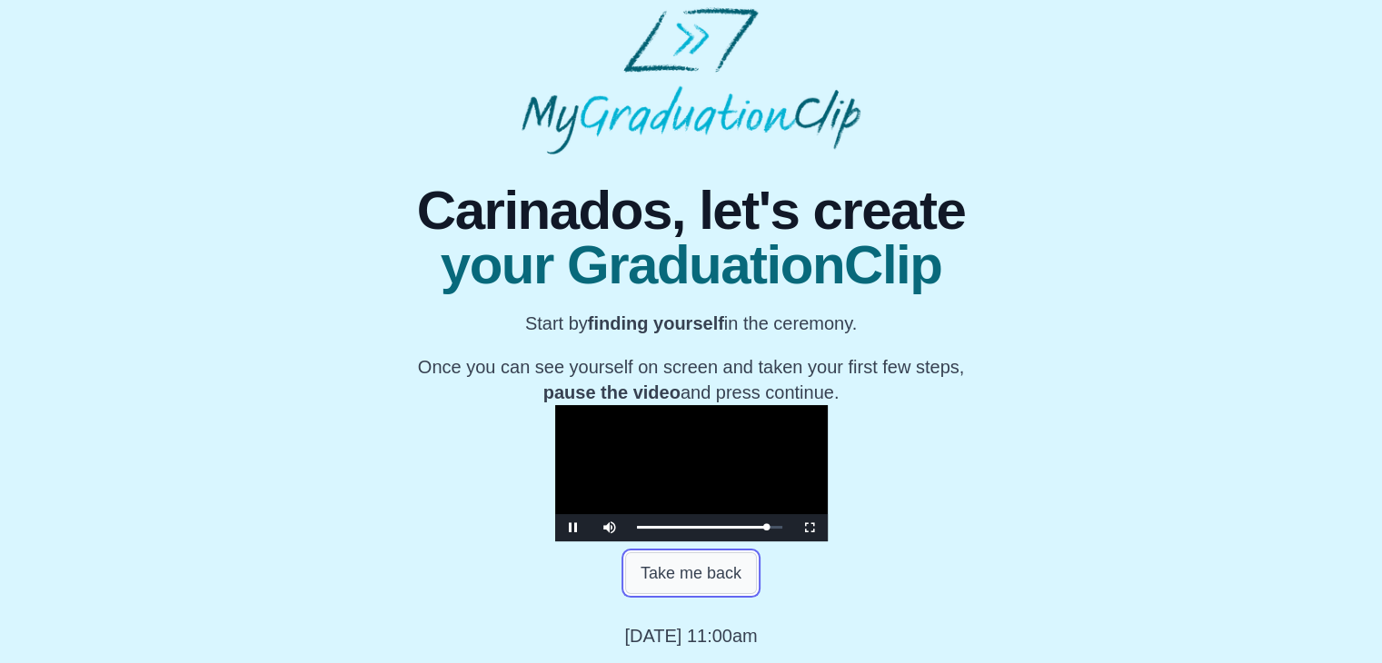
click at [705, 594] on button "Take me back" at bounding box center [691, 573] width 132 height 42
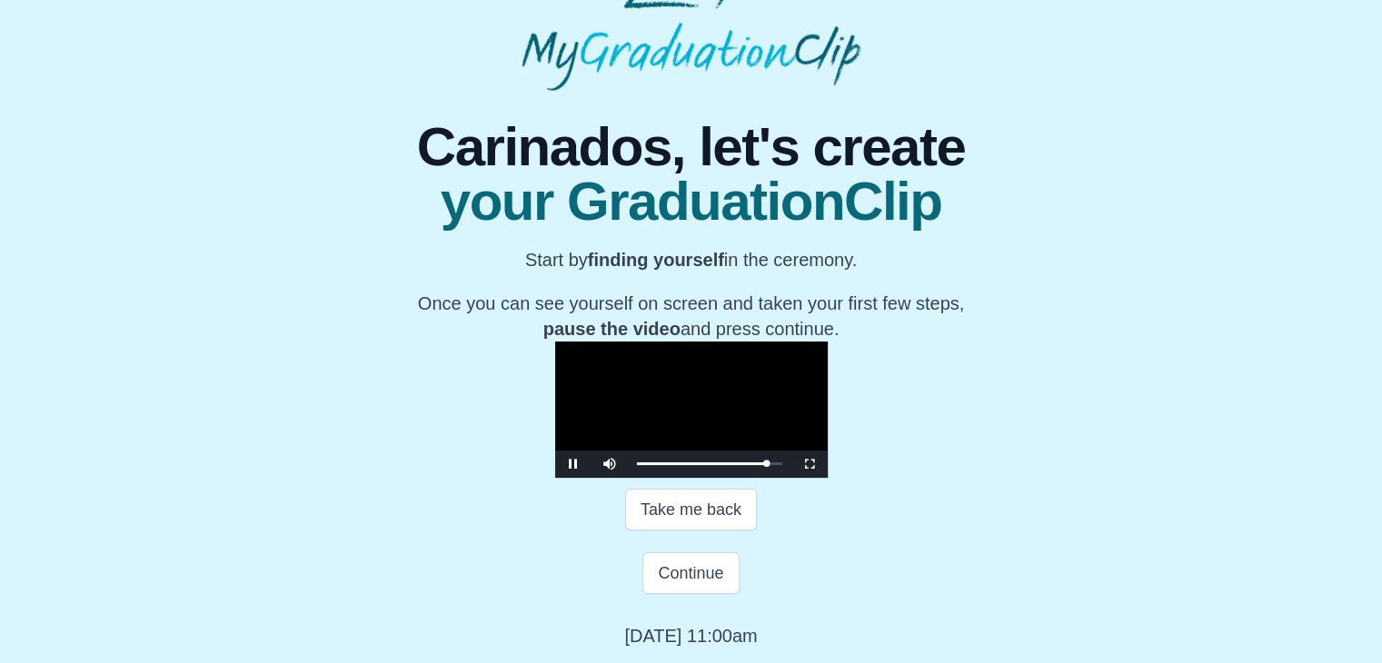
click at [683, 455] on video "Video Player" at bounding box center [691, 410] width 273 height 136
click at [684, 455] on video "Video Player" at bounding box center [691, 410] width 273 height 136
click at [684, 454] on video "Video Player" at bounding box center [691, 410] width 273 height 136
click at [683, 453] on video "Video Player" at bounding box center [691, 410] width 273 height 136
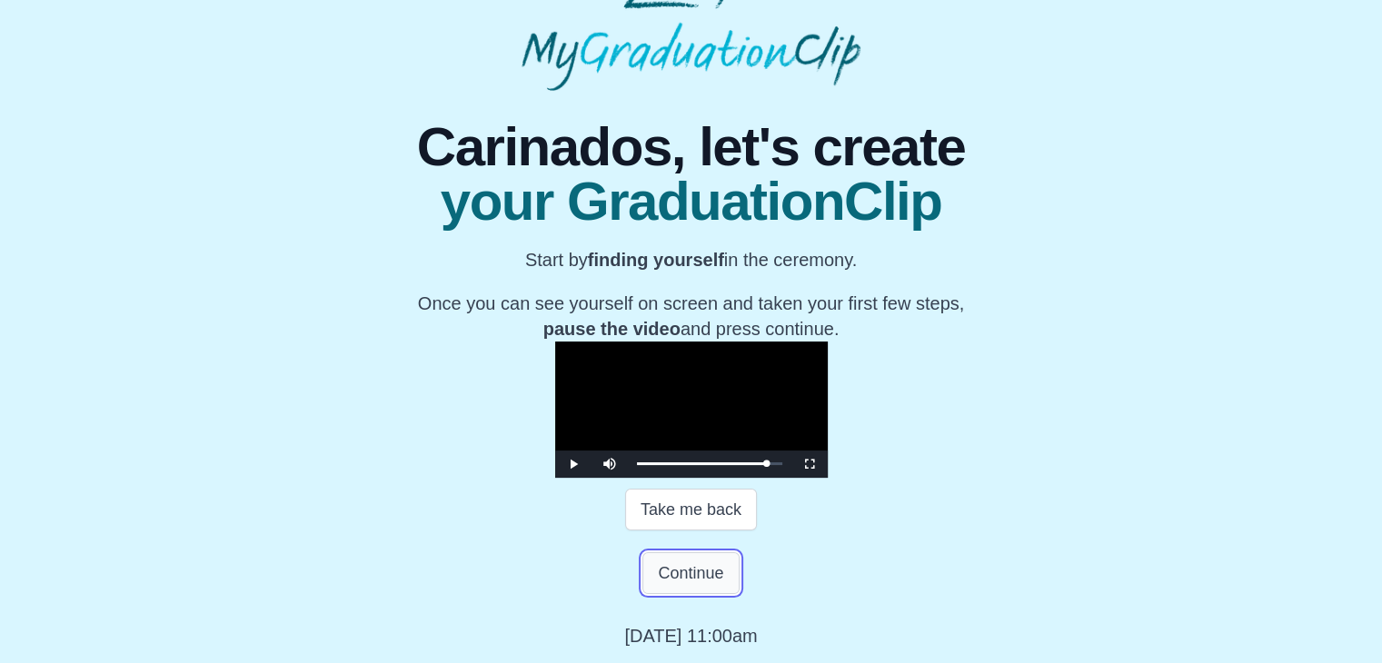
click at [696, 582] on button "Continue" at bounding box center [690, 573] width 96 height 42
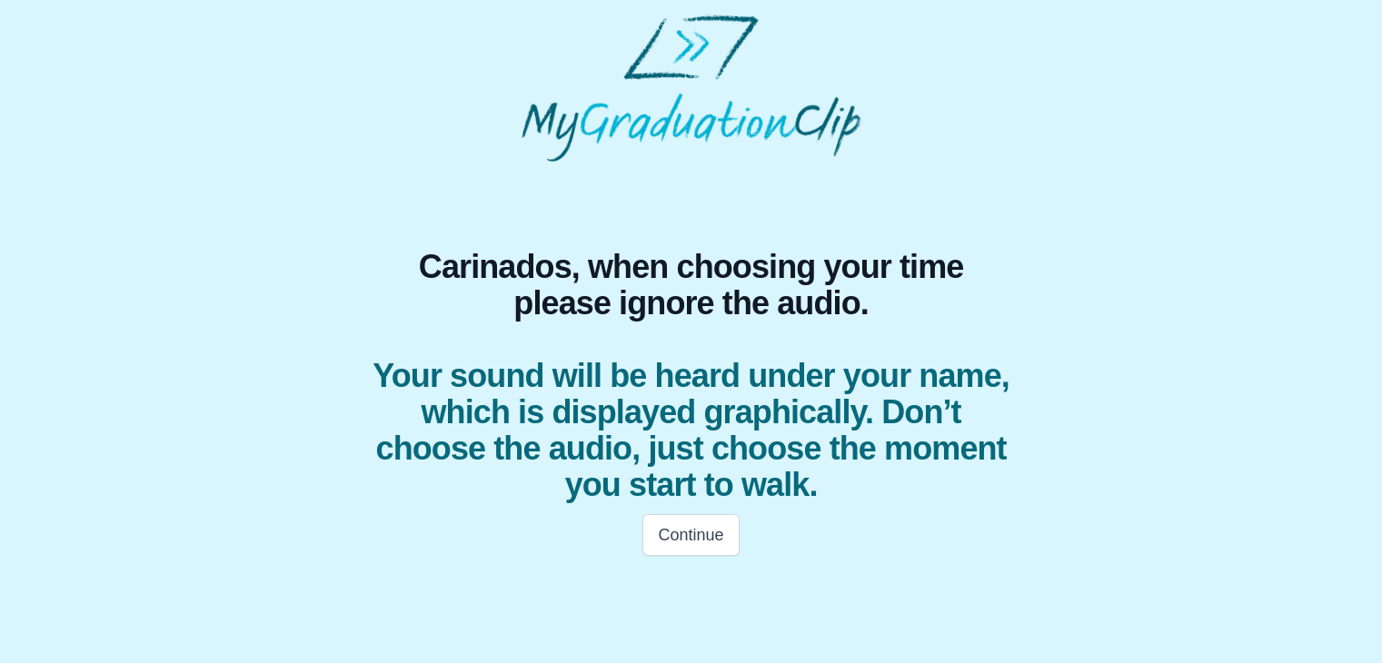
scroll to position [0, 0]
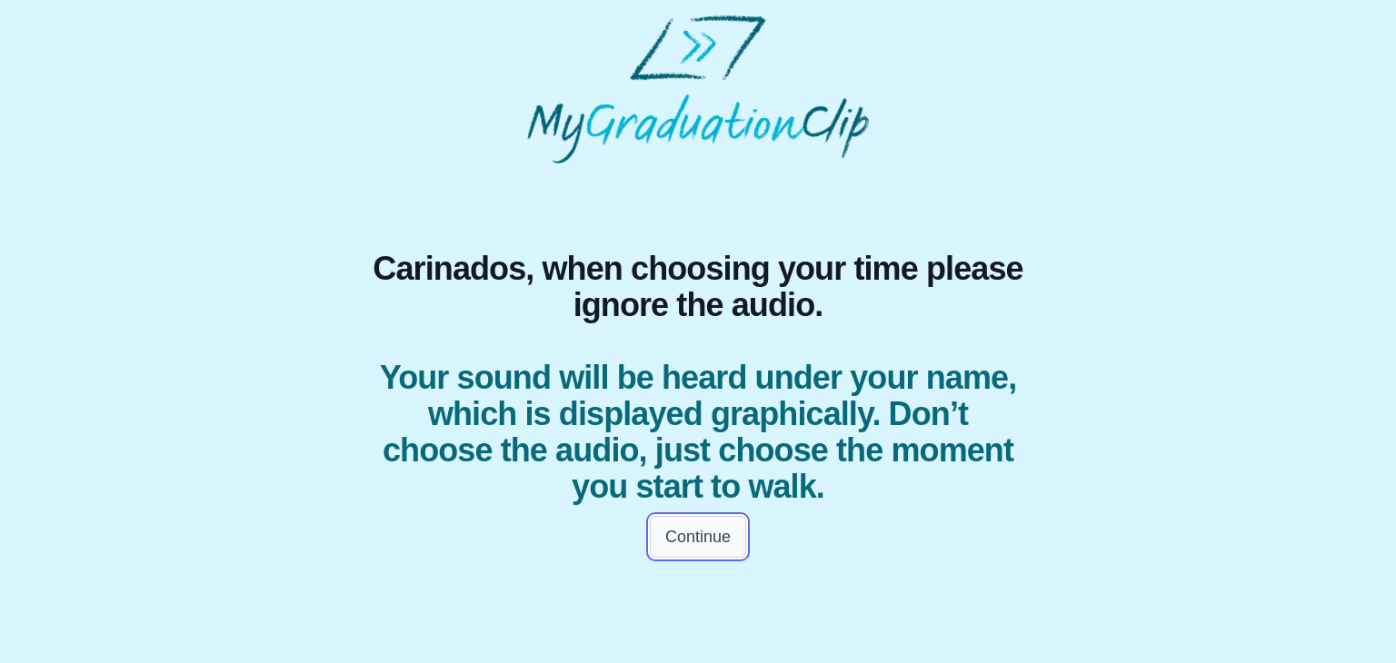
click at [719, 541] on button "Continue" at bounding box center [698, 537] width 96 height 42
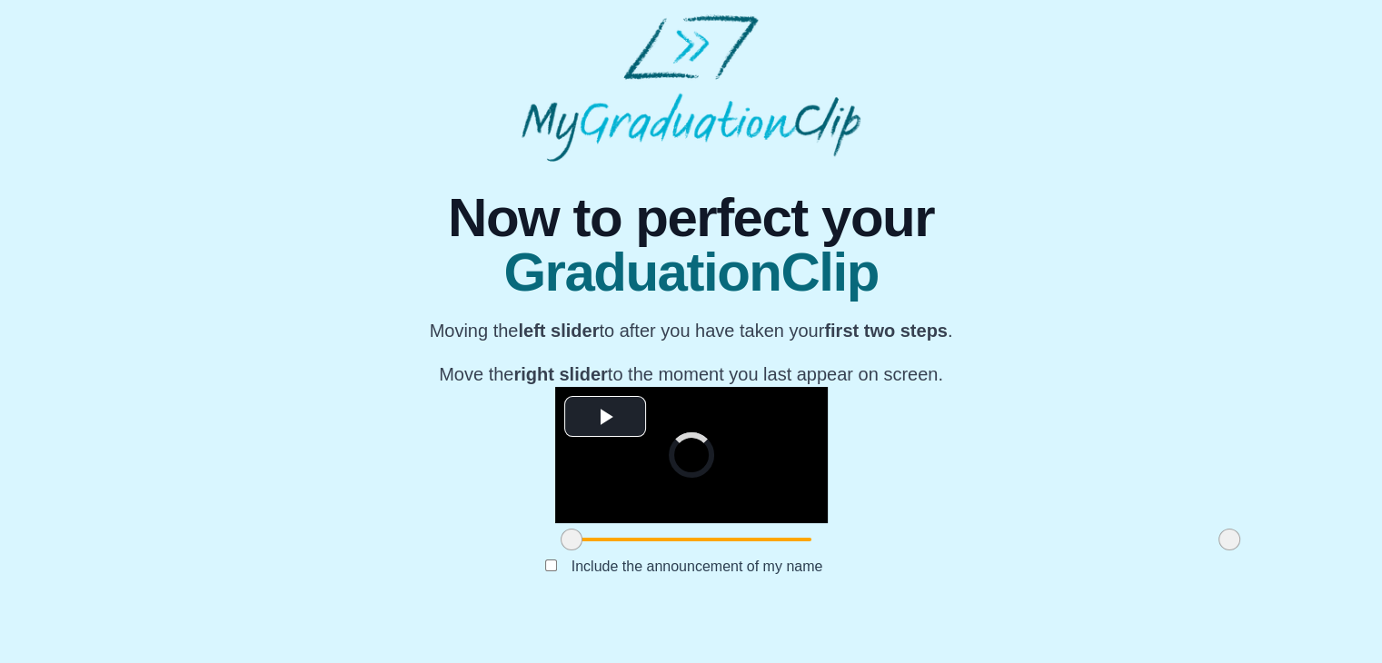
scroll to position [216, 0]
drag, startPoint x: 363, startPoint y: 572, endPoint x: 537, endPoint y: 582, distance: 174.7
click at [735, 551] on span at bounding box center [746, 540] width 22 height 22
drag, startPoint x: 1021, startPoint y: 581, endPoint x: 705, endPoint y: 569, distance: 316.4
click at [901, 551] on span at bounding box center [912, 540] width 22 height 22
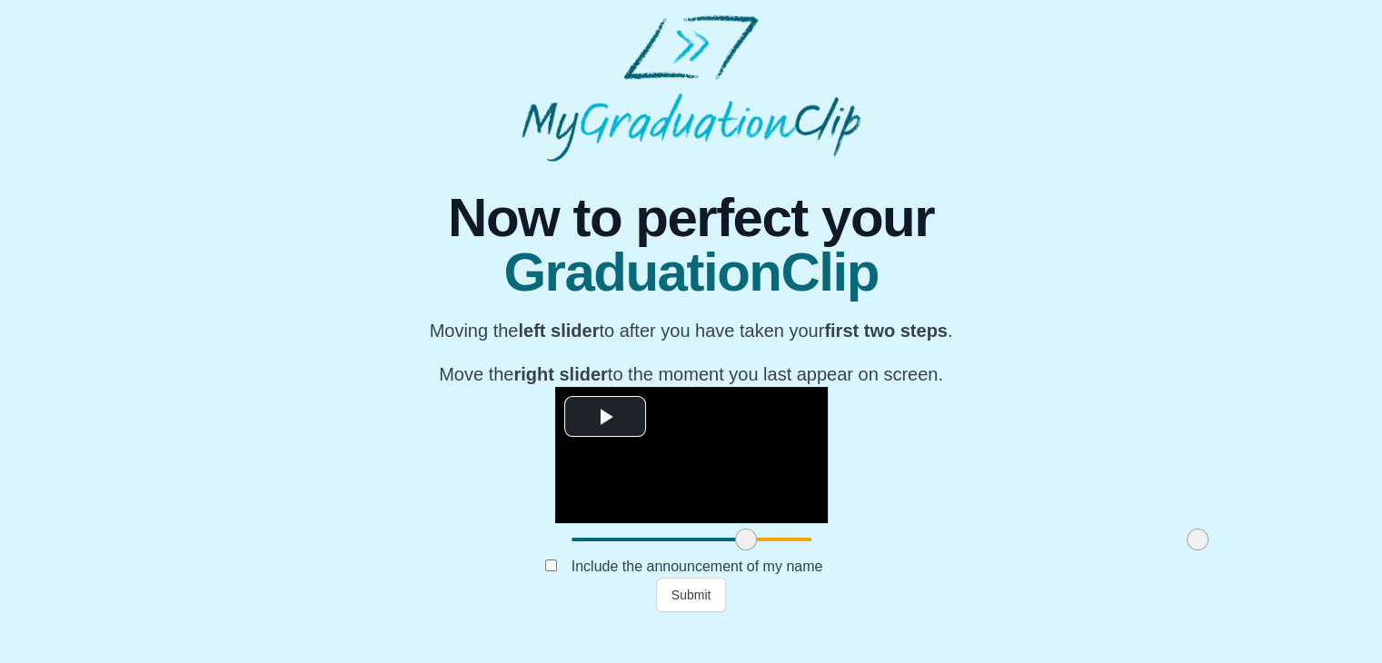
drag, startPoint x: 704, startPoint y: 570, endPoint x: 989, endPoint y: 565, distance: 284.4
click at [1187, 551] on span at bounding box center [1198, 540] width 22 height 22
click at [694, 612] on button "Submit" at bounding box center [691, 595] width 71 height 35
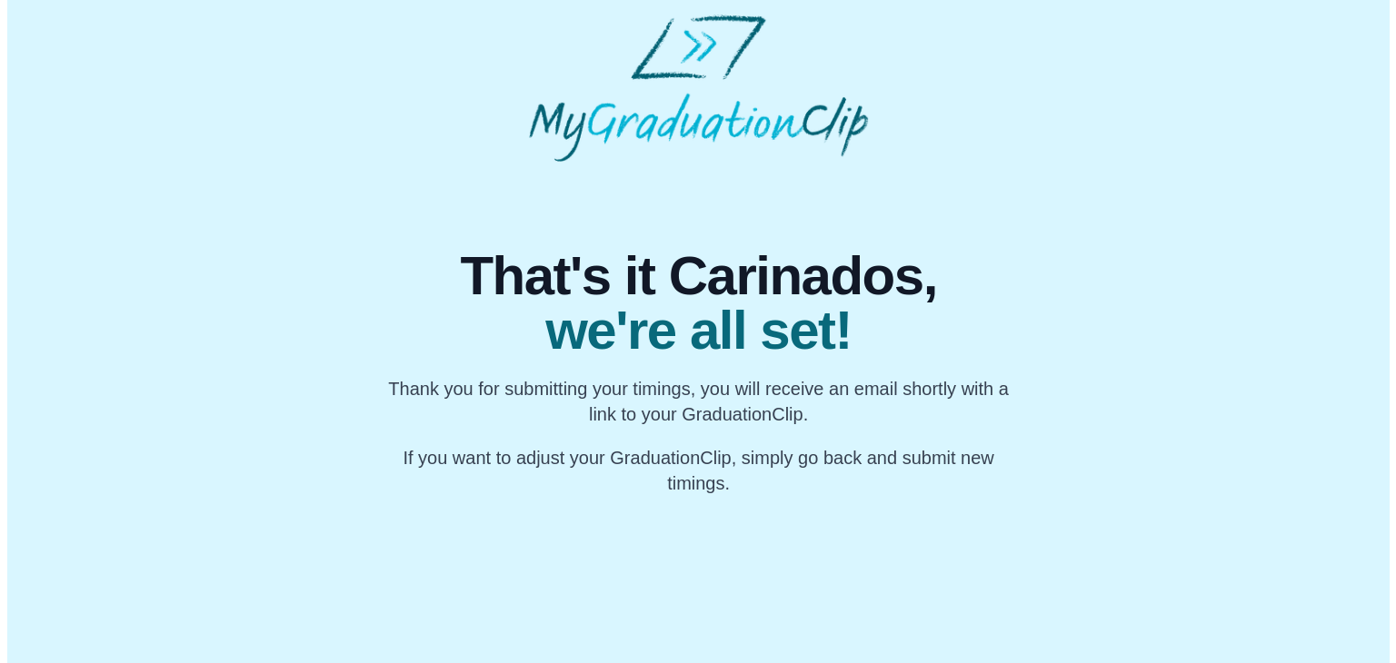
scroll to position [0, 0]
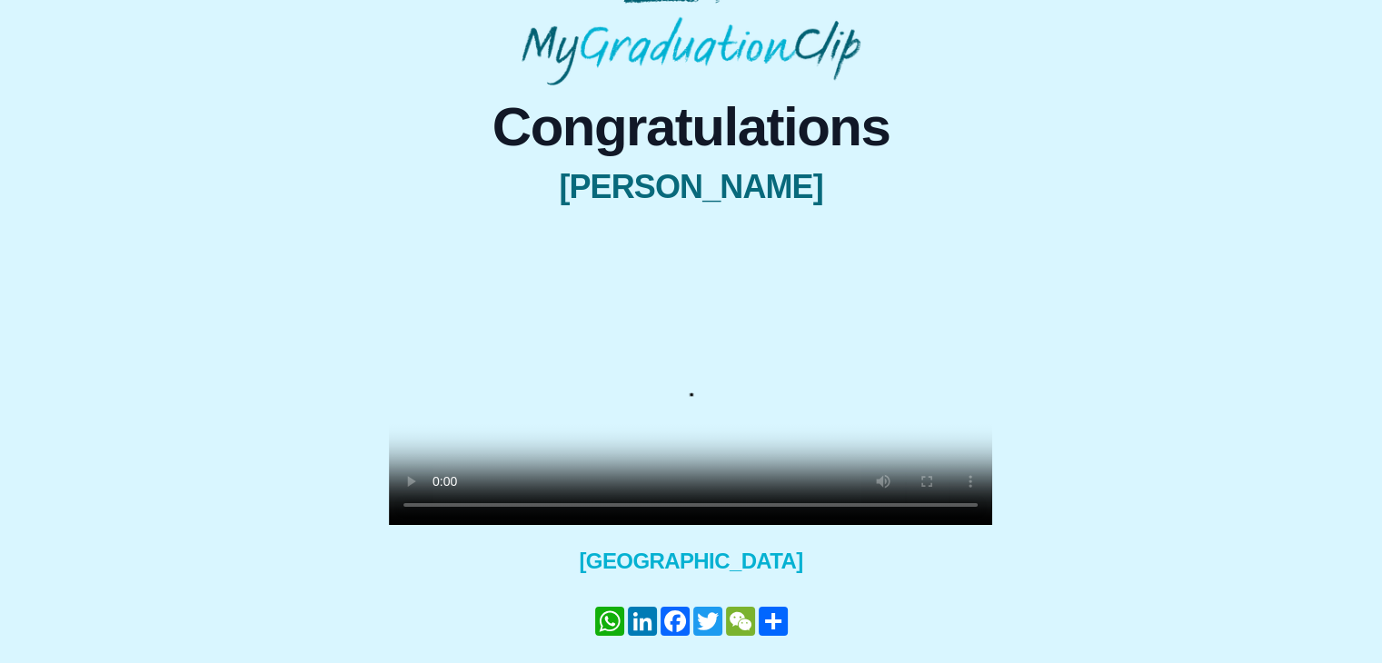
scroll to position [202, 0]
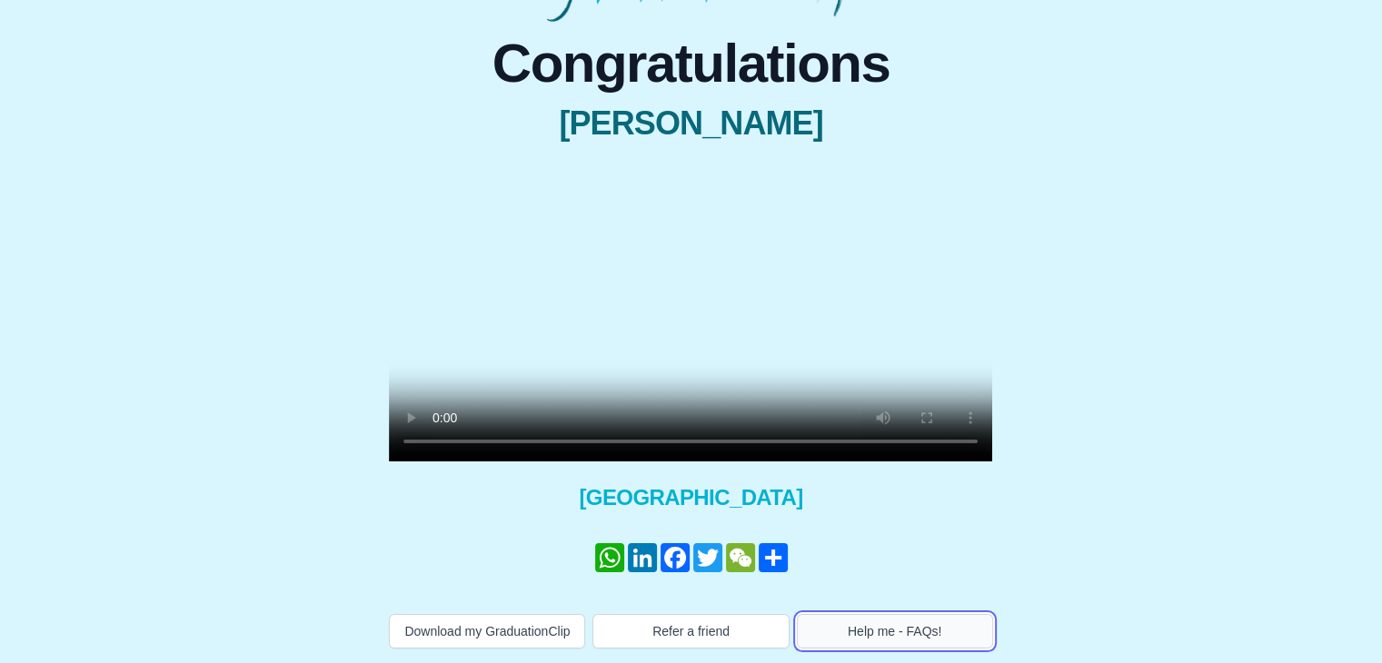
click at [901, 626] on button "Help me - FAQs!" at bounding box center [895, 631] width 196 height 35
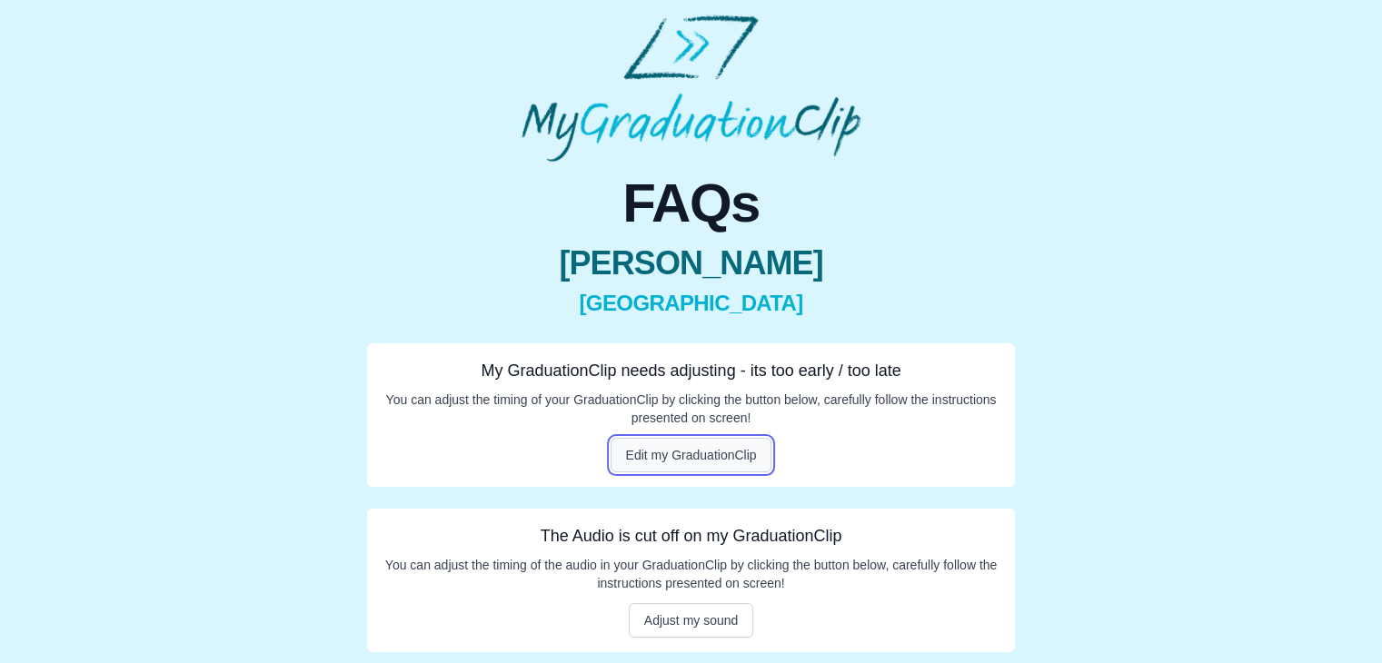
click at [704, 441] on button "Edit my GraduationClip" at bounding box center [692, 455] width 162 height 35
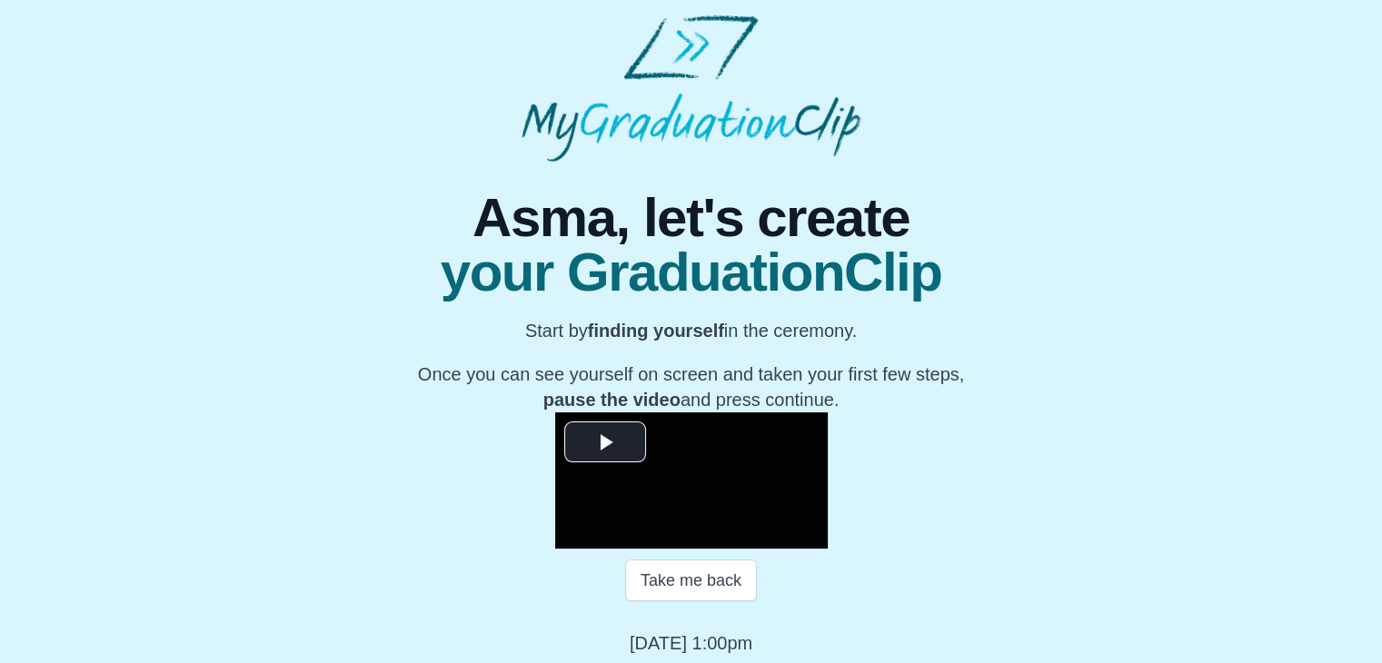
scroll to position [260, 0]
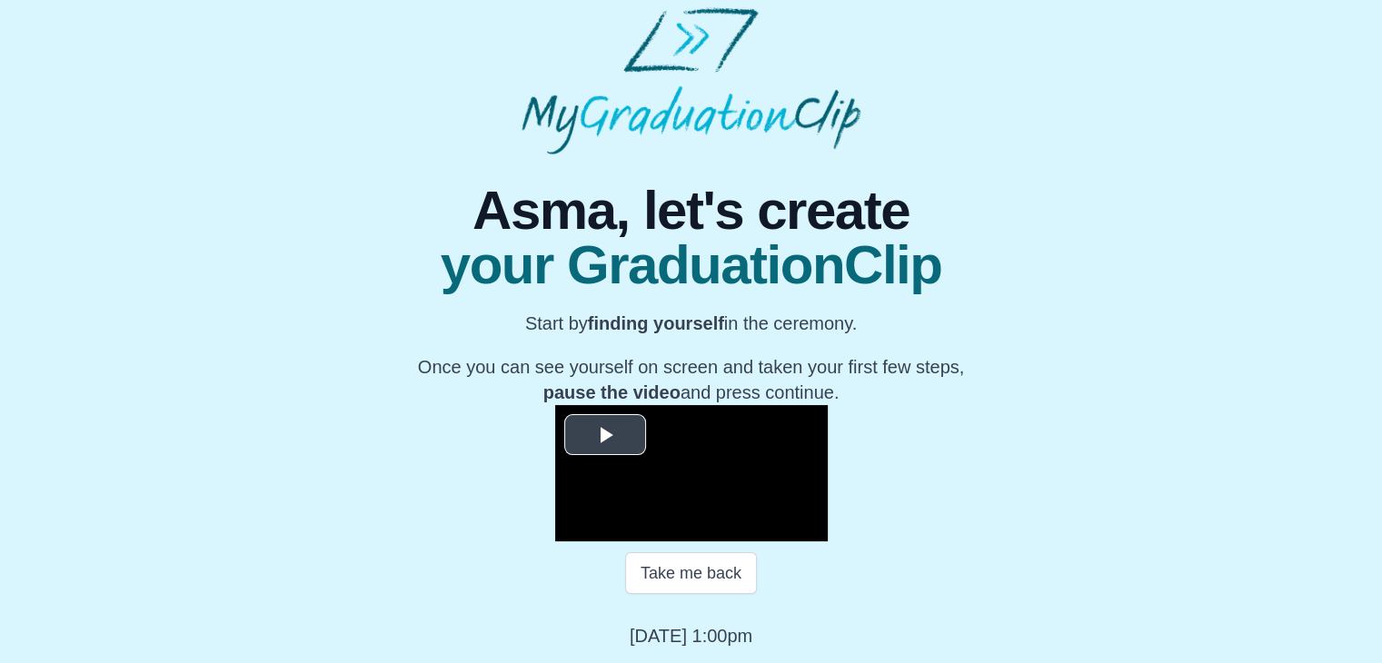
click at [605, 434] on span "Video Player" at bounding box center [605, 434] width 0 height 0
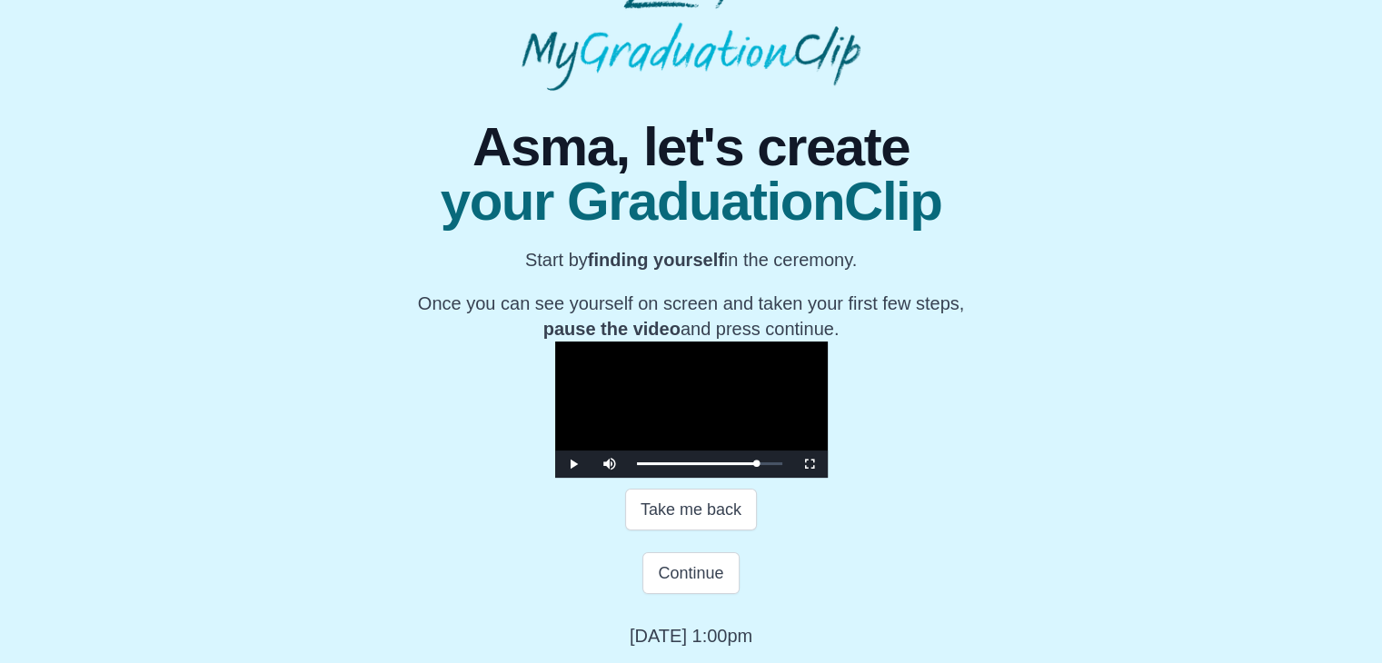
click at [555, 342] on video "Video Player" at bounding box center [691, 410] width 273 height 136
click at [668, 531] on button "Take me back" at bounding box center [691, 510] width 132 height 42
click at [600, 368] on video "Video Player" at bounding box center [691, 410] width 273 height 136
click at [615, 373] on video "Video Player" at bounding box center [691, 410] width 273 height 136
click at [681, 342] on video "Video Player" at bounding box center [691, 410] width 273 height 136
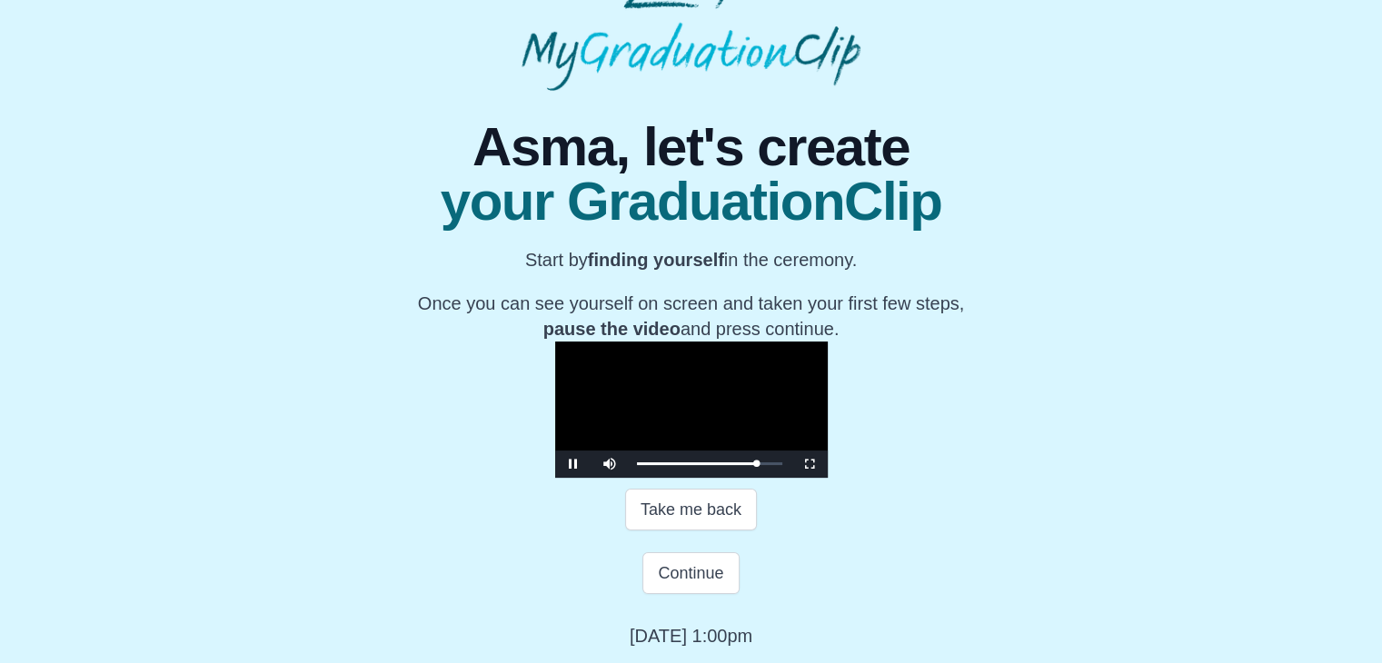
click at [681, 342] on video "Video Player" at bounding box center [691, 410] width 273 height 136
click at [722, 594] on button "Continue" at bounding box center [690, 573] width 96 height 42
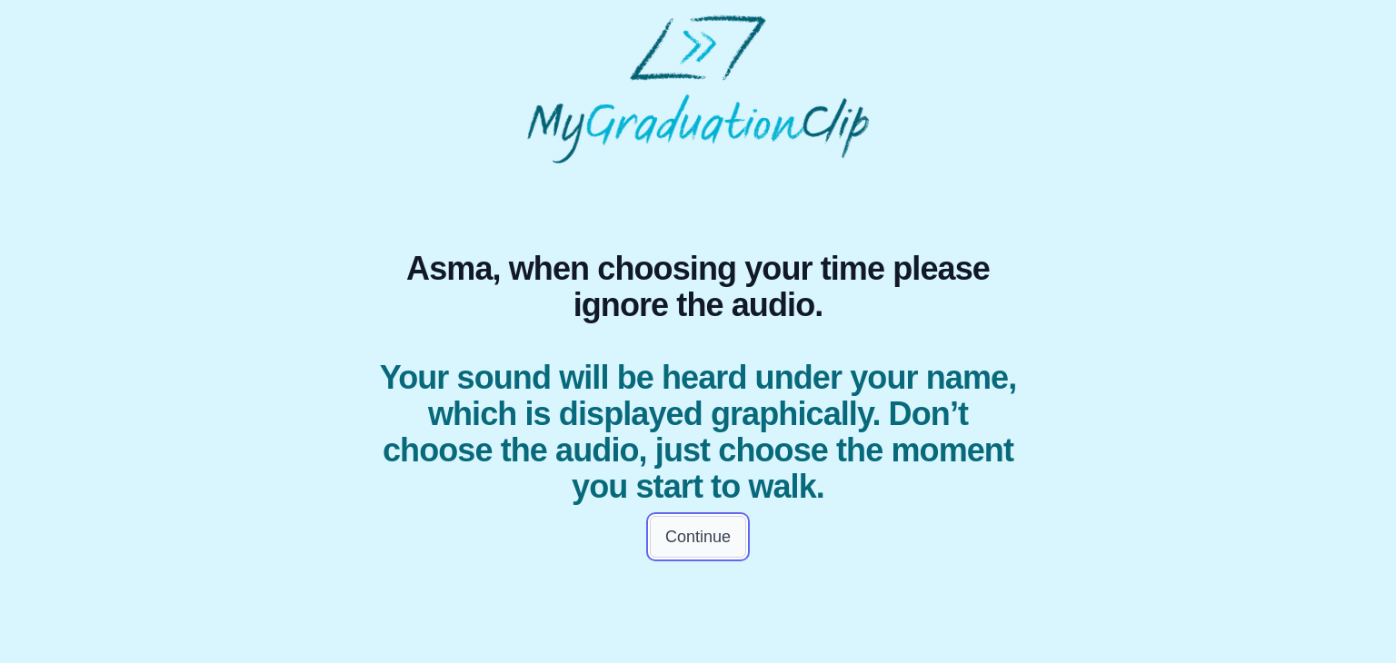
click at [694, 529] on button "Continue" at bounding box center [698, 537] width 96 height 42
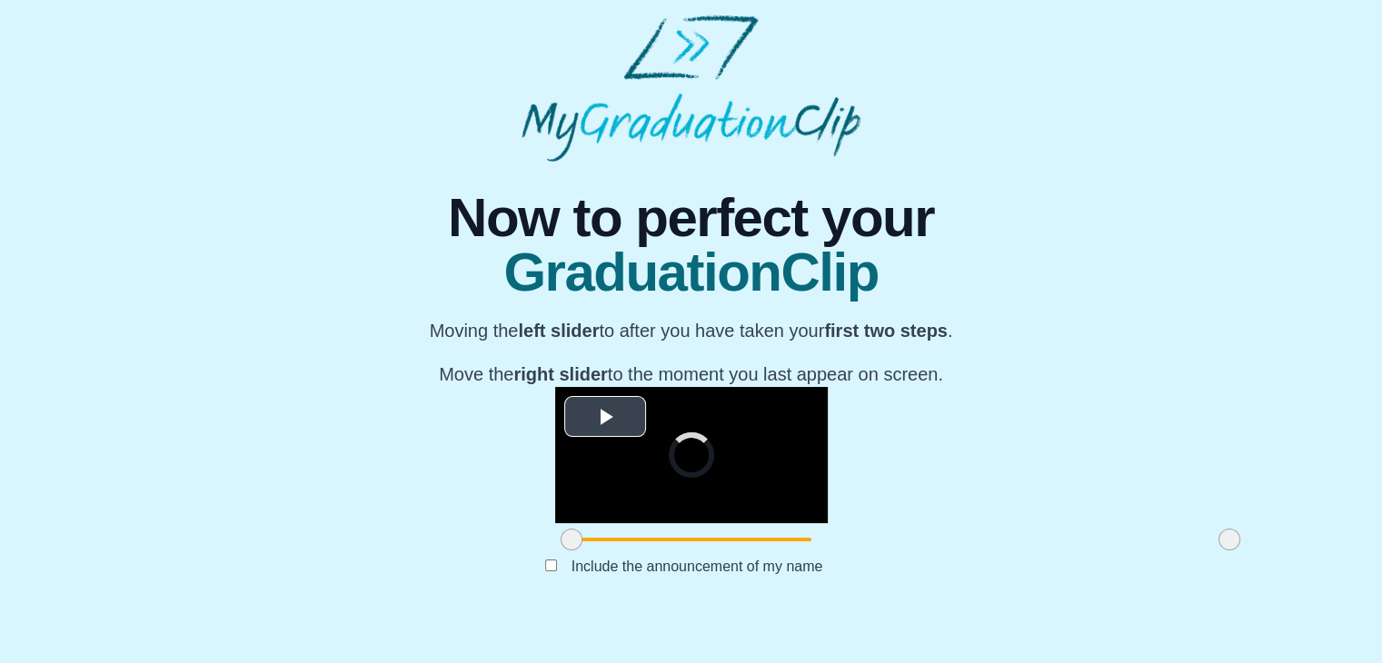
scroll to position [216, 0]
drag, startPoint x: 365, startPoint y: 577, endPoint x: 527, endPoint y: 550, distance: 164.0
click at [555, 550] on div "**********" at bounding box center [691, 471] width 273 height 169
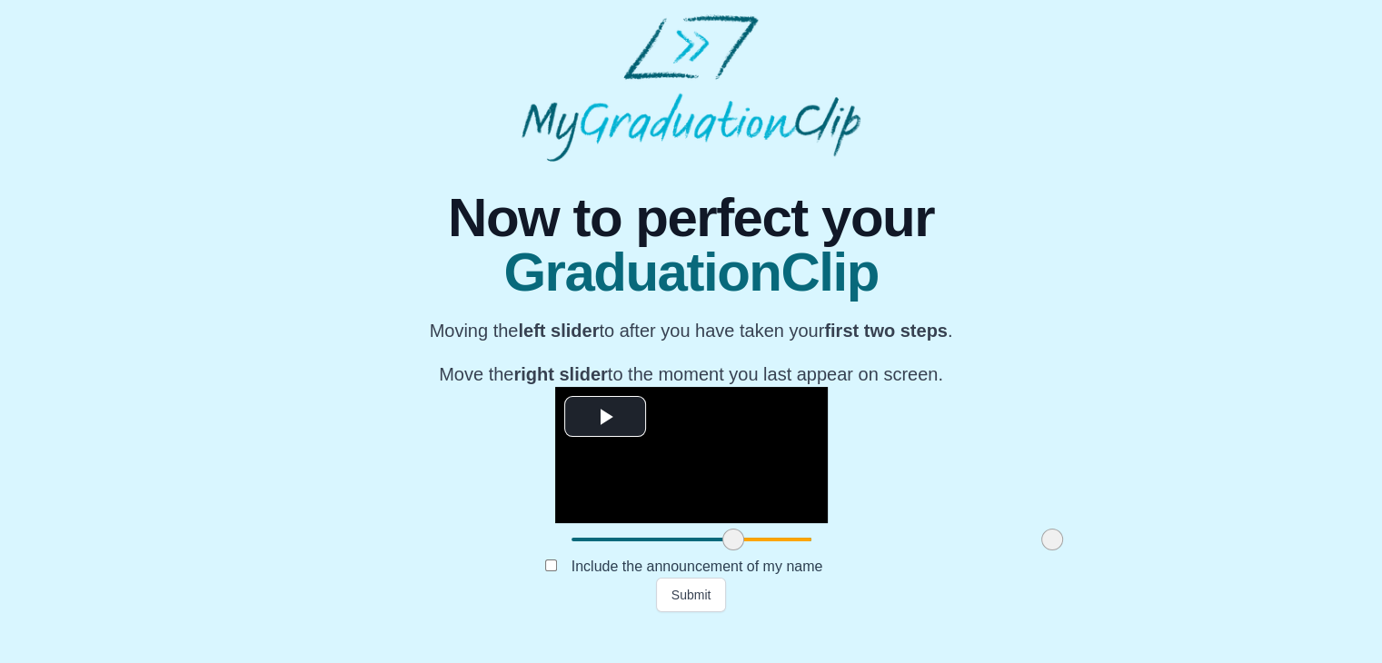
drag, startPoint x: 1026, startPoint y: 575, endPoint x: 849, endPoint y: 577, distance: 177.2
click at [1041, 551] on span at bounding box center [1052, 540] width 22 height 22
click at [686, 612] on button "Submit" at bounding box center [691, 595] width 71 height 35
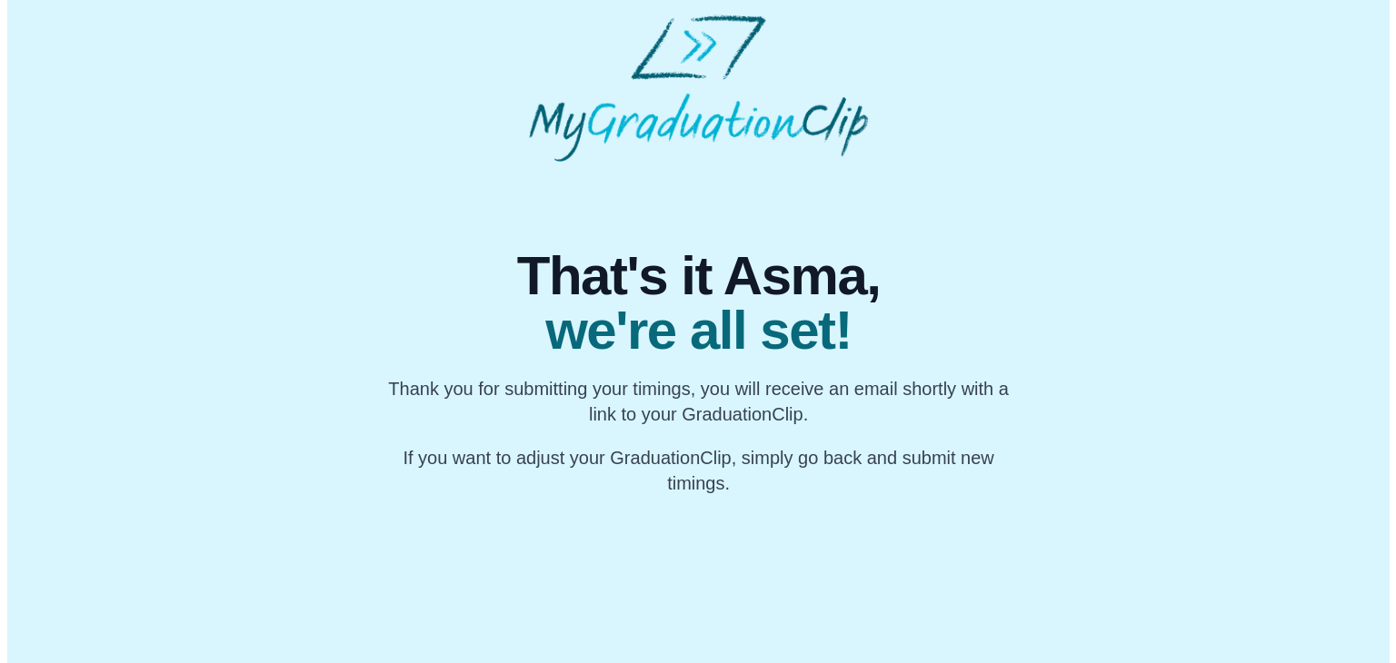
scroll to position [0, 0]
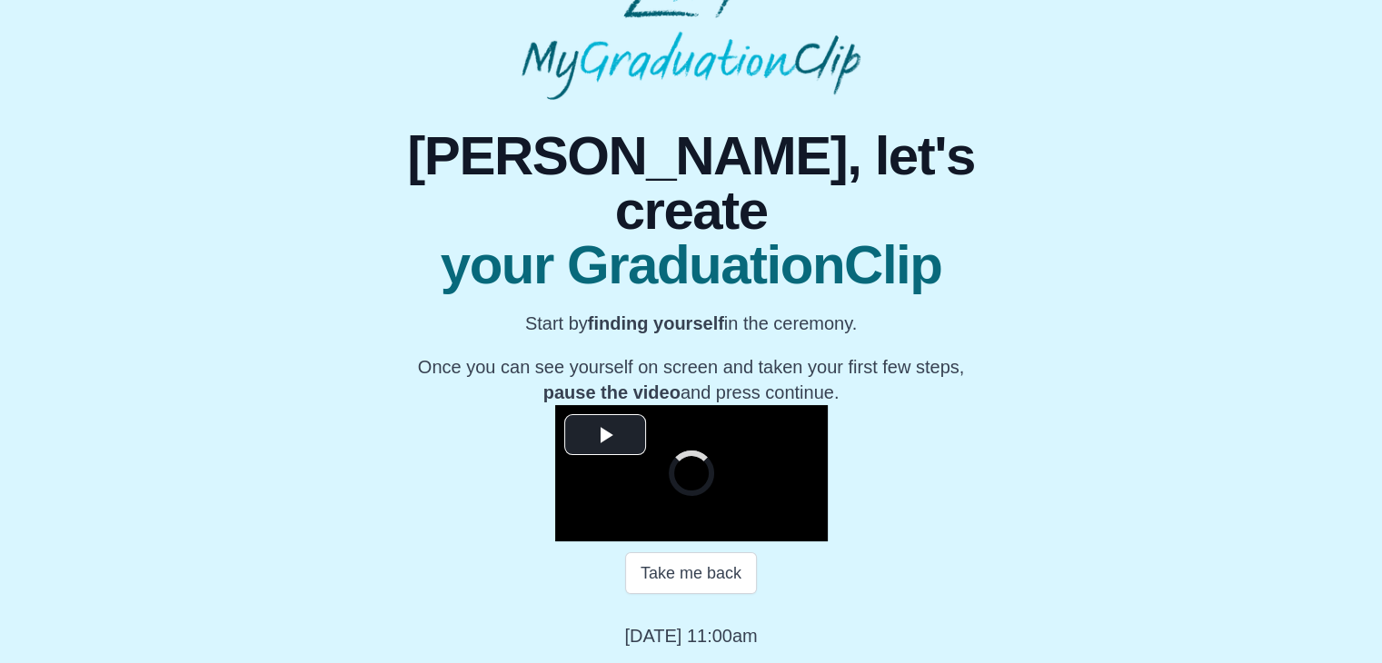
scroll to position [260, 0]
click at [605, 434] on span "Video Player" at bounding box center [605, 434] width 0 height 0
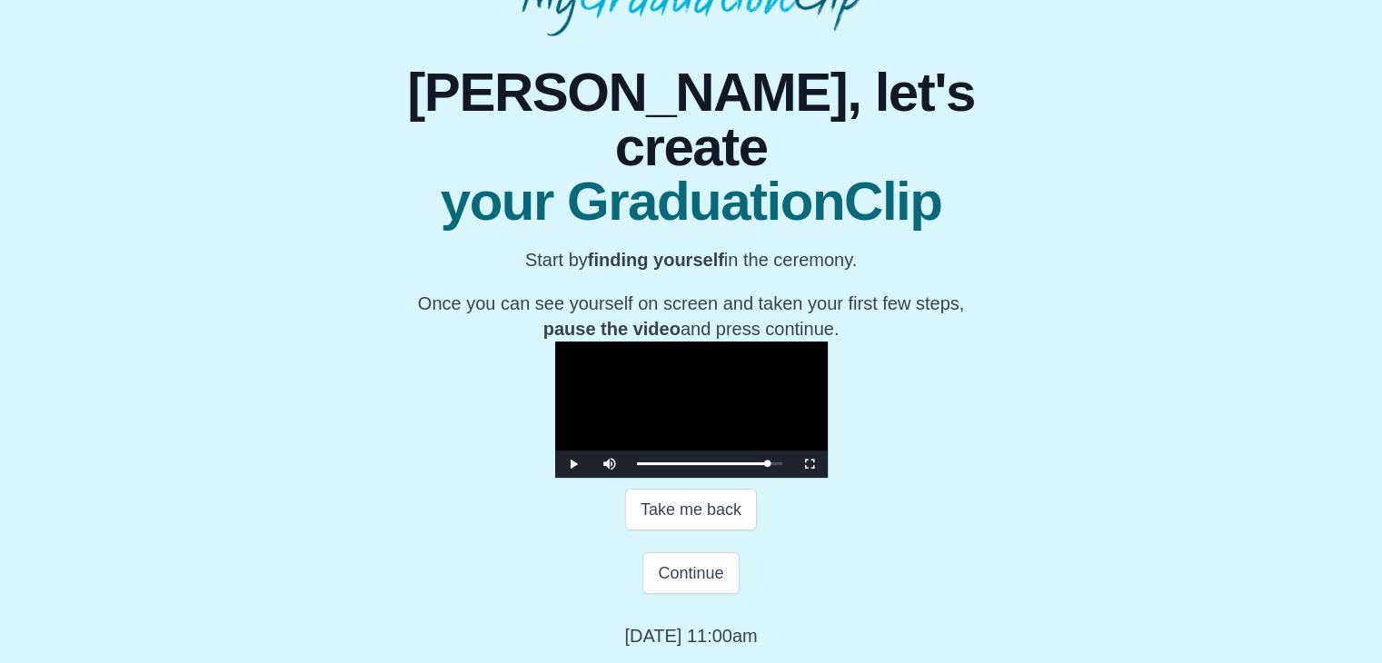
click at [622, 342] on video "Video Player" at bounding box center [691, 410] width 273 height 136
click at [691, 594] on button "Continue" at bounding box center [690, 573] width 96 height 42
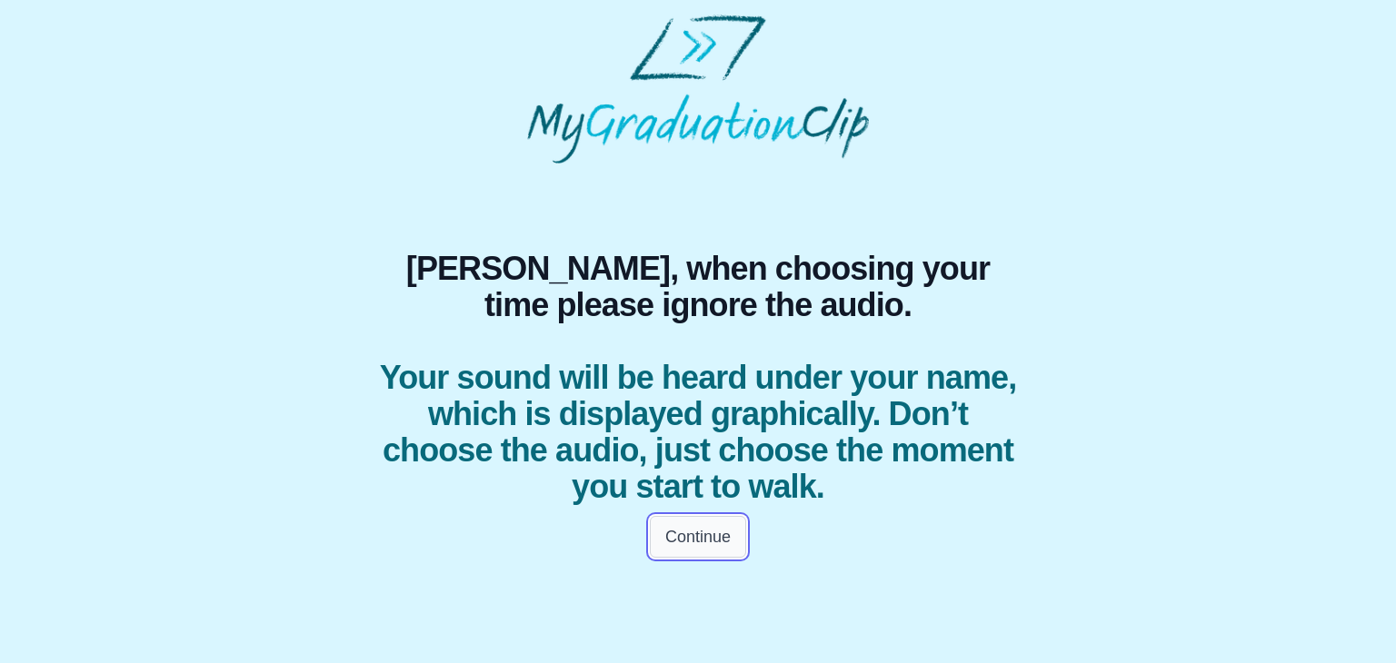
click at [704, 542] on button "Continue" at bounding box center [698, 537] width 96 height 42
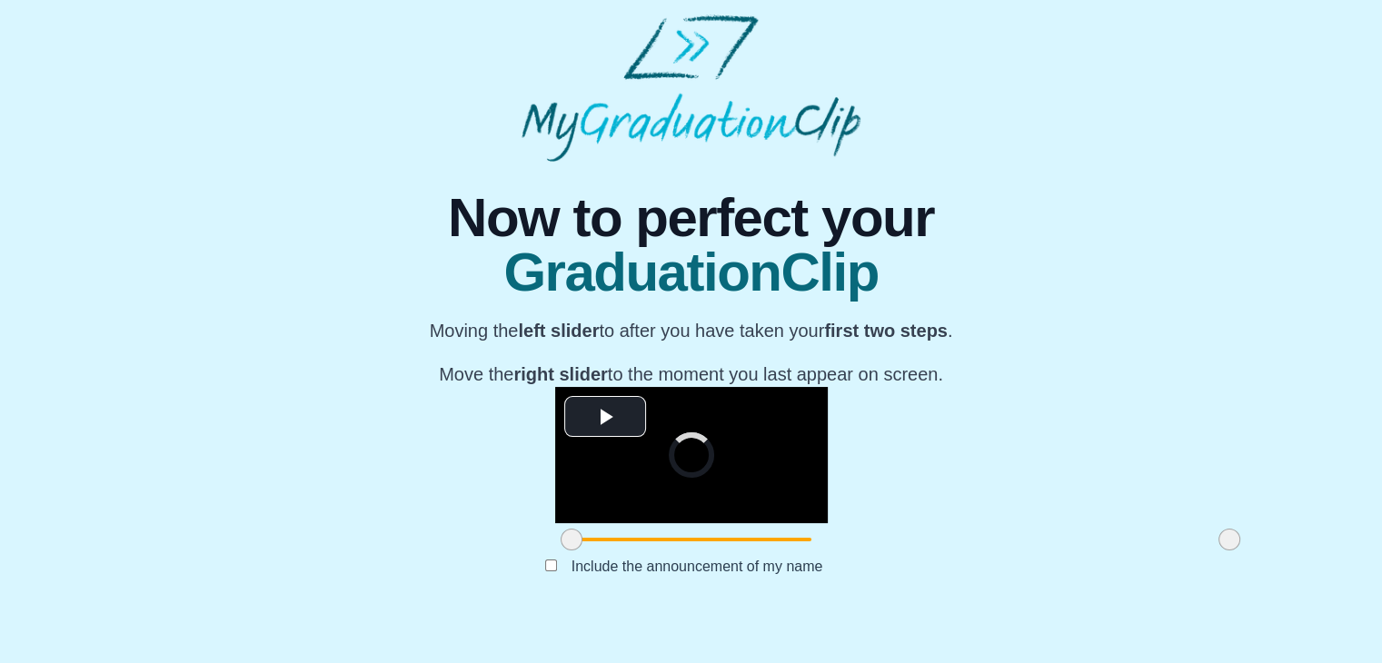
scroll to position [199, 0]
drag, startPoint x: 364, startPoint y: 585, endPoint x: 528, endPoint y: 593, distance: 163.8
click at [724, 551] on span at bounding box center [735, 540] width 22 height 22
drag, startPoint x: 1019, startPoint y: 590, endPoint x: 789, endPoint y: 585, distance: 229.9
click at [989, 551] on span at bounding box center [1000, 540] width 22 height 22
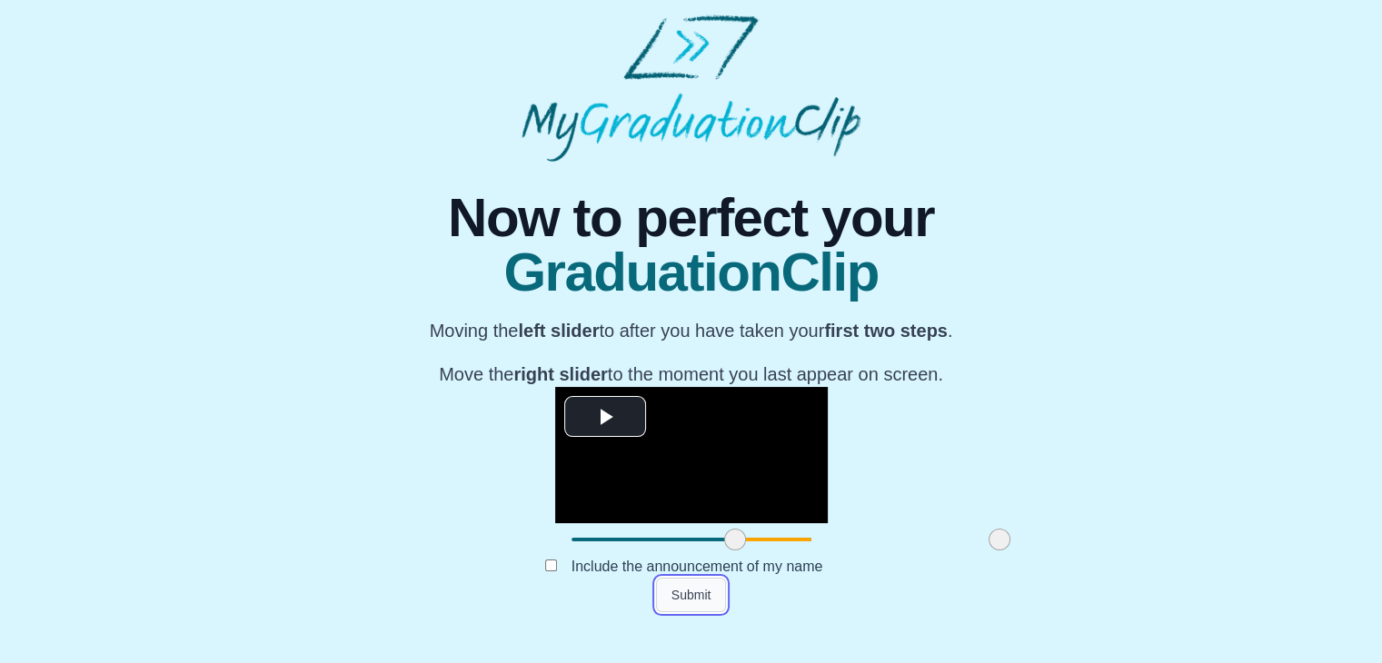
click at [689, 612] on button "Submit" at bounding box center [691, 595] width 71 height 35
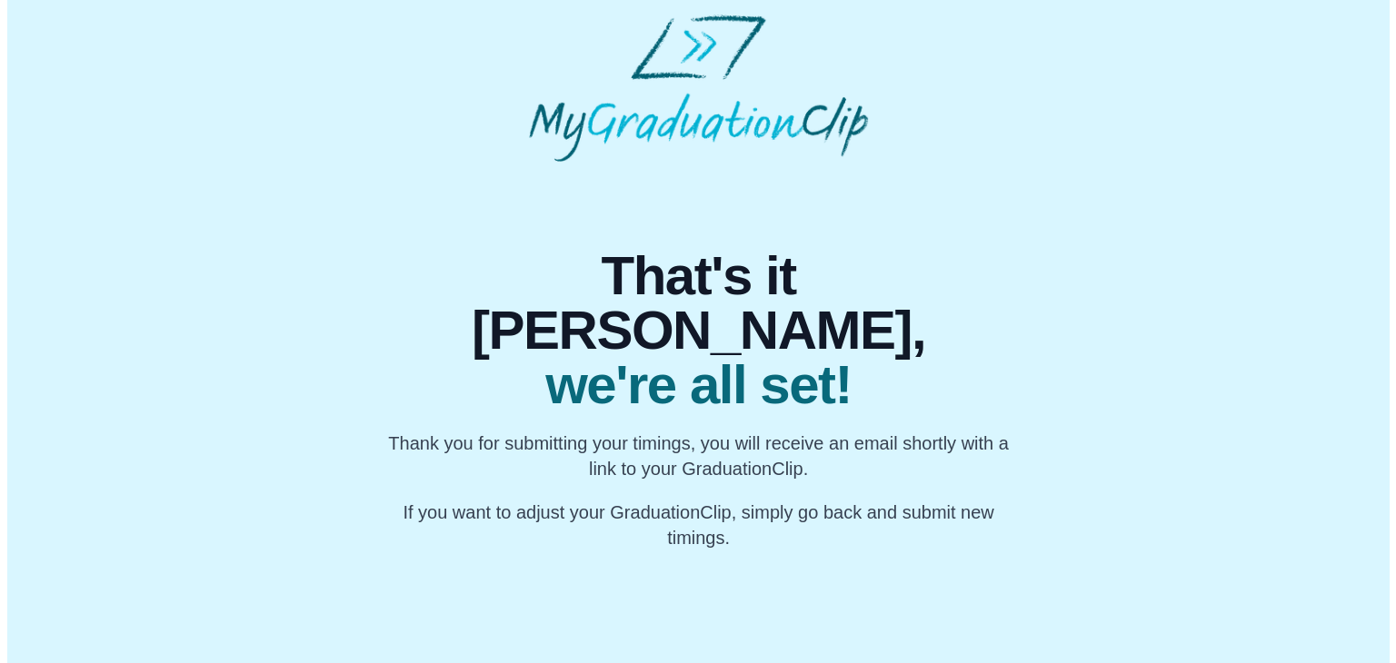
scroll to position [0, 0]
